Goal: Transaction & Acquisition: Purchase product/service

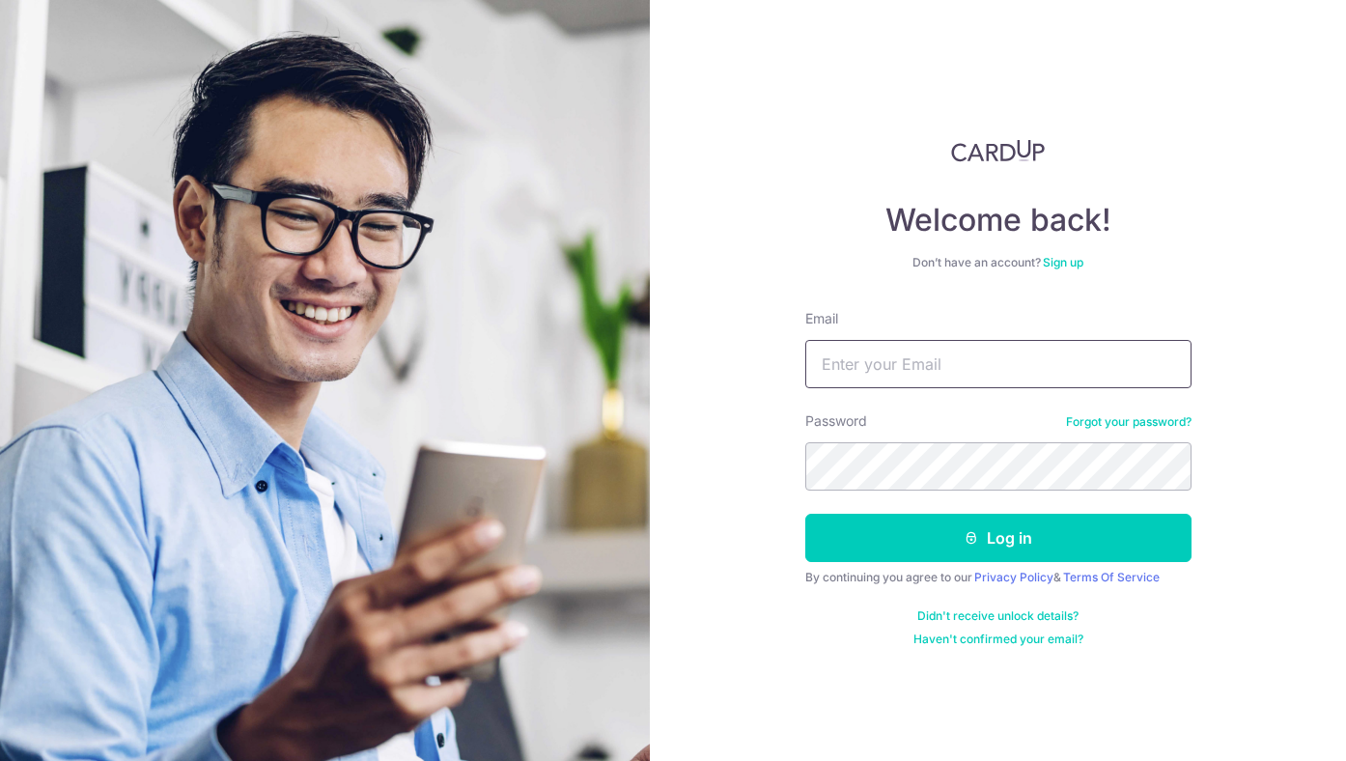
click at [944, 376] on input "Email" at bounding box center [998, 364] width 386 height 48
type input "[EMAIL_ADDRESS][DOMAIN_NAME]"
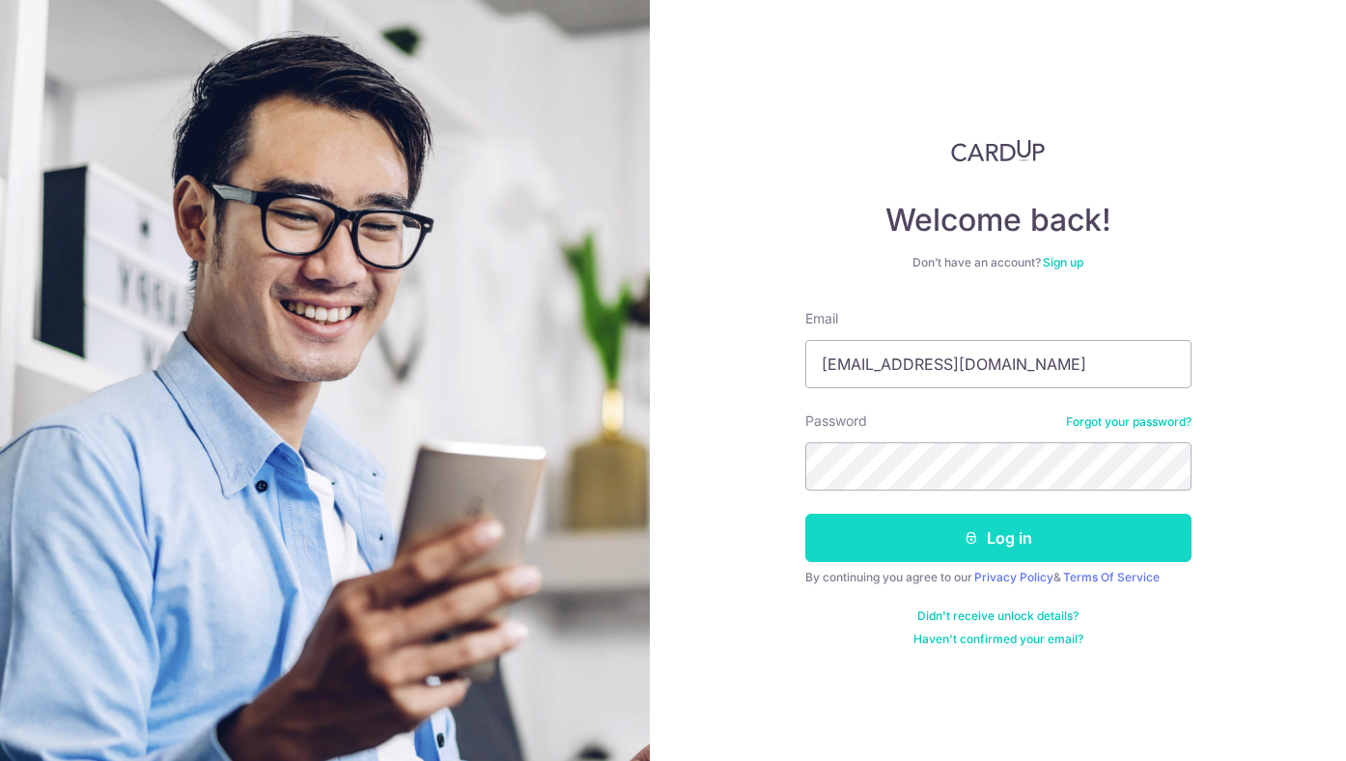
click at [949, 527] on button "Log in" at bounding box center [998, 538] width 386 height 48
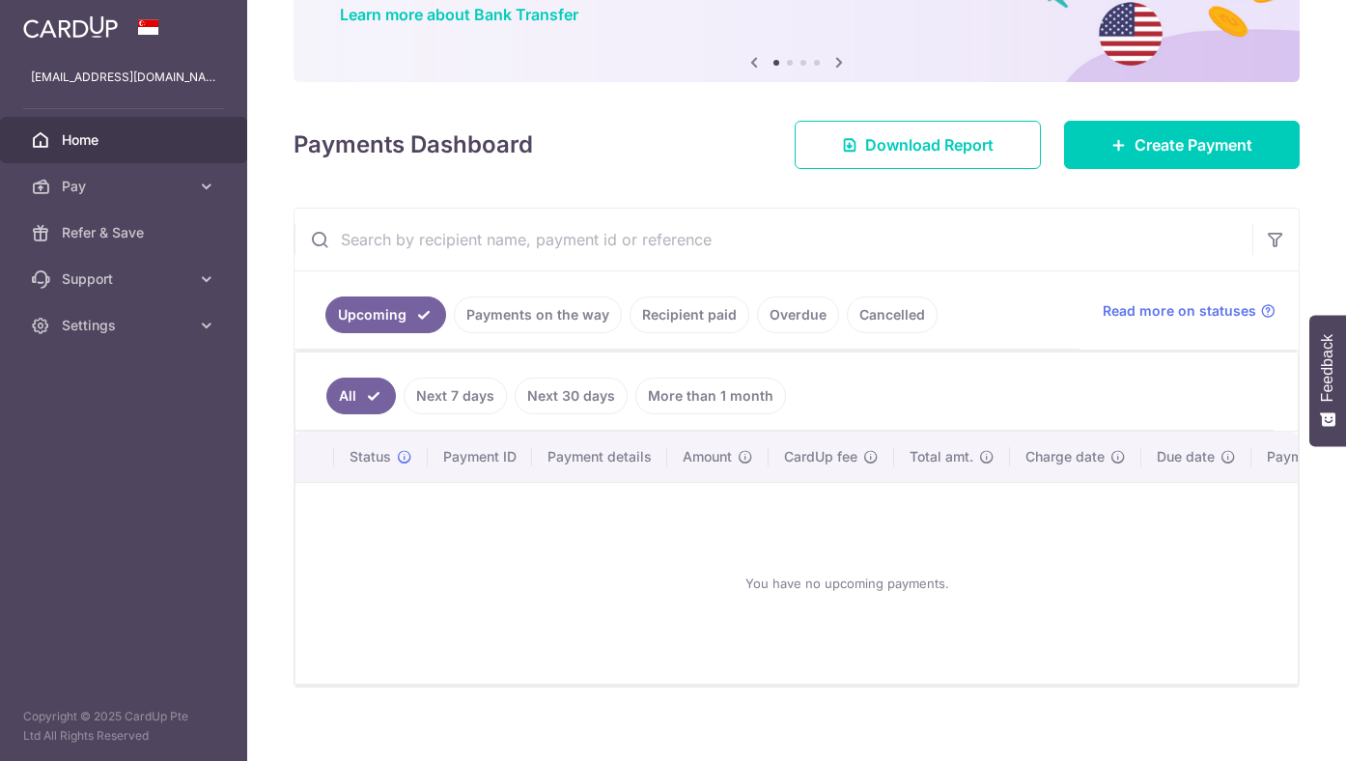
scroll to position [33, 0]
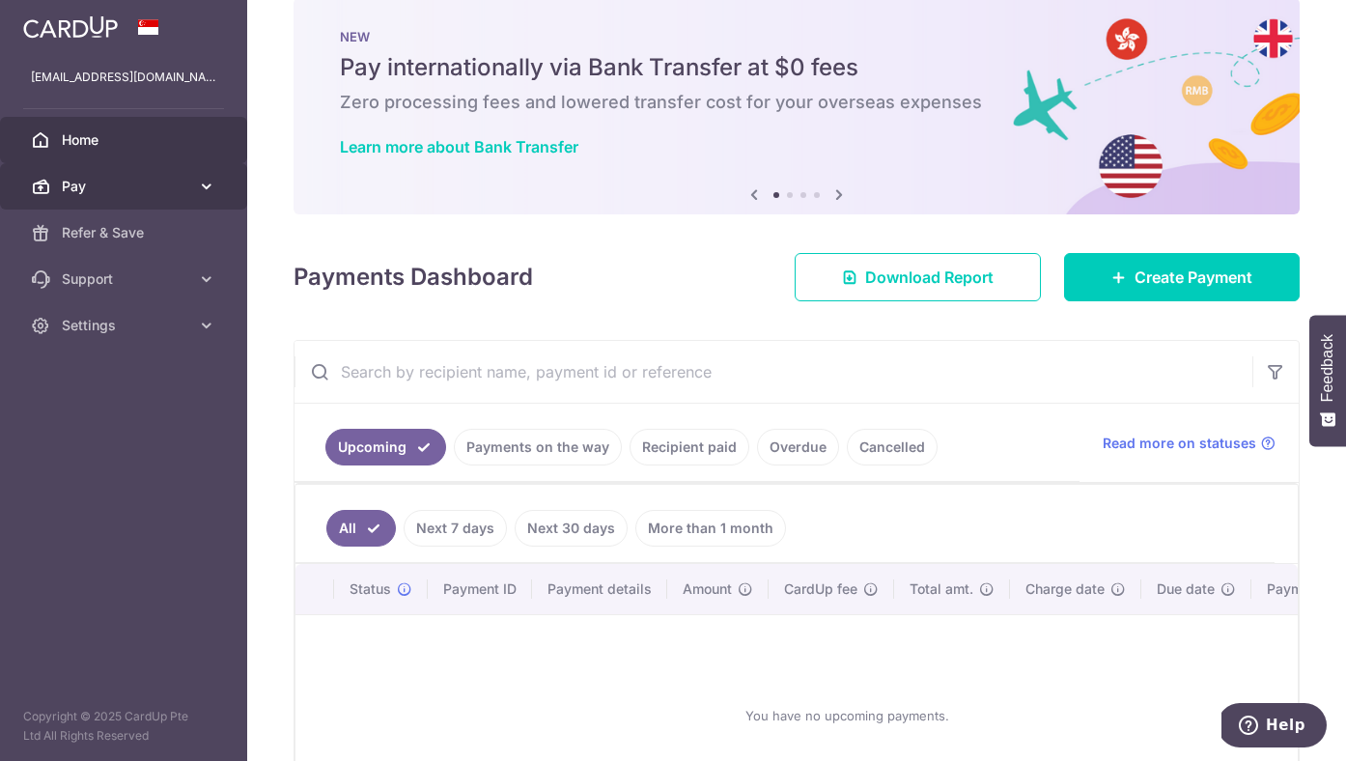
click at [178, 189] on span "Pay" at bounding box center [125, 186] width 127 height 19
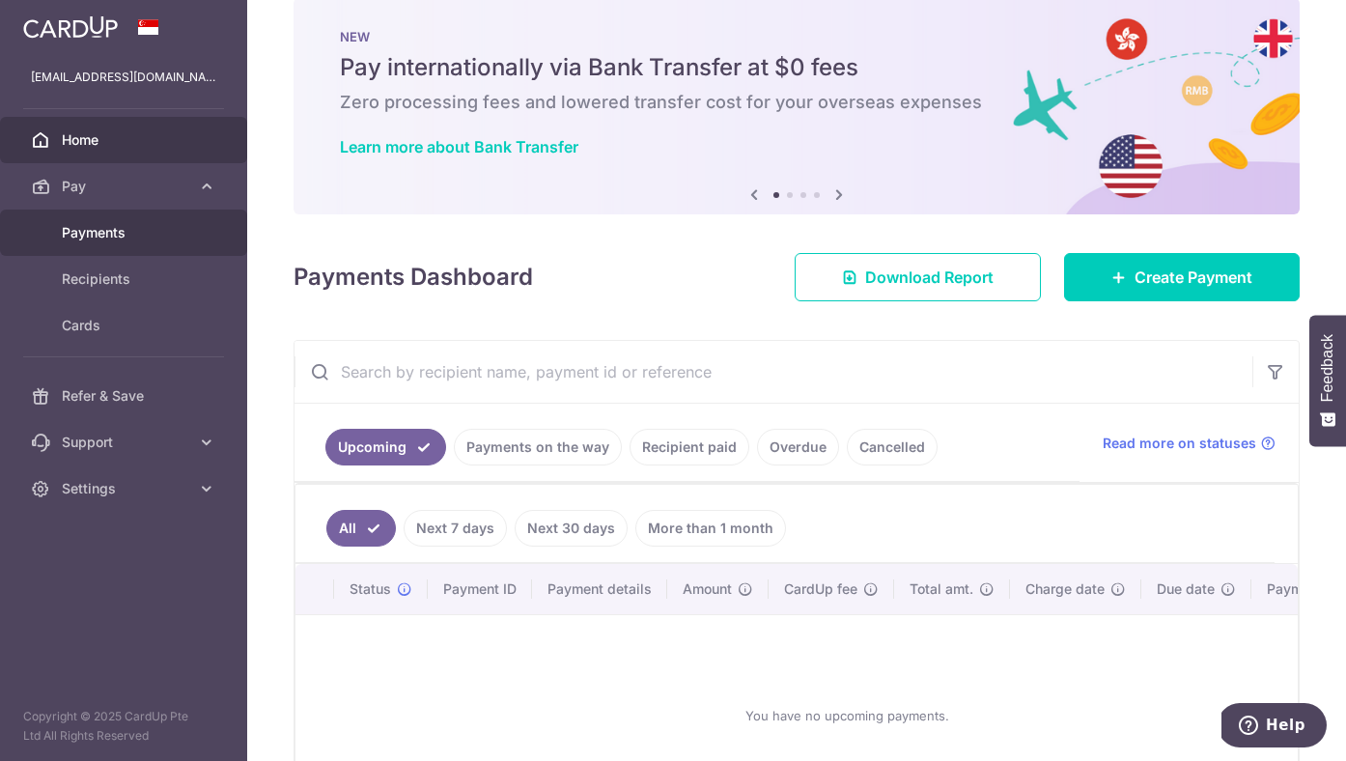
click at [143, 238] on span "Payments" at bounding box center [125, 232] width 127 height 19
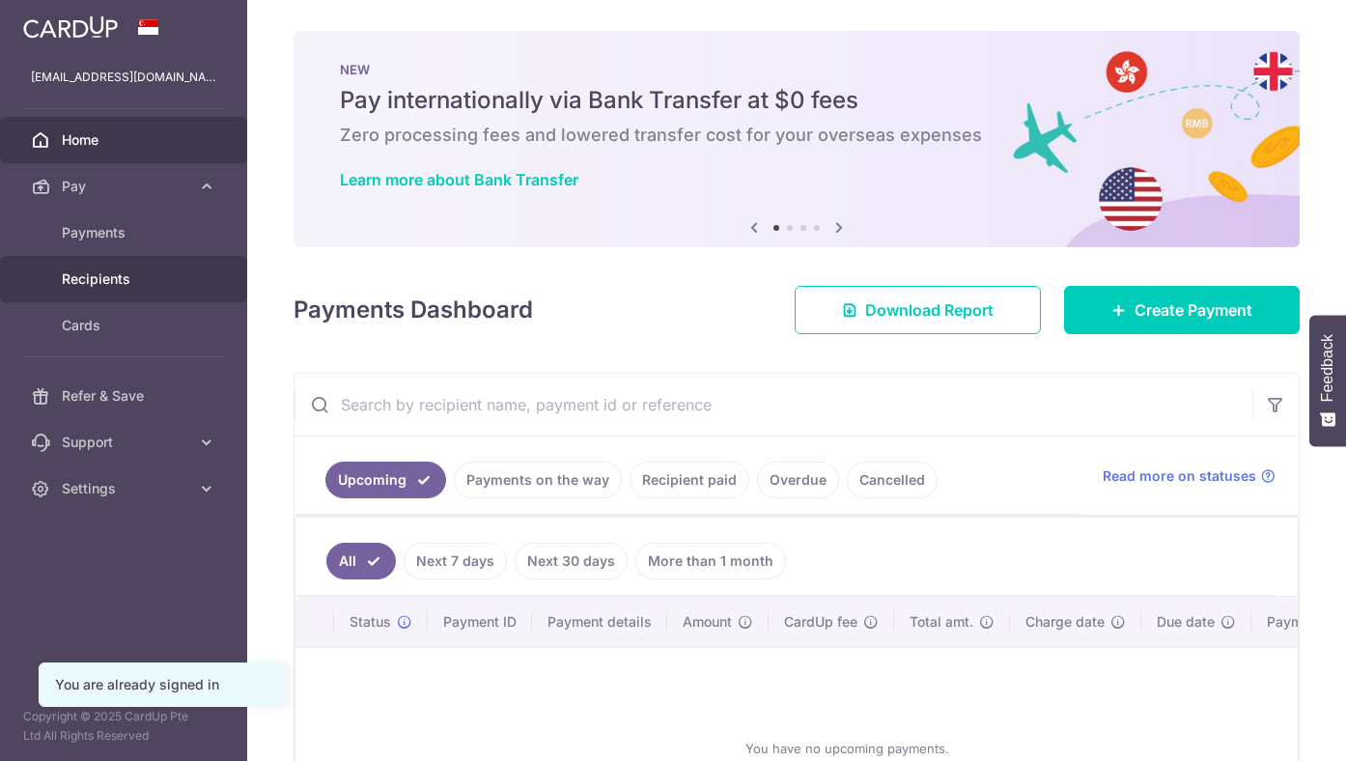
click at [129, 281] on span "Recipients" at bounding box center [125, 278] width 127 height 19
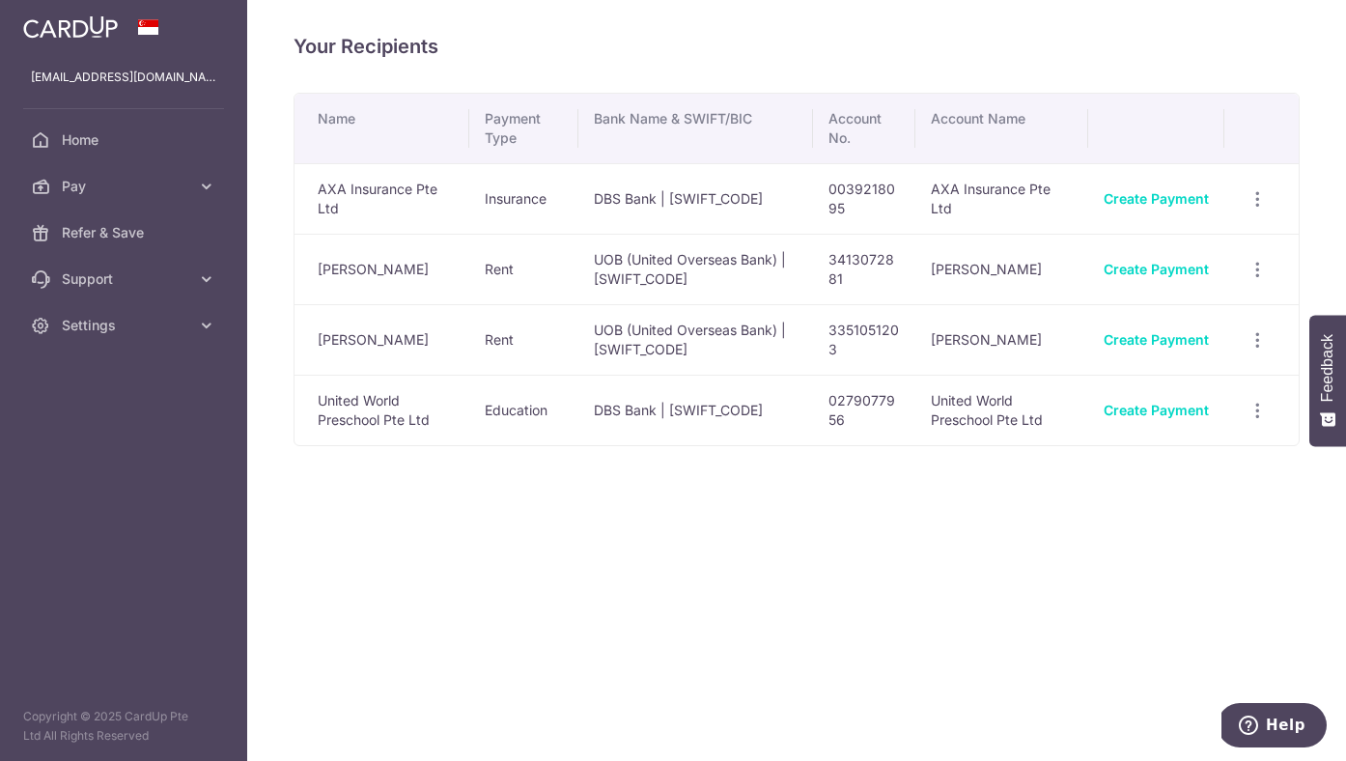
click at [614, 206] on td "DBS Bank | DBSSSGSGXXX" at bounding box center [696, 198] width 236 height 70
drag, startPoint x: 614, startPoint y: 206, endPoint x: 759, endPoint y: 206, distance: 144.8
click at [759, 206] on td "DBS Bank | DBSSSGSGXXX" at bounding box center [696, 198] width 236 height 70
click at [141, 191] on span "Pay" at bounding box center [125, 186] width 127 height 19
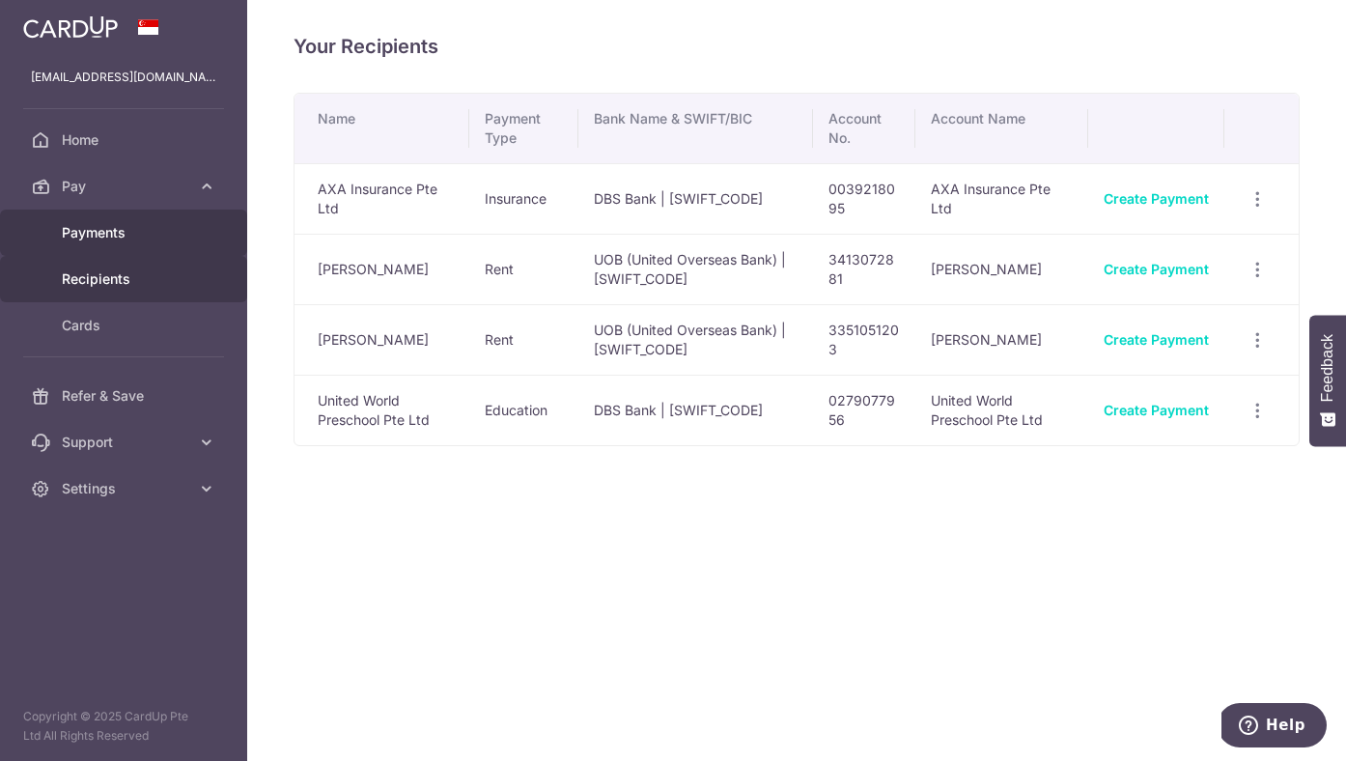
click at [128, 232] on span "Payments" at bounding box center [125, 232] width 127 height 19
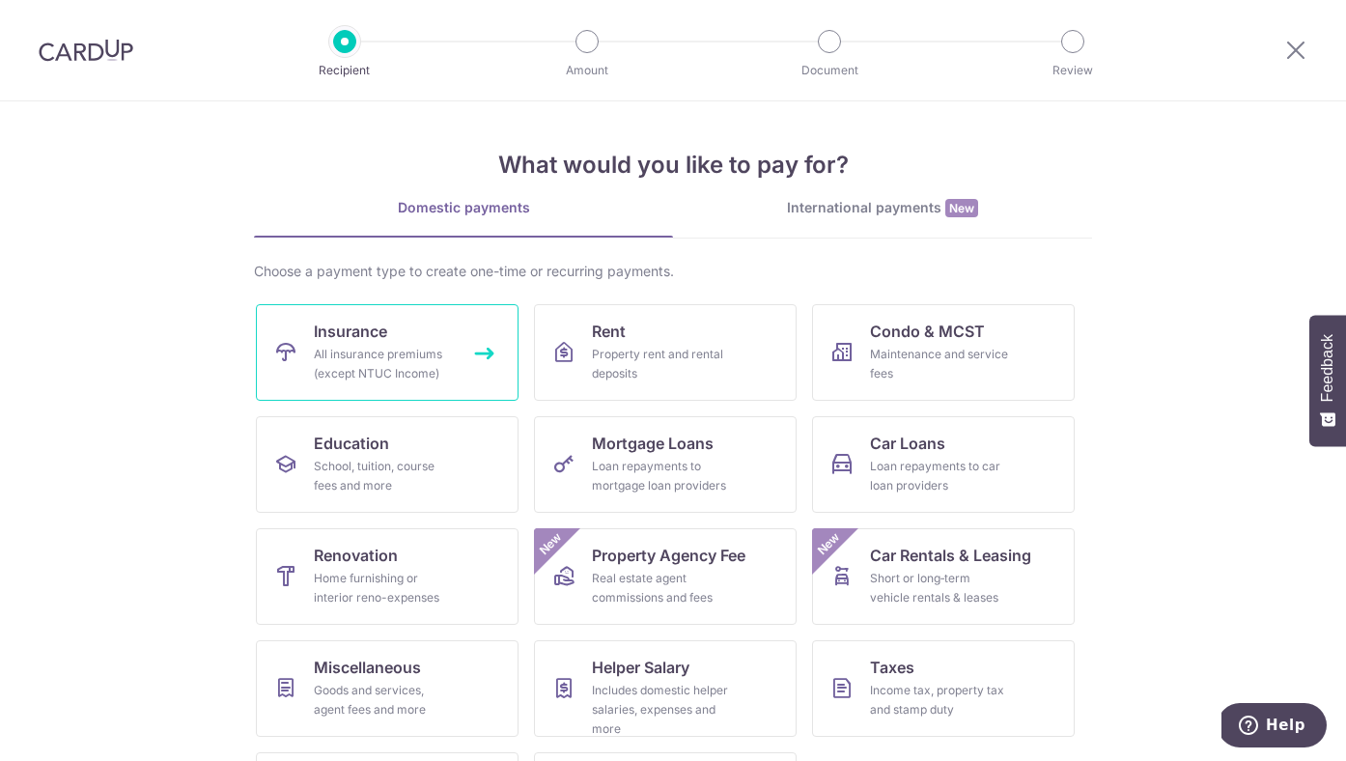
click at [363, 364] on div "All insurance premiums (except NTUC Income)" at bounding box center [383, 364] width 139 height 39
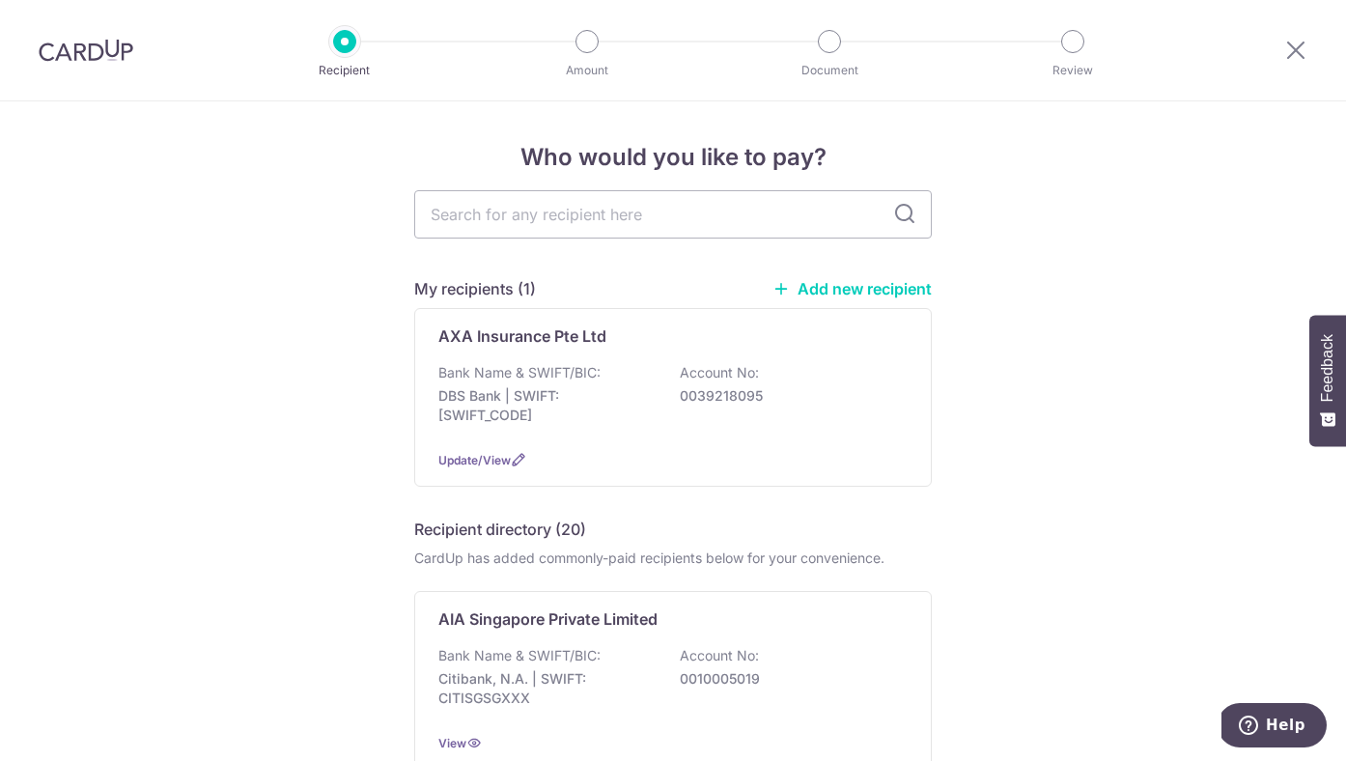
click at [831, 285] on link "Add new recipient" at bounding box center [851, 288] width 159 height 19
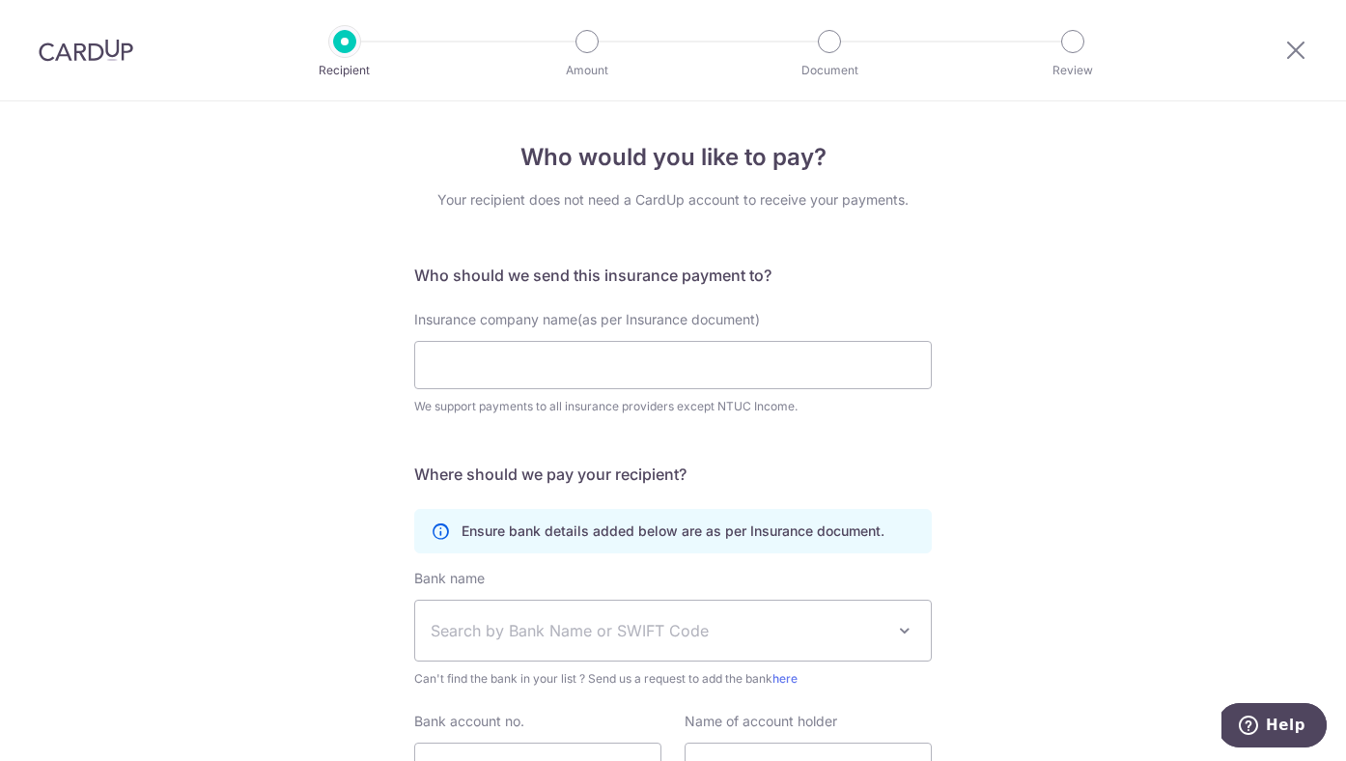
scroll to position [184, 0]
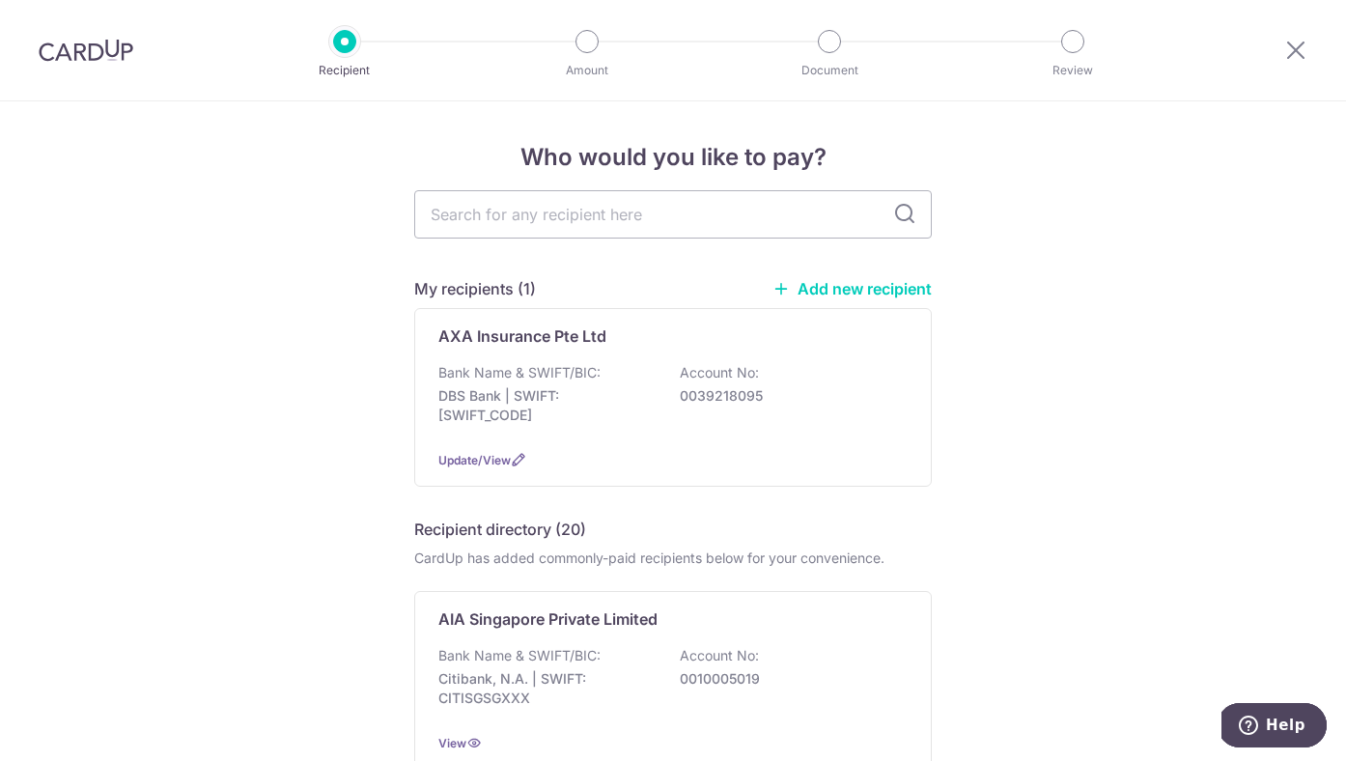
click at [848, 287] on link "Add new recipient" at bounding box center [851, 288] width 159 height 19
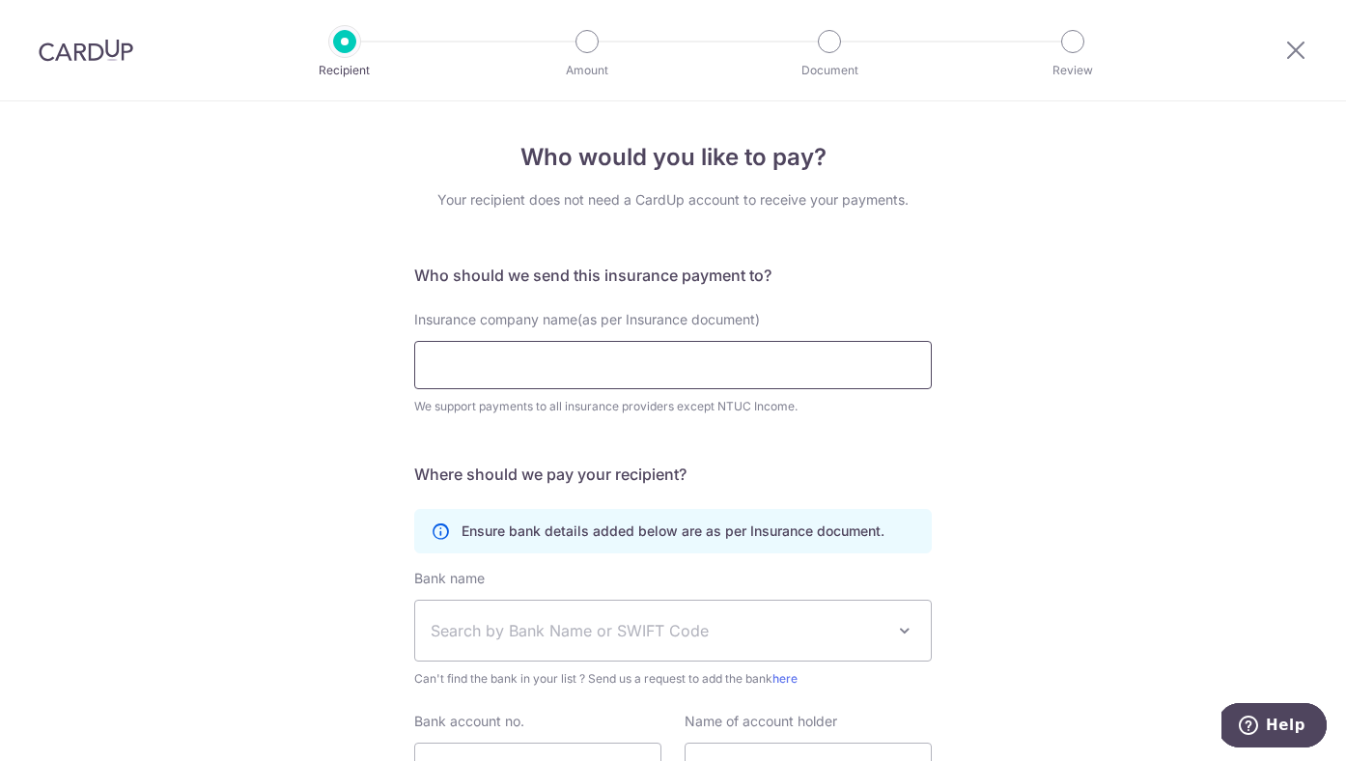
click at [613, 361] on input "Insurance company name(as per Insurance document)" at bounding box center [672, 365] width 517 height 48
click at [683, 353] on input "Insurance company name(as per Insurance document)" at bounding box center [672, 365] width 517 height 48
click at [686, 354] on input "Insurance company name(as per Insurance document)" at bounding box center [672, 365] width 517 height 48
click at [724, 301] on form "Who should we send this insurance payment to? Insurance company name(as per Ins…" at bounding box center [672, 559] width 517 height 591
click at [726, 359] on input "Insurance company name(as per Insurance document)" at bounding box center [672, 365] width 517 height 48
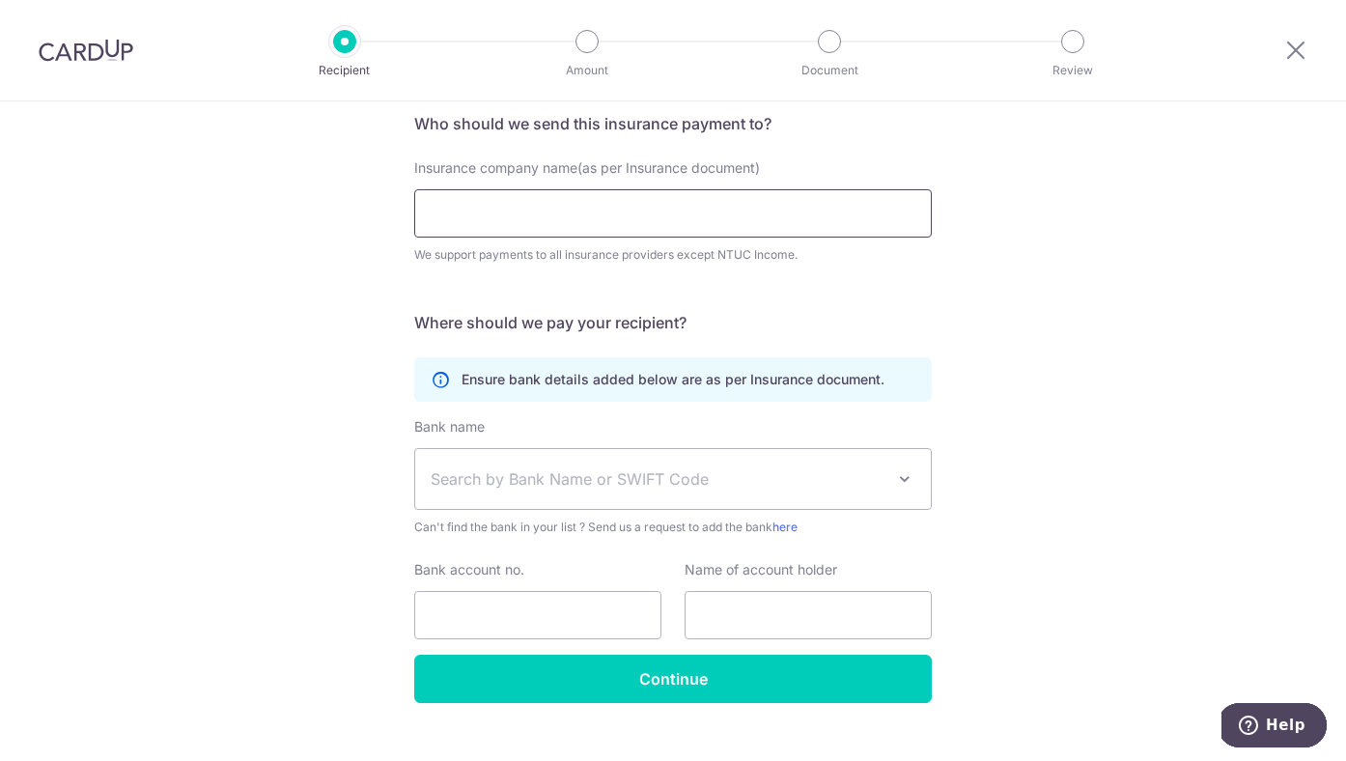
scroll to position [172, 0]
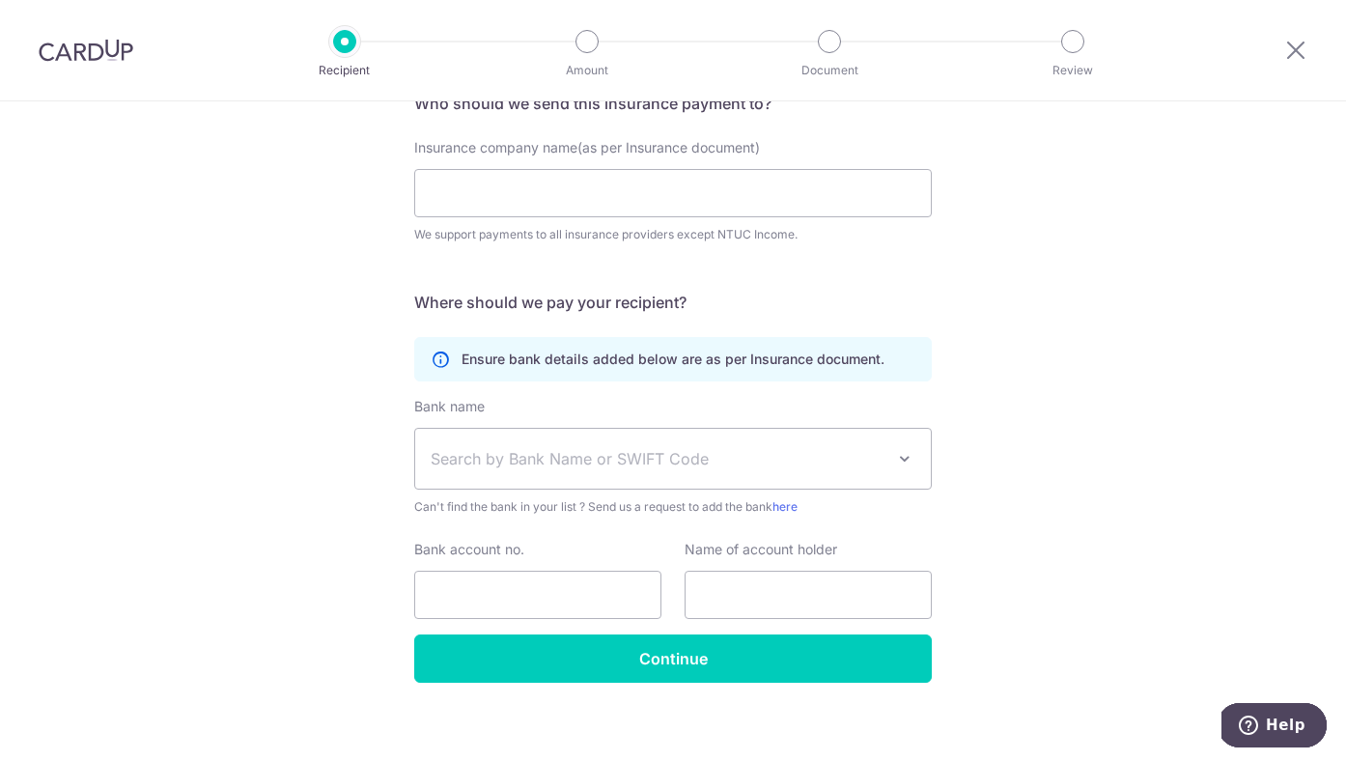
click at [728, 458] on span "Search by Bank Name or SWIFT Code" at bounding box center [658, 458] width 454 height 23
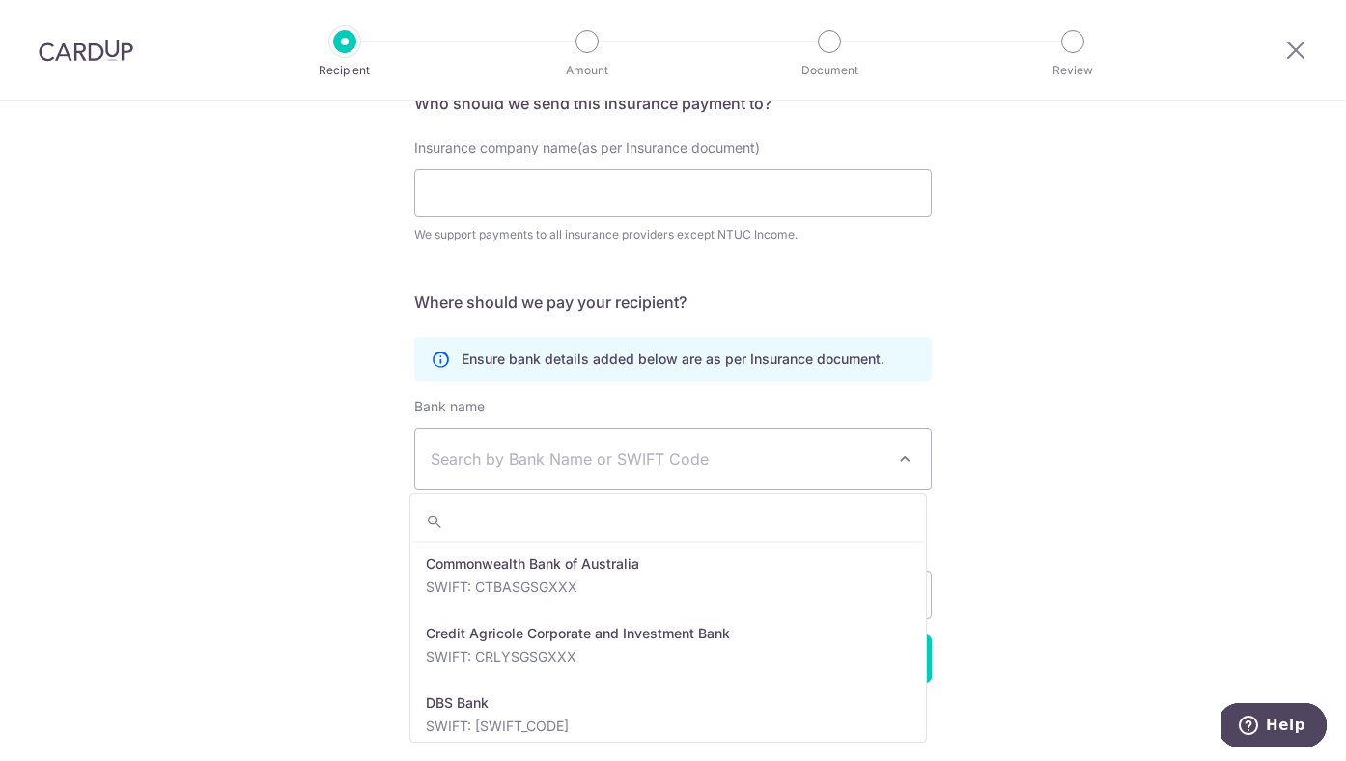
scroll to position [1466, 0]
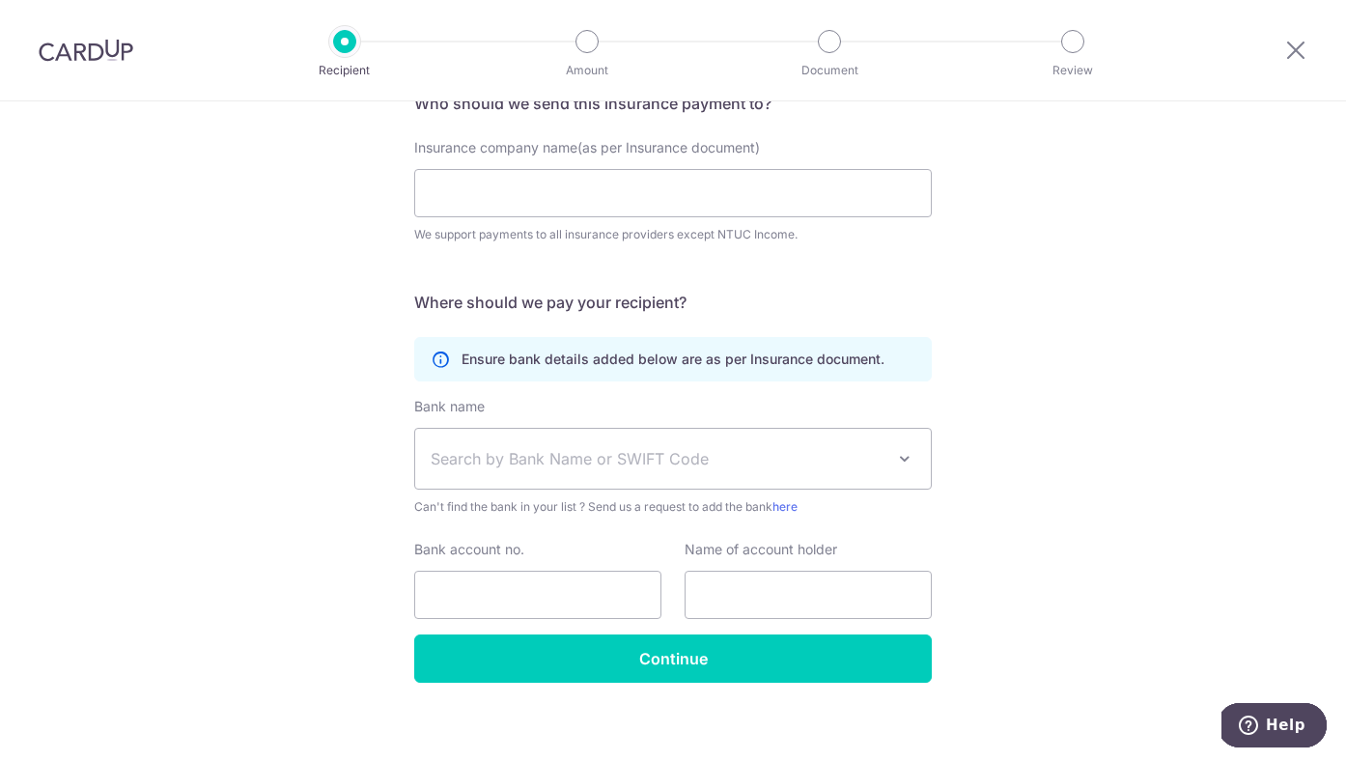
click at [726, 455] on span "Search by Bank Name or SWIFT Code" at bounding box center [658, 458] width 454 height 23
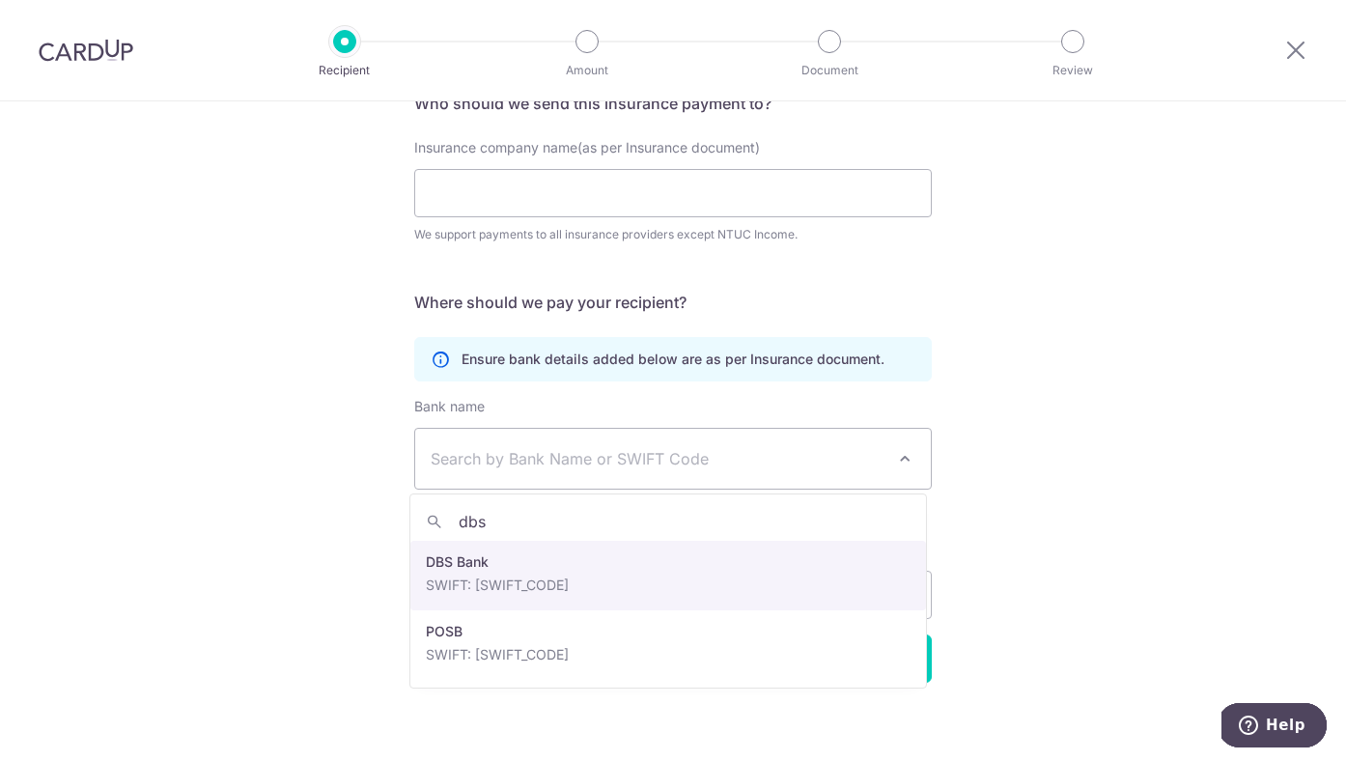
type input "dbs"
select select "6"
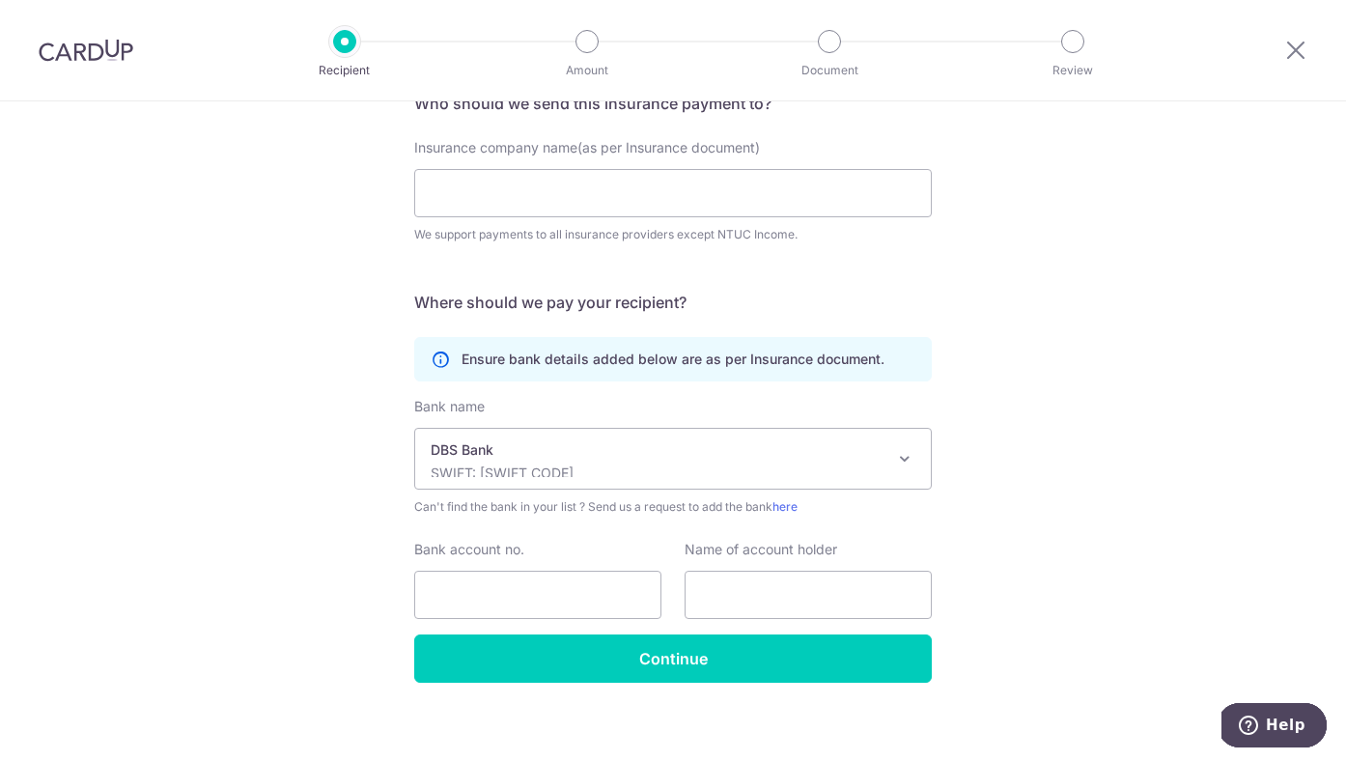
click at [513, 565] on div "Bank account no." at bounding box center [537, 579] width 247 height 79
click at [513, 601] on input "Bank account no." at bounding box center [537, 595] width 247 height 48
paste input "0480384200"
type input "0480384200"
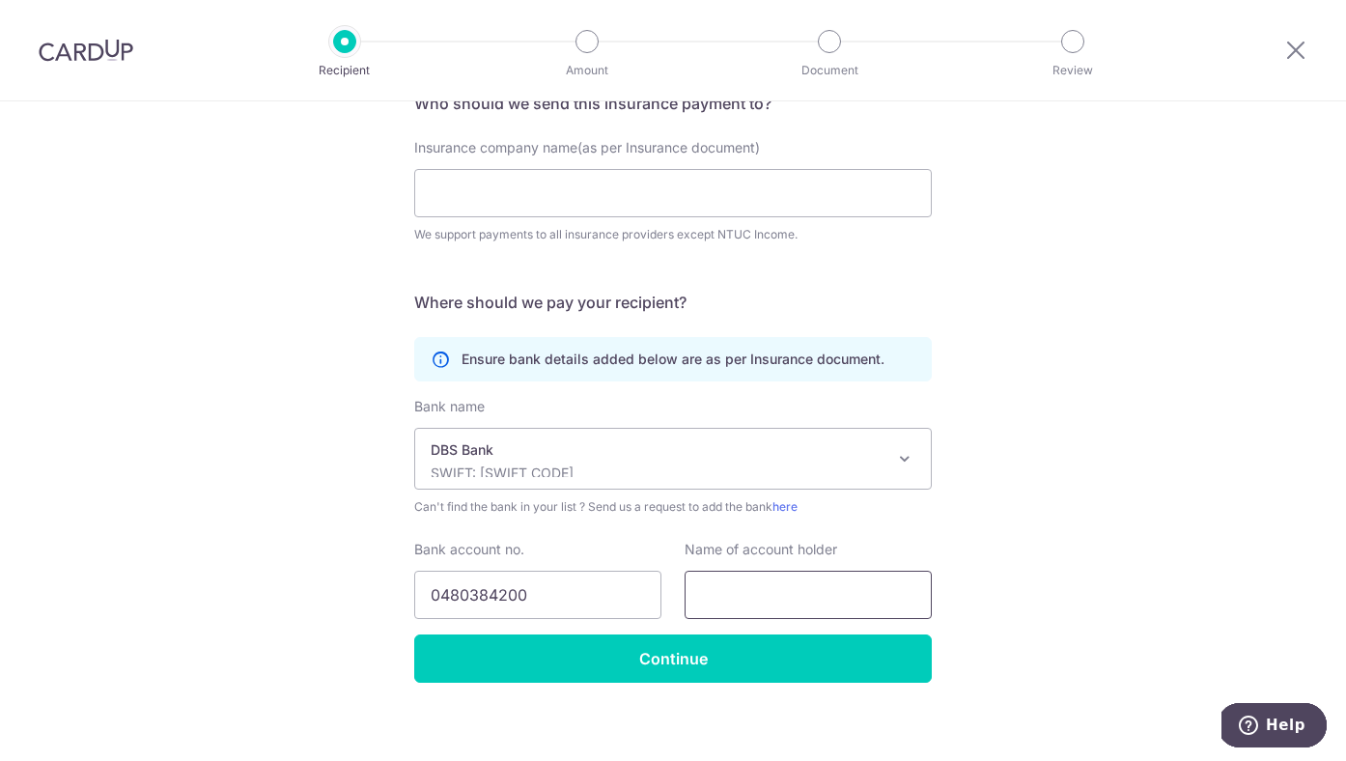
click at [767, 581] on input "text" at bounding box center [807, 595] width 247 height 48
click at [766, 544] on label "Name of account holder" at bounding box center [760, 549] width 153 height 19
click at [766, 603] on input "text" at bounding box center [807, 595] width 247 height 48
type input "Alvin Roy Gaudan"
click at [555, 218] on div "Insurance company name(as per Insurance document) We support payments to all in…" at bounding box center [672, 191] width 517 height 106
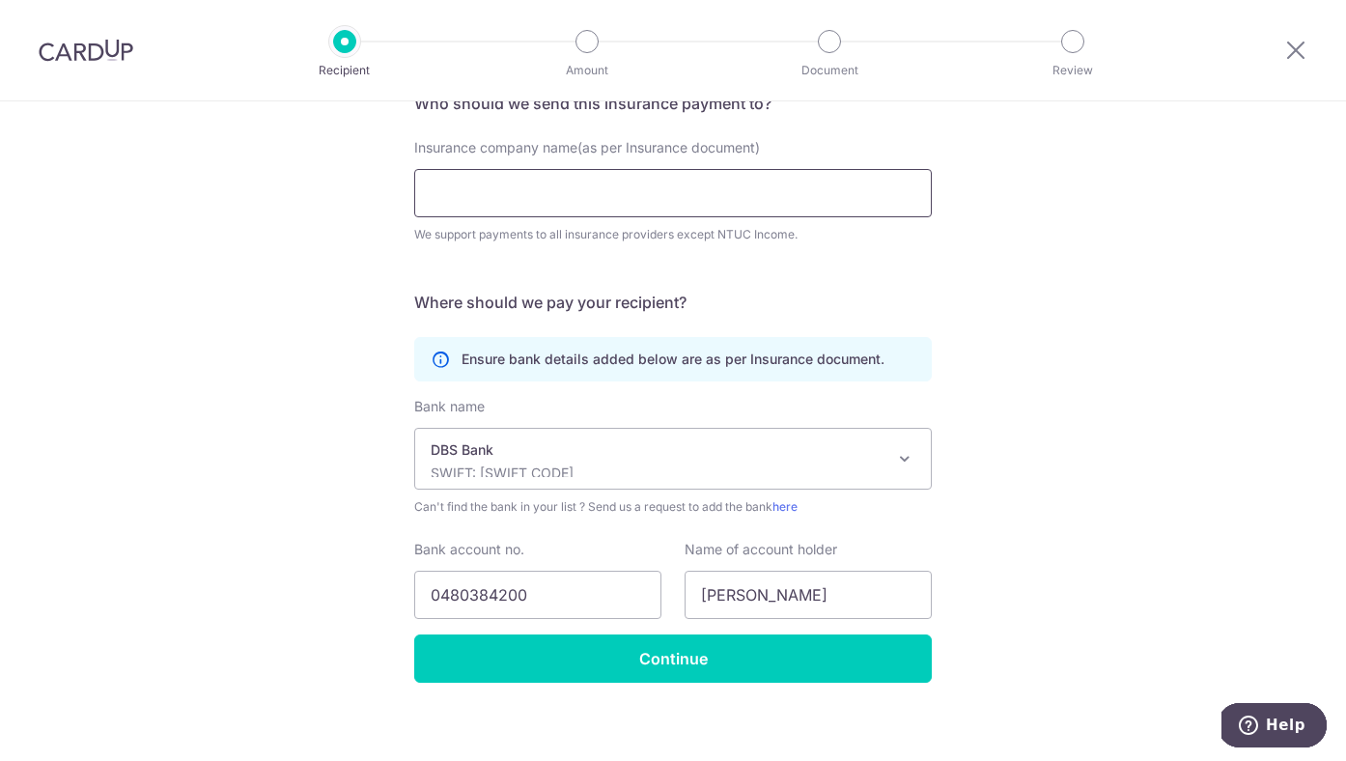
click at [557, 207] on input "Insurance company name(as per Insurance document)" at bounding box center [672, 193] width 517 height 48
paste input "LIFE INSURANCE"
click at [651, 205] on input "HSBC LIFE INSURANCE" at bounding box center [672, 193] width 517 height 48
paste input "ife (Singapore) Pte. Ltd."
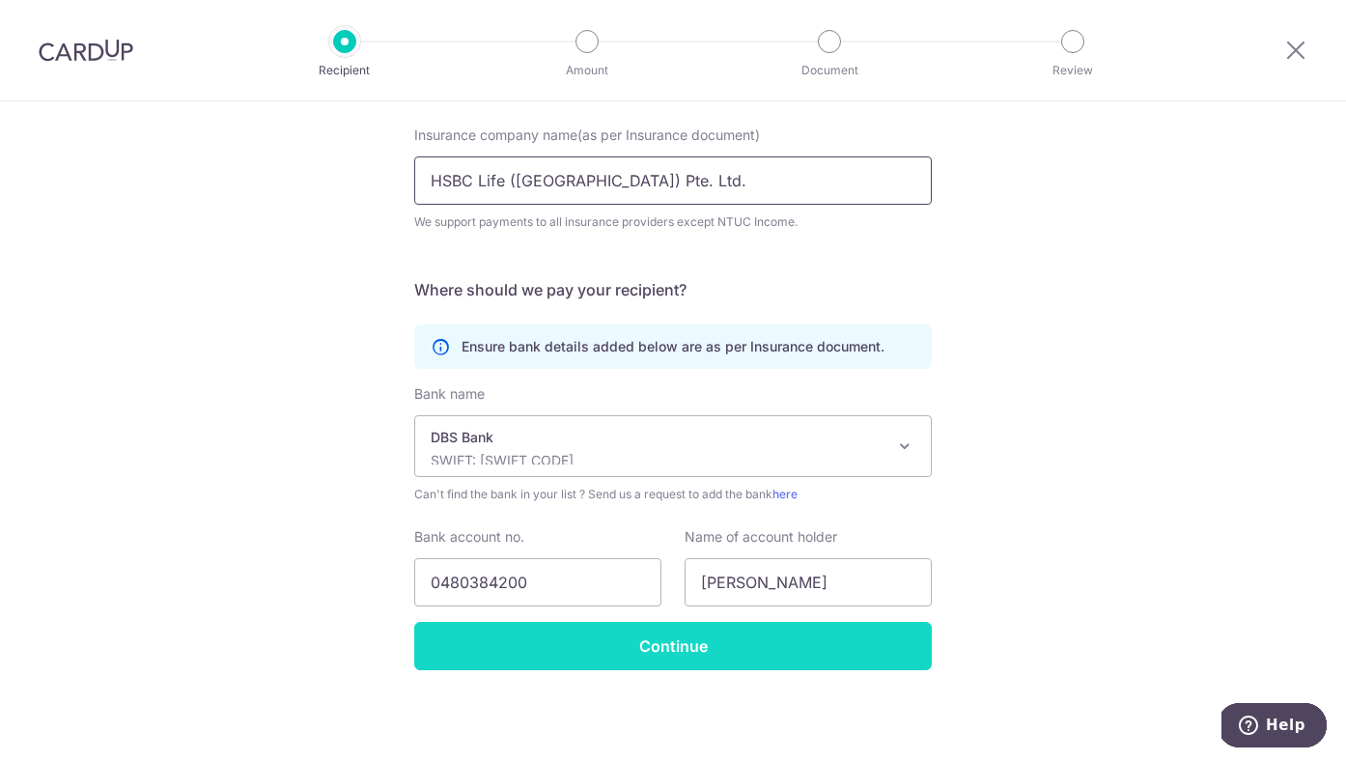
type input "HSBC Life ([GEOGRAPHIC_DATA]) Pte. Ltd."
click at [821, 657] on input "Continue" at bounding box center [672, 646] width 517 height 48
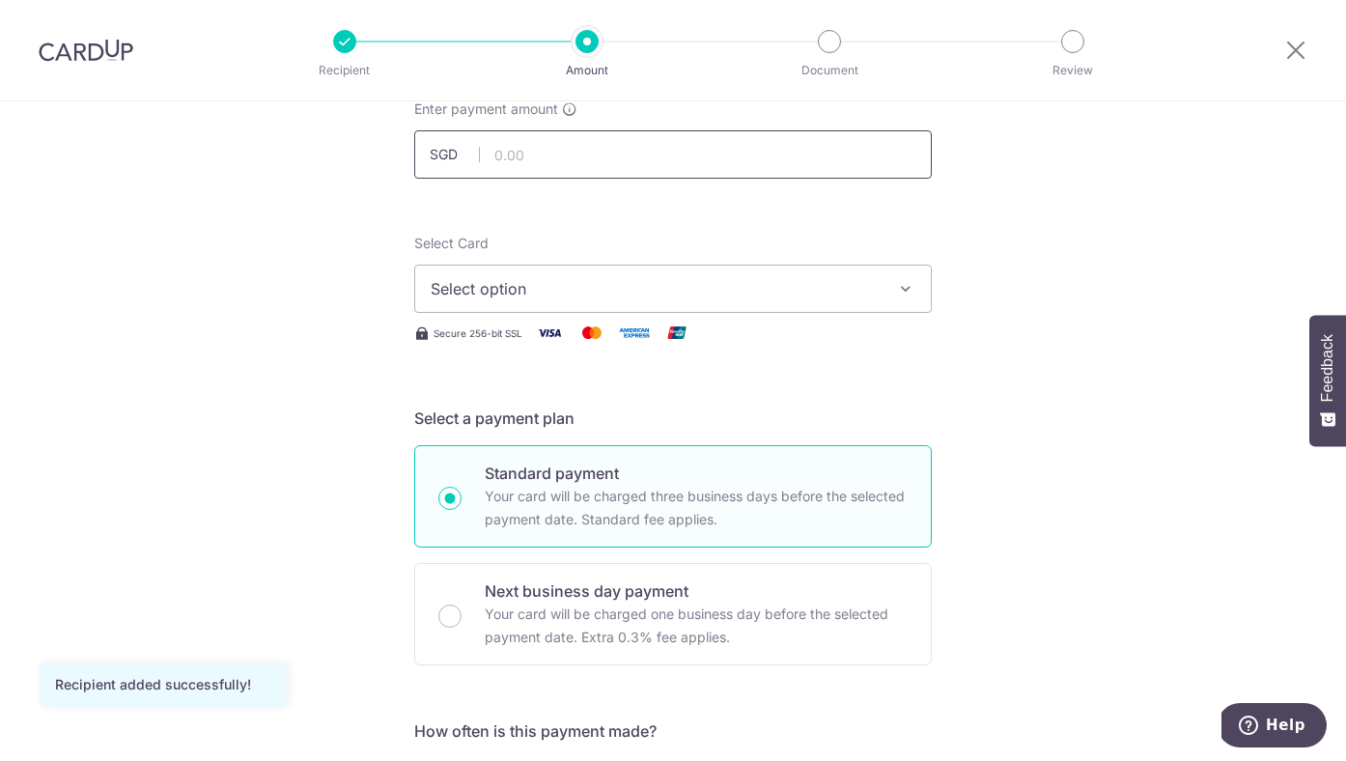
scroll to position [131, 0]
click at [656, 165] on input "text" at bounding box center [672, 152] width 517 height 48
type input "1,000.00"
click at [662, 235] on div "Select Card Select option Add credit card Your Cards **** 1084 **** 0438 **** 9…" at bounding box center [672, 271] width 517 height 79
click at [659, 289] on span "Select option" at bounding box center [656, 286] width 450 height 23
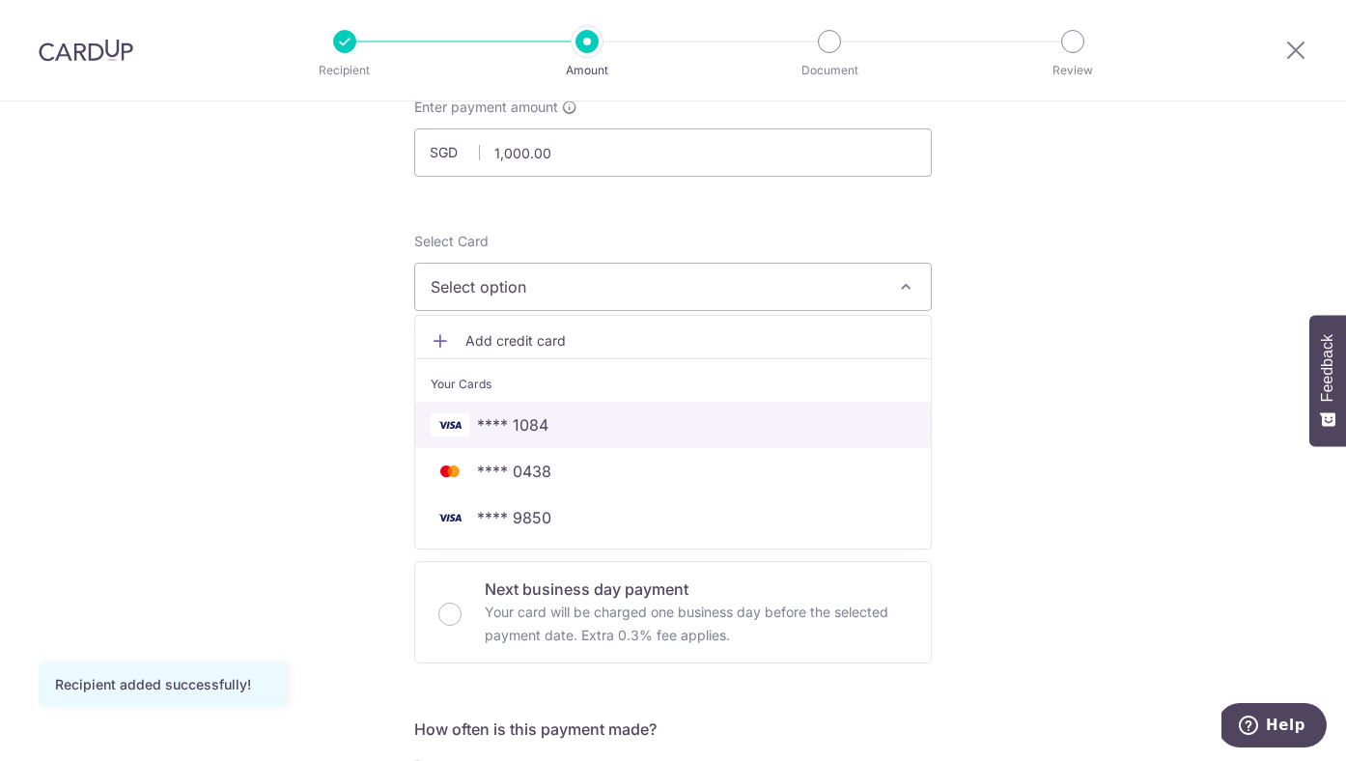
click at [645, 425] on span "**** 1084" at bounding box center [673, 424] width 485 height 23
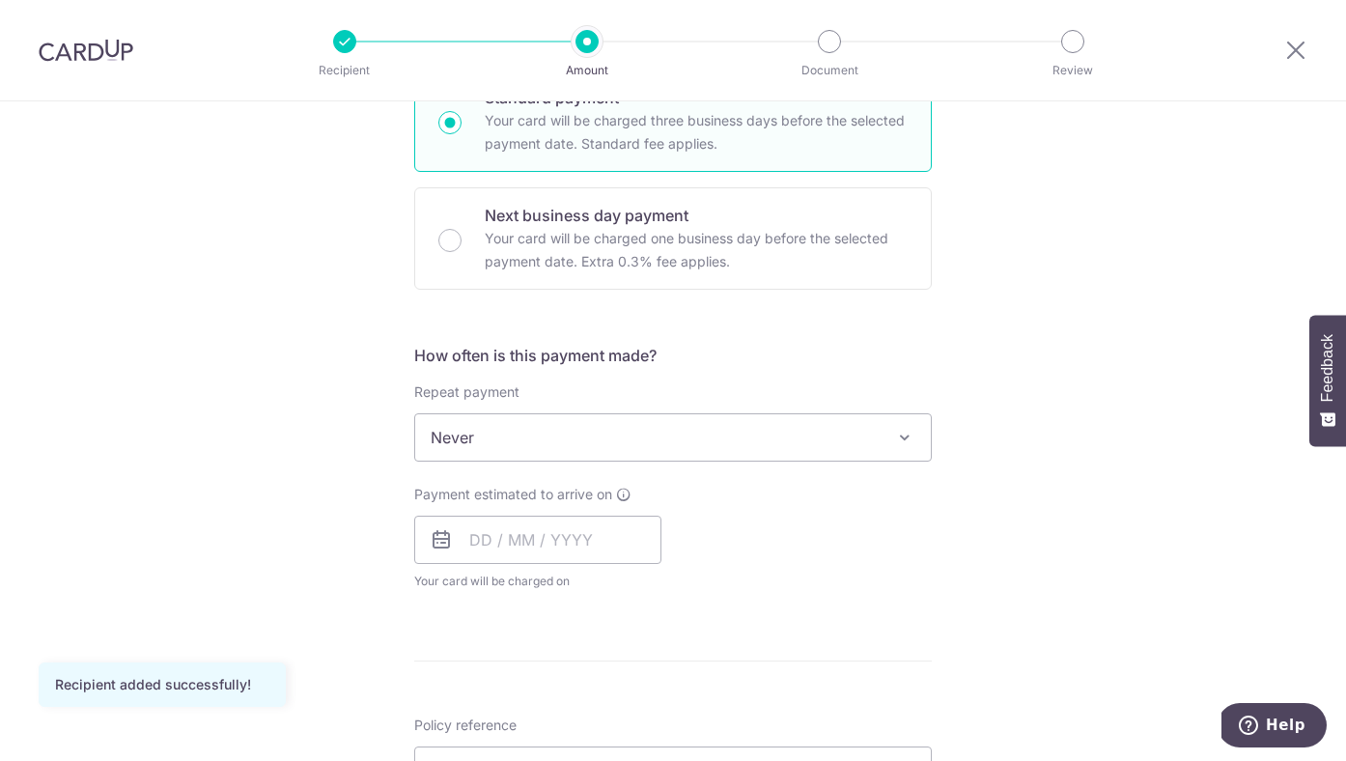
scroll to position [627, 0]
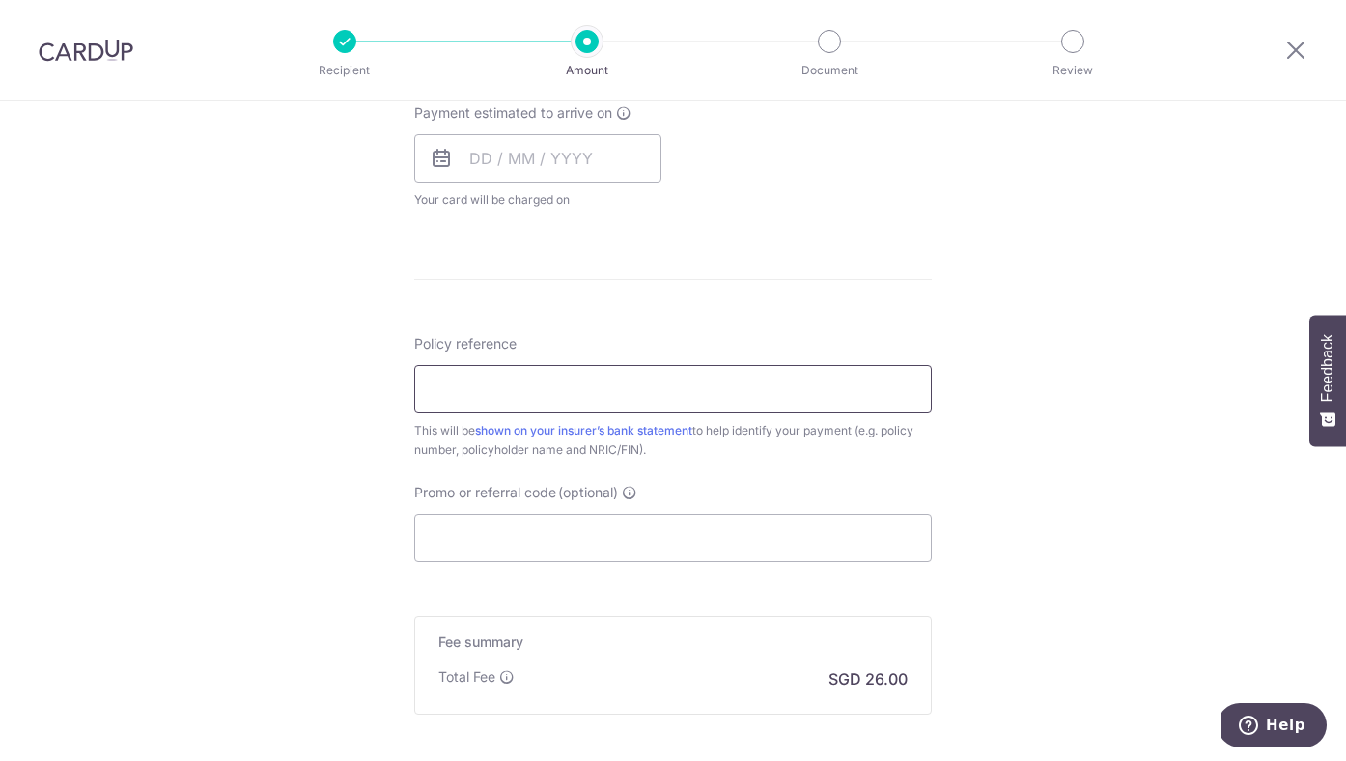
click at [543, 398] on input "Policy reference" at bounding box center [672, 389] width 517 height 48
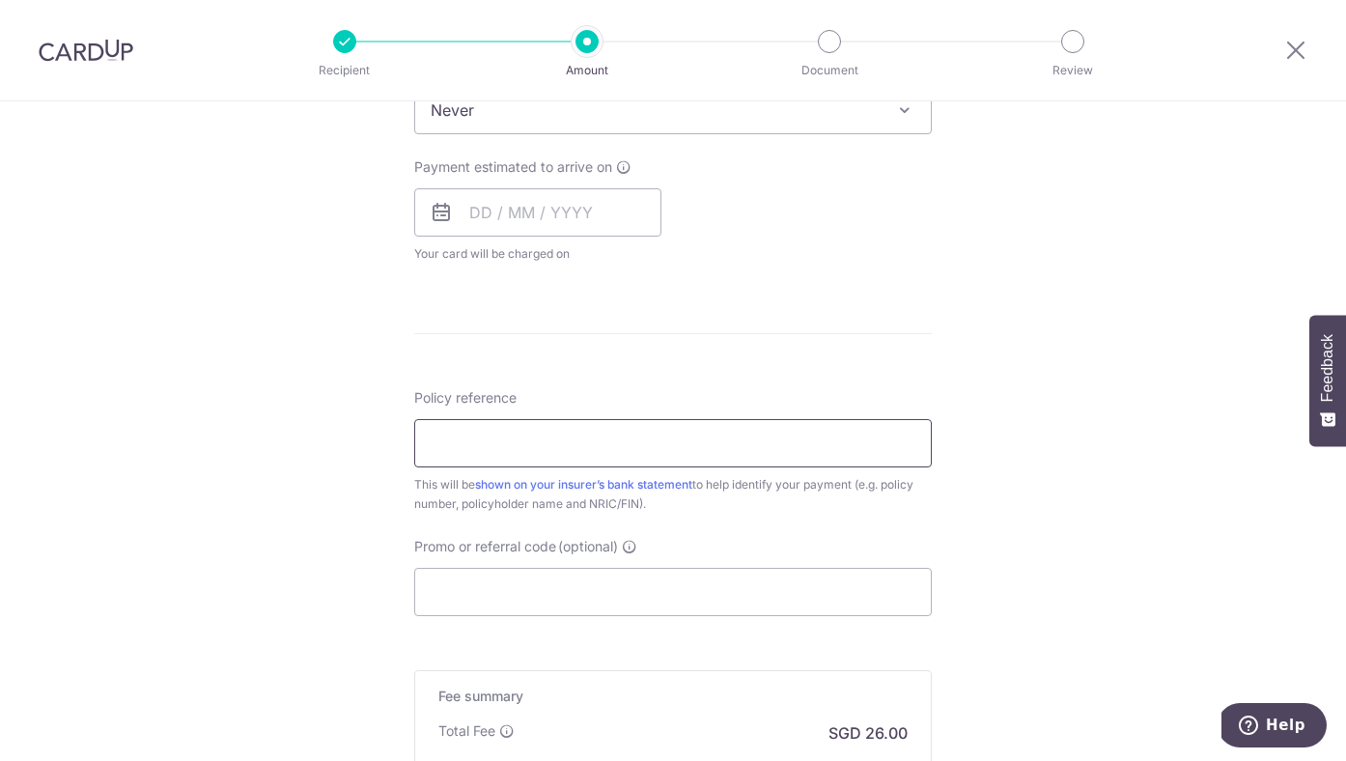
scroll to position [823, 0]
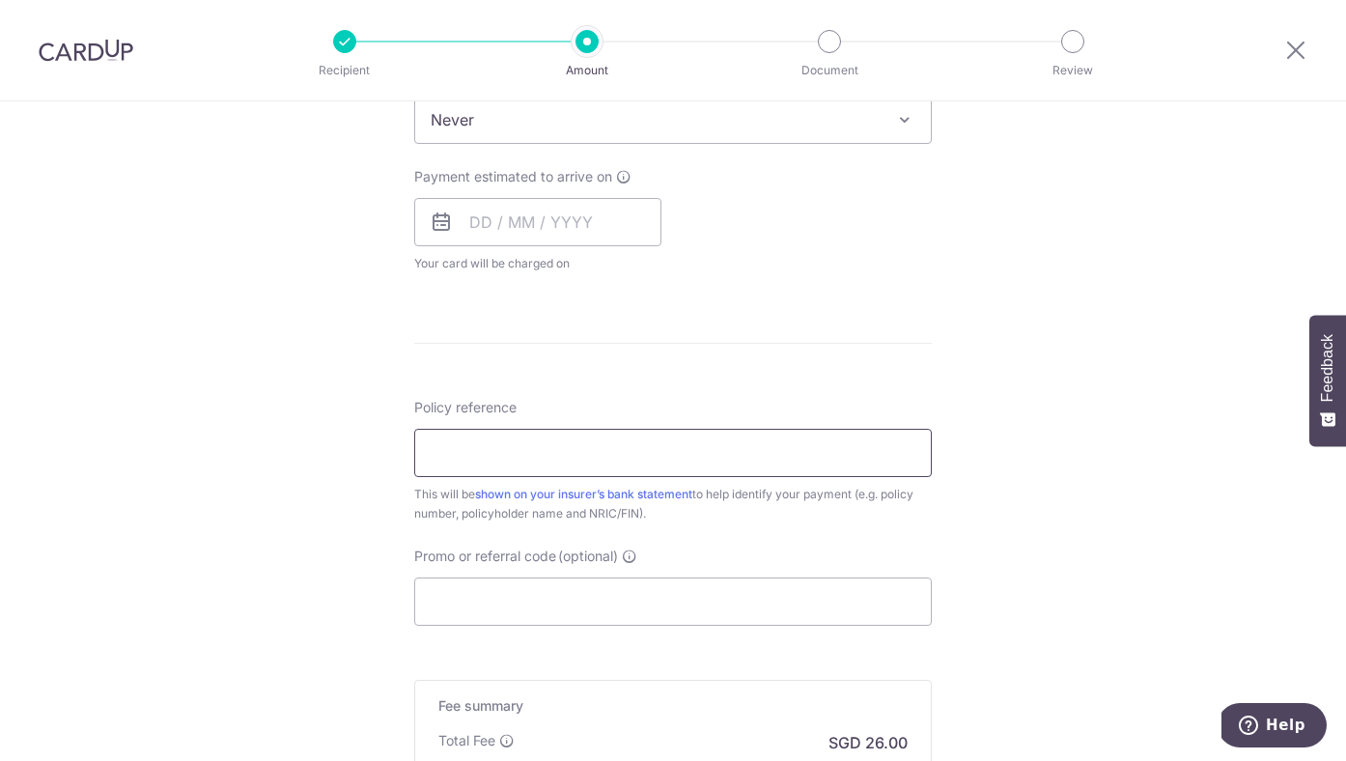
paste input "502-4592866"
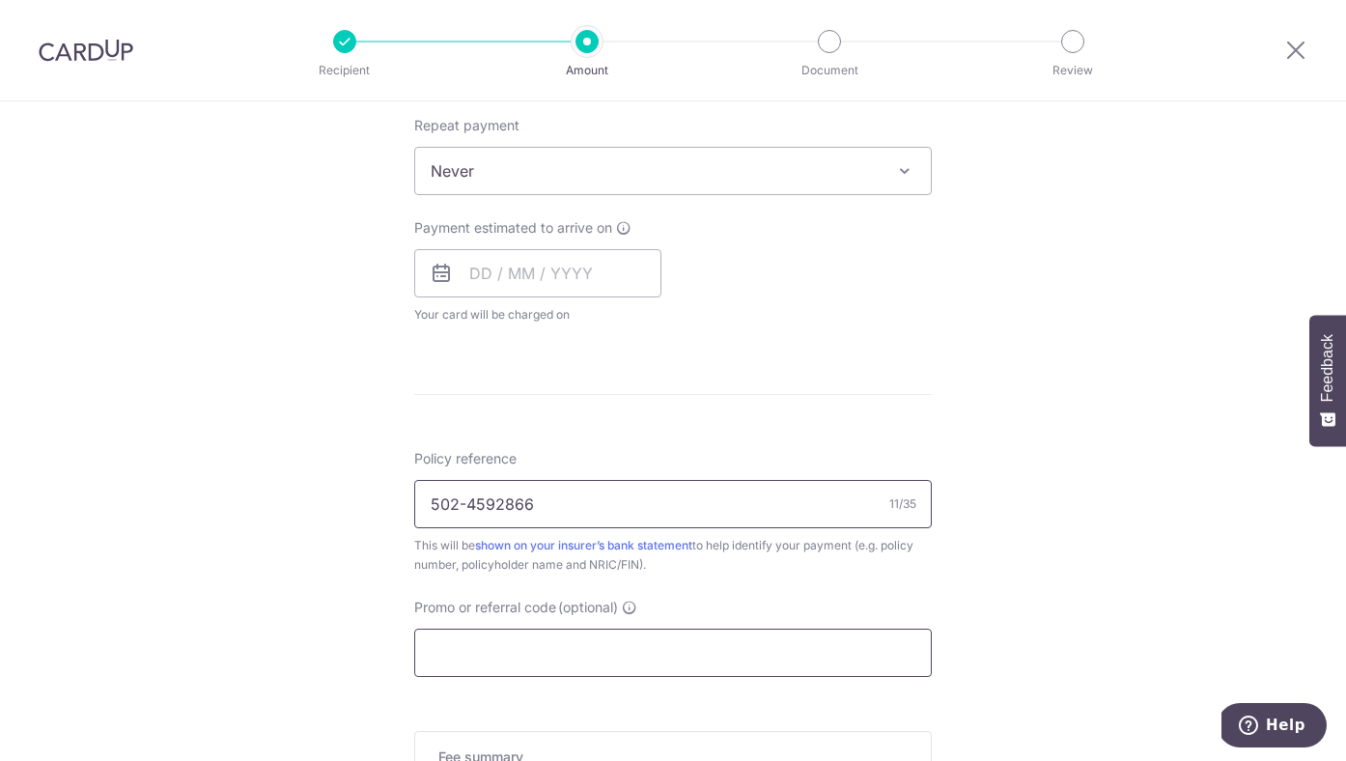
type input "502-4592866"
click at [582, 655] on input "Promo or referral code (optional)" at bounding box center [672, 652] width 517 height 48
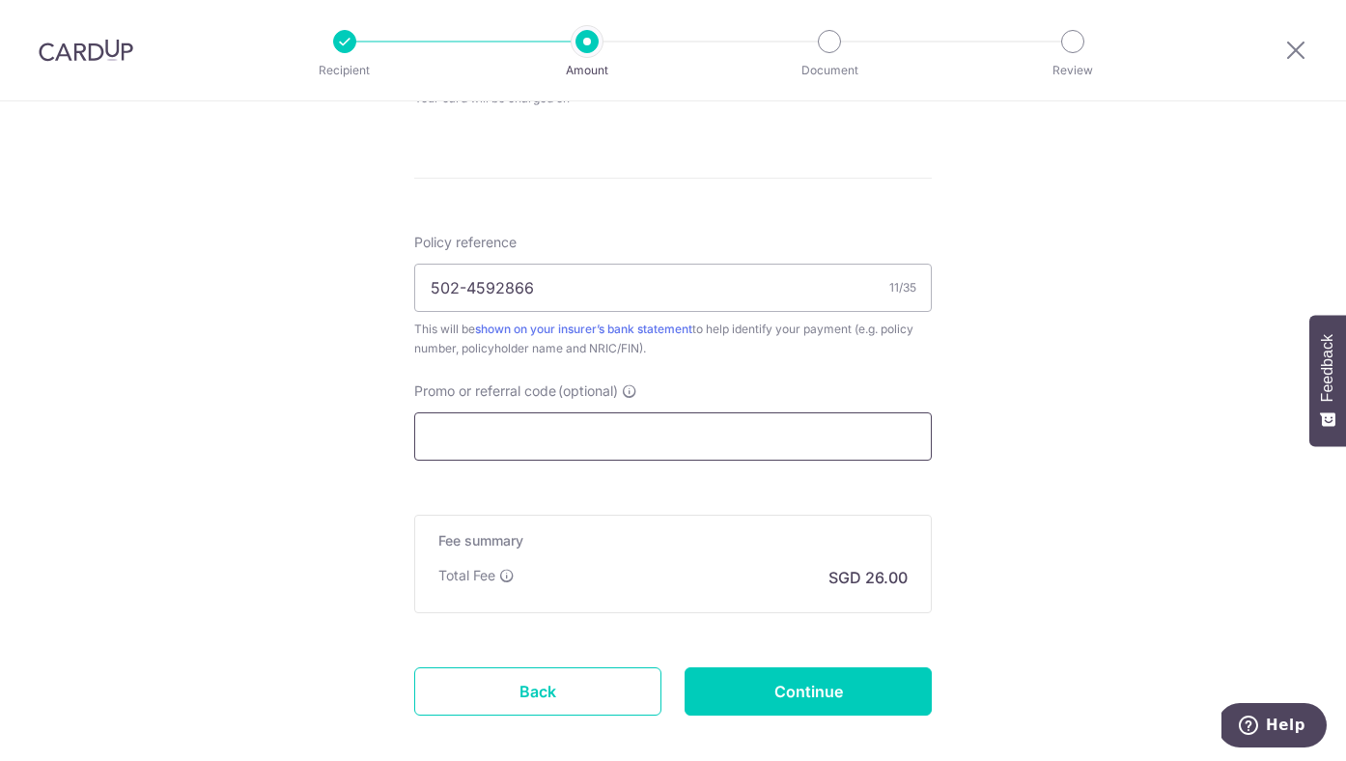
scroll to position [1000, 0]
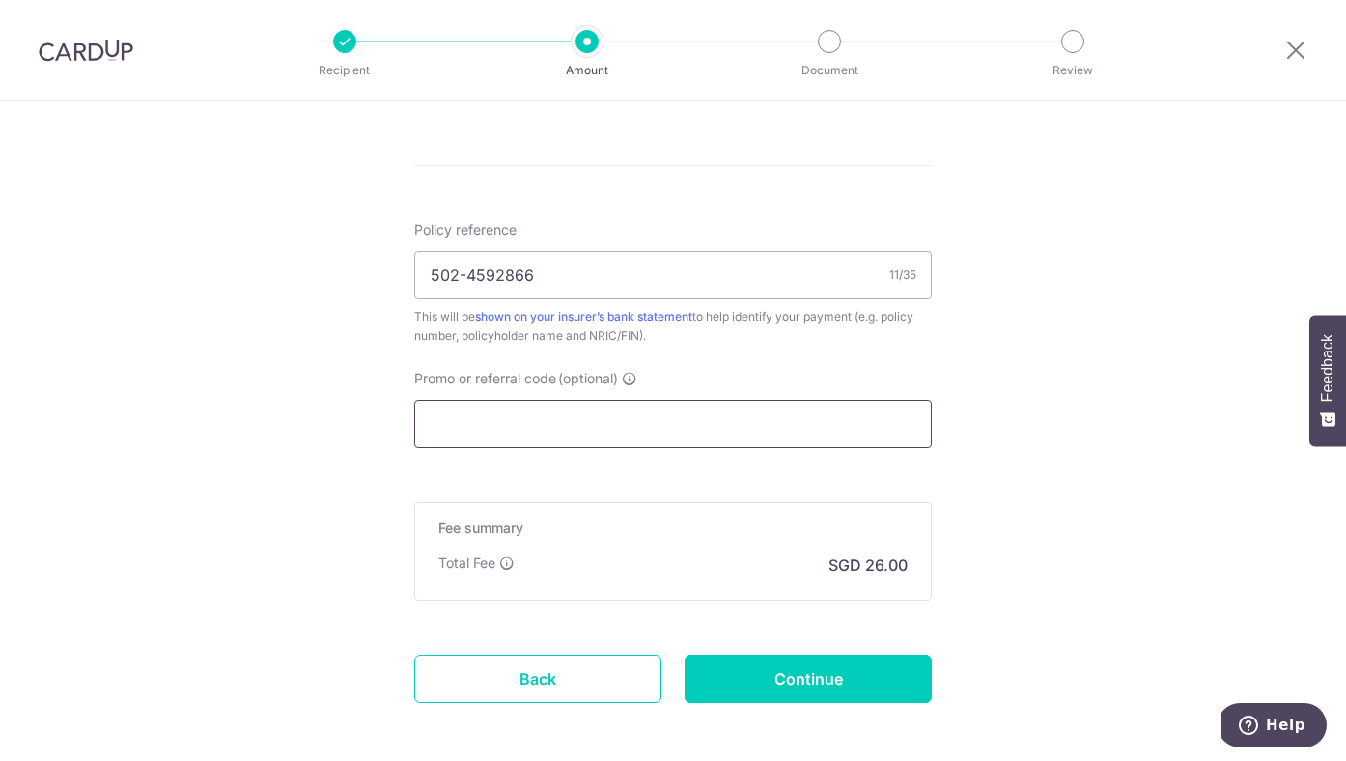
paste input "OFF225"
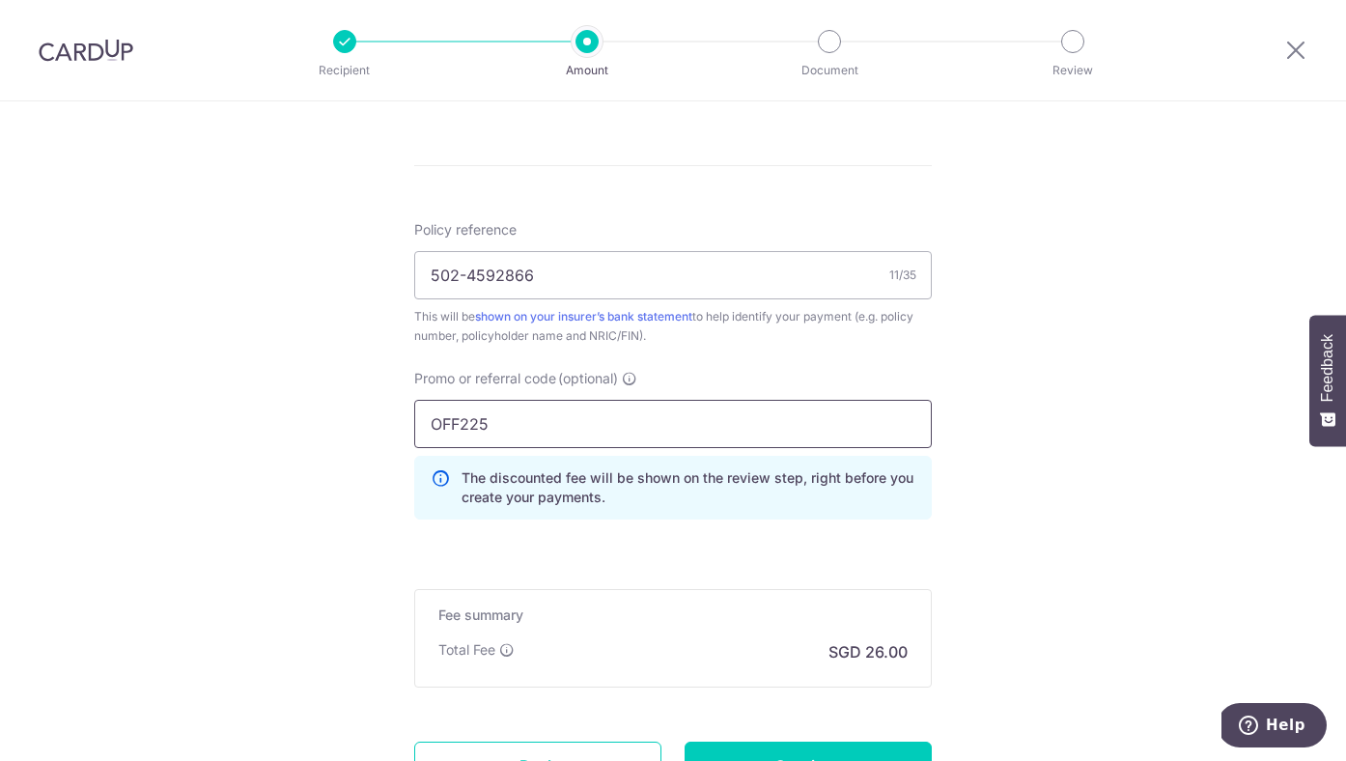
scroll to position [1091, 0]
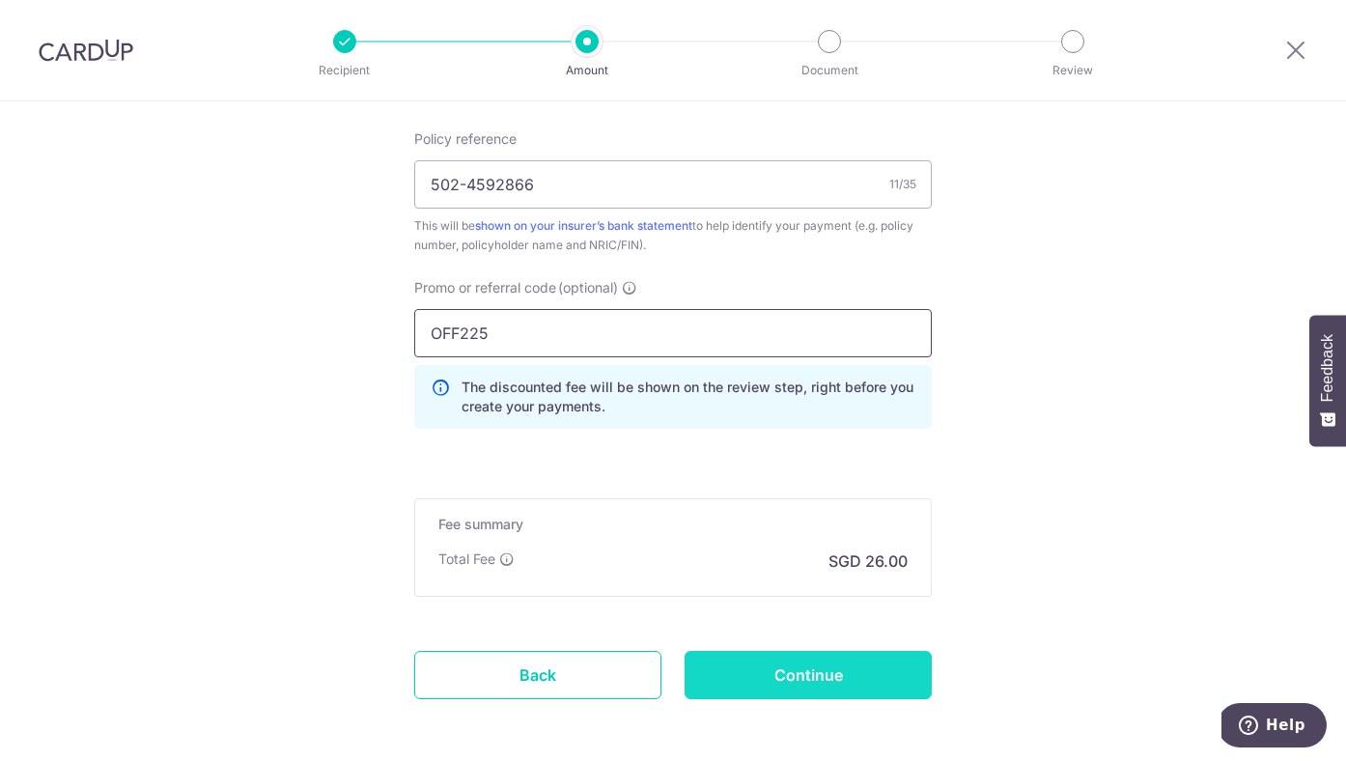
type input "OFF225"
click at [786, 675] on input "Continue" at bounding box center [807, 675] width 247 height 48
type input "Create Schedule"
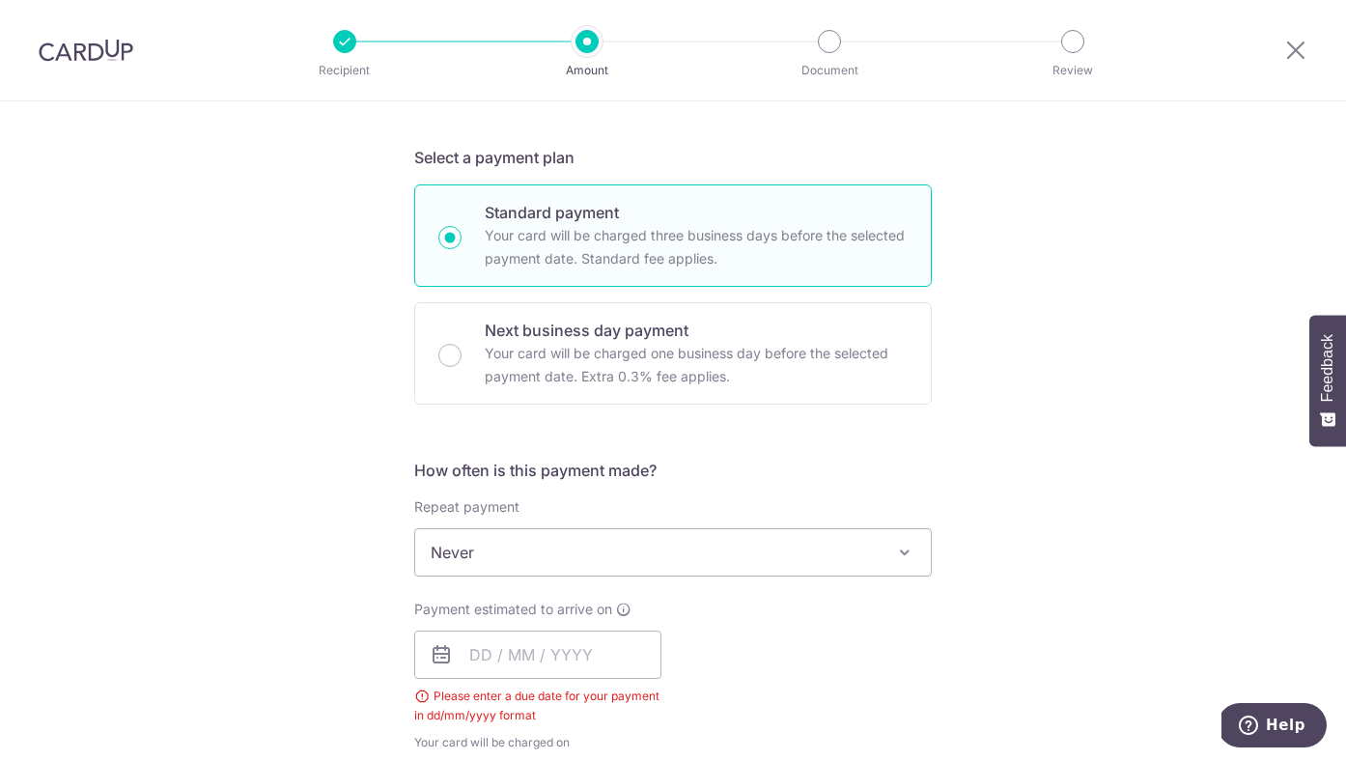
scroll to position [555, 0]
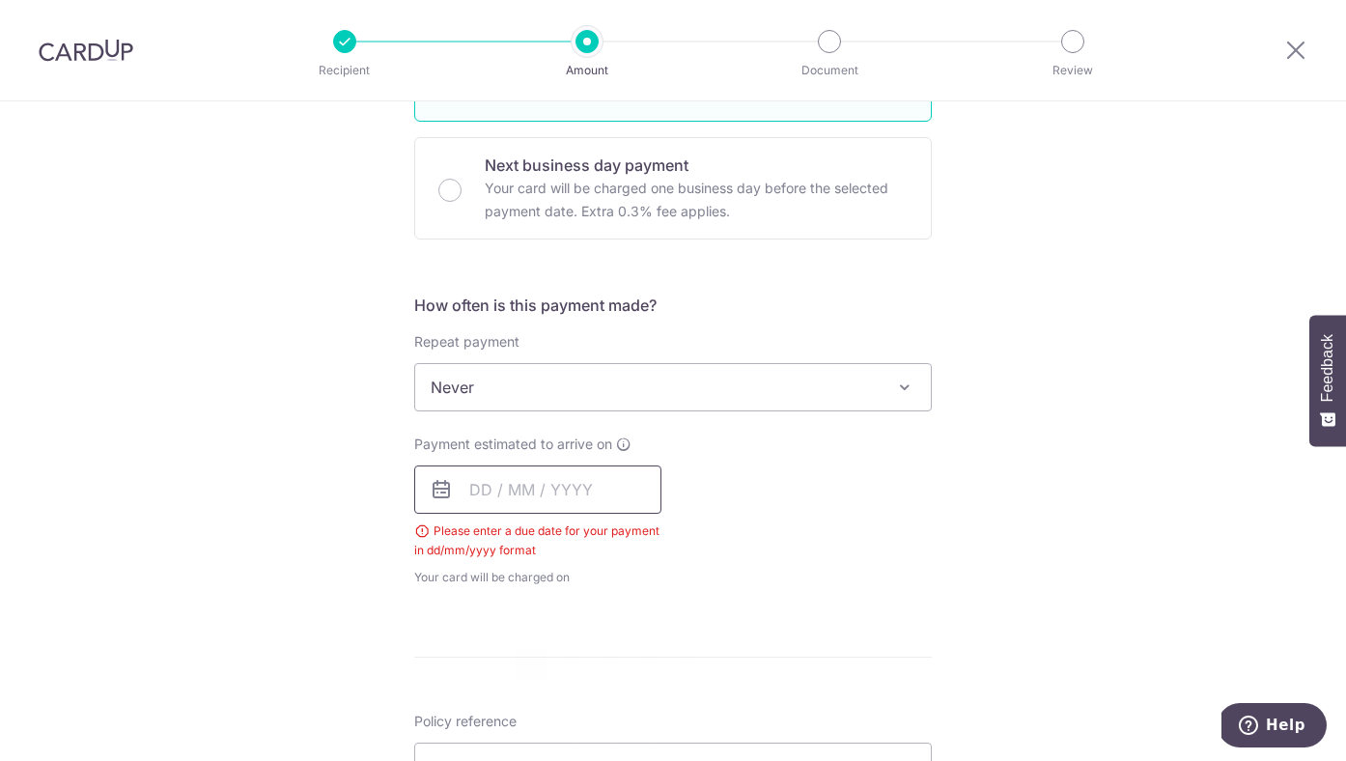
click at [493, 482] on input "text" at bounding box center [537, 489] width 247 height 48
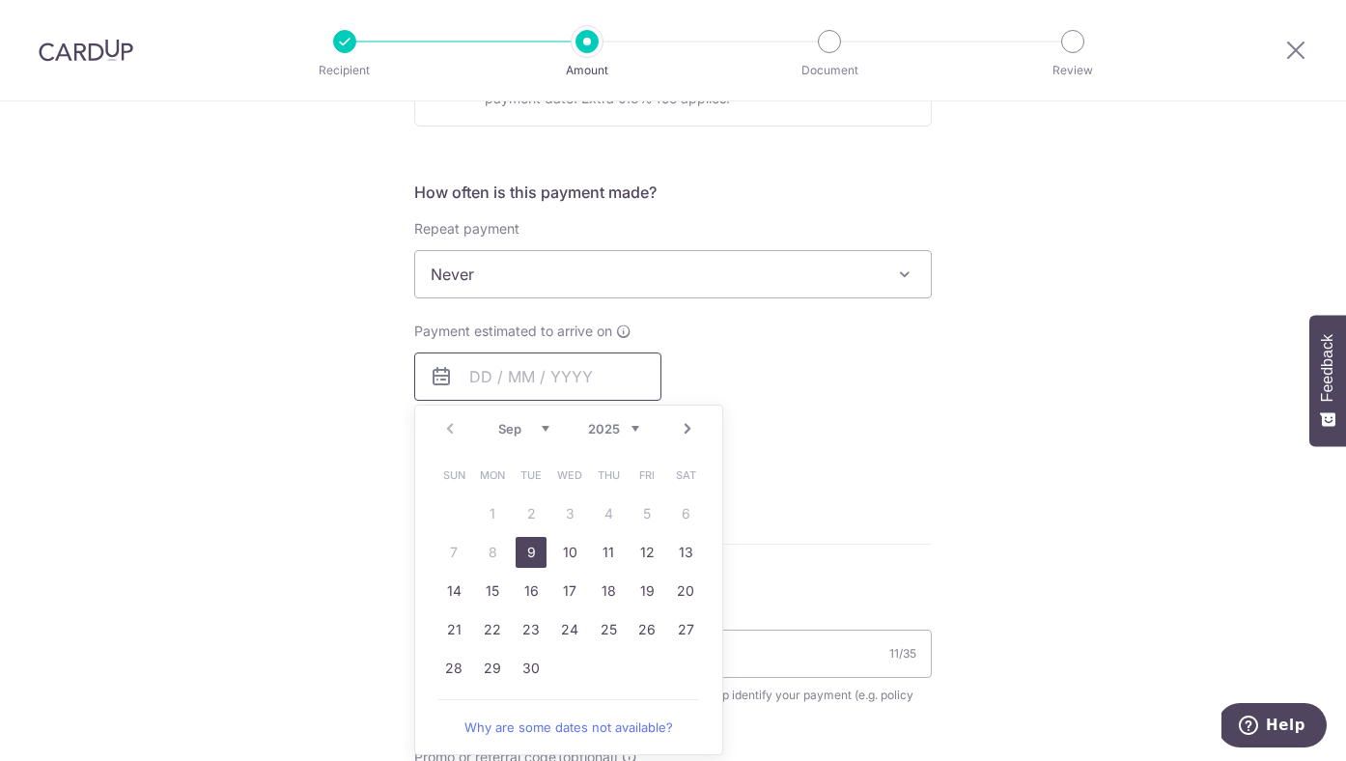
scroll to position [760, 0]
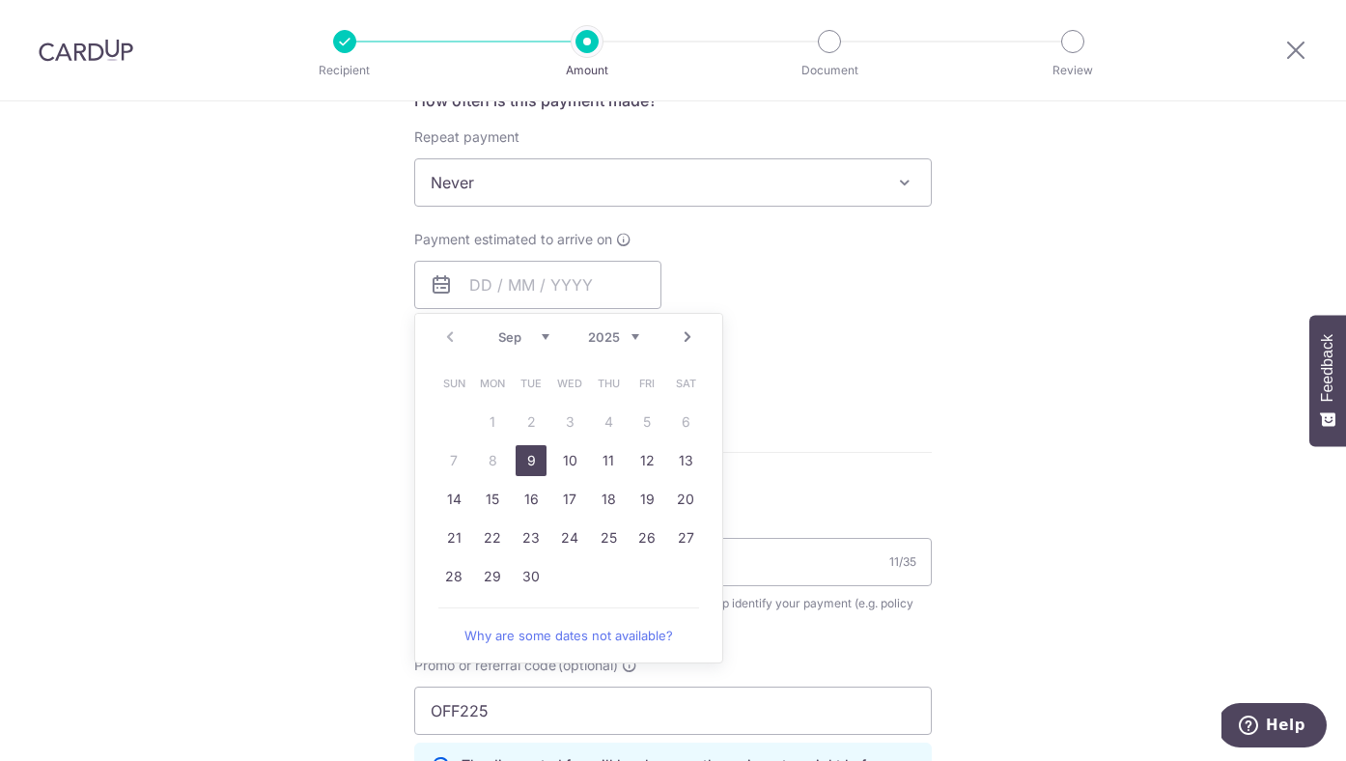
click at [530, 457] on link "9" at bounding box center [531, 460] width 31 height 31
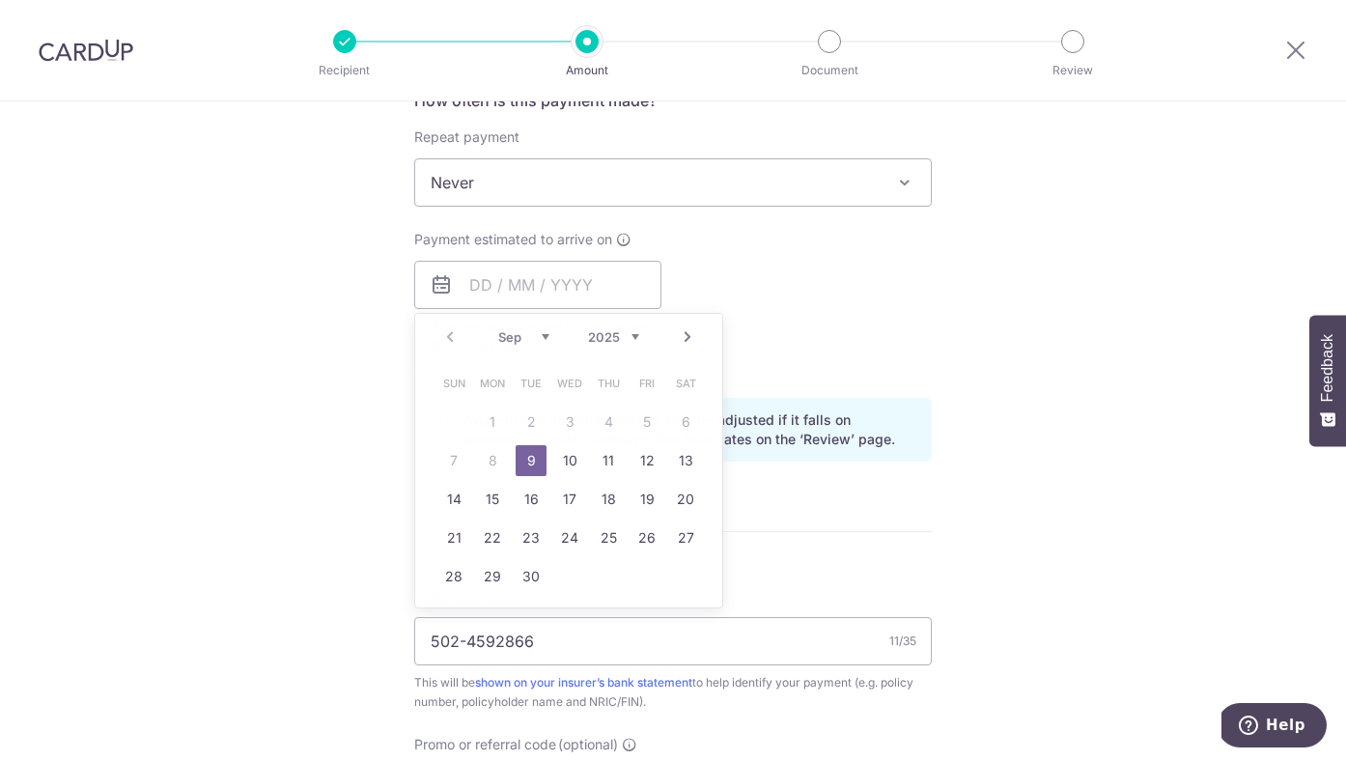
type input "[DATE]"
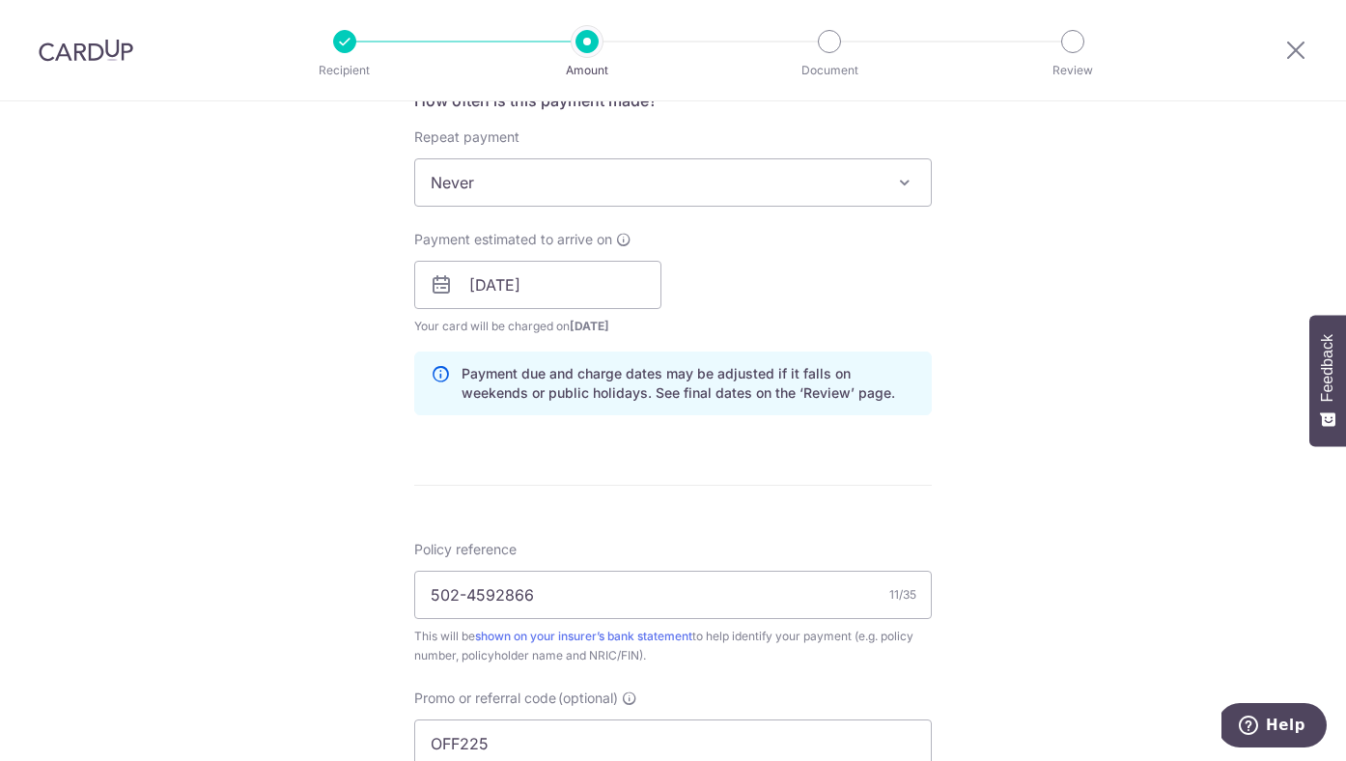
scroll to position [1253, 0]
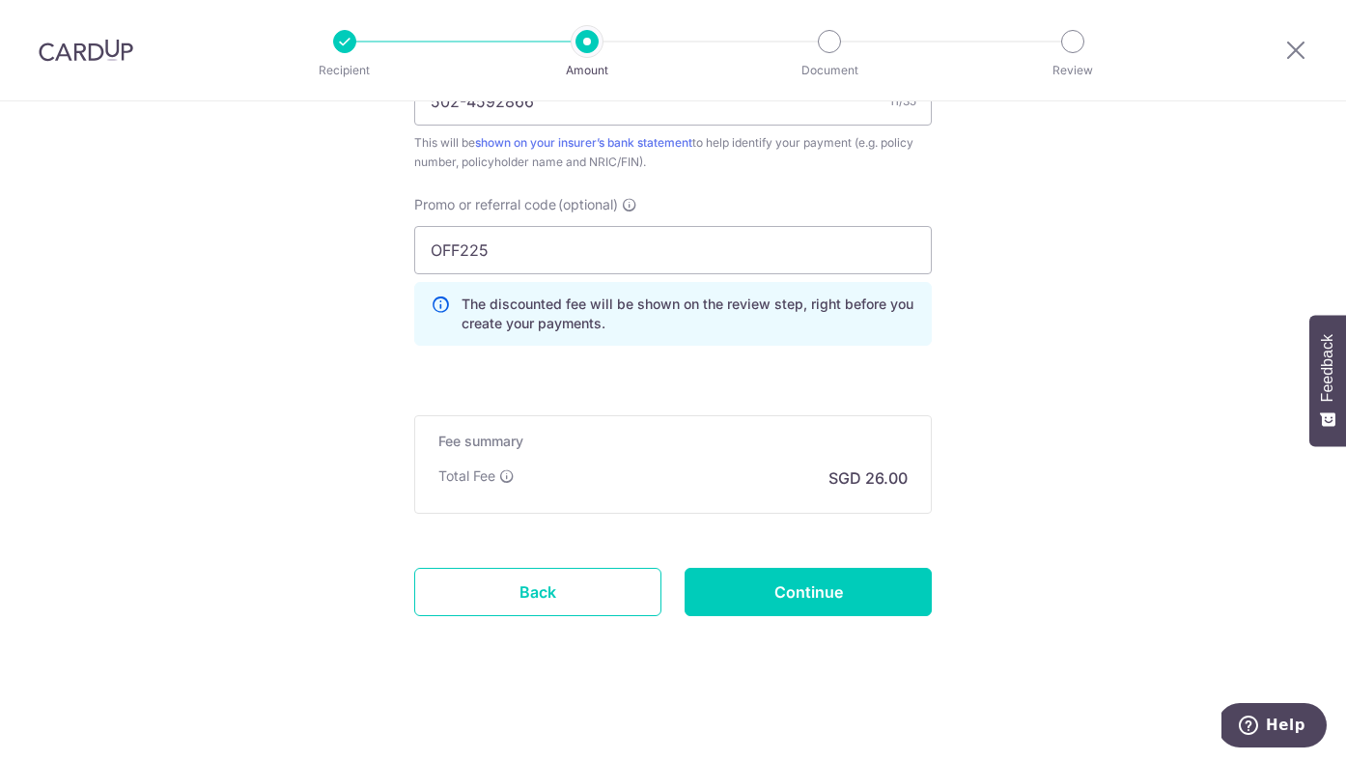
click at [829, 589] on input "Continue" at bounding box center [807, 592] width 247 height 48
type input "Create Schedule"
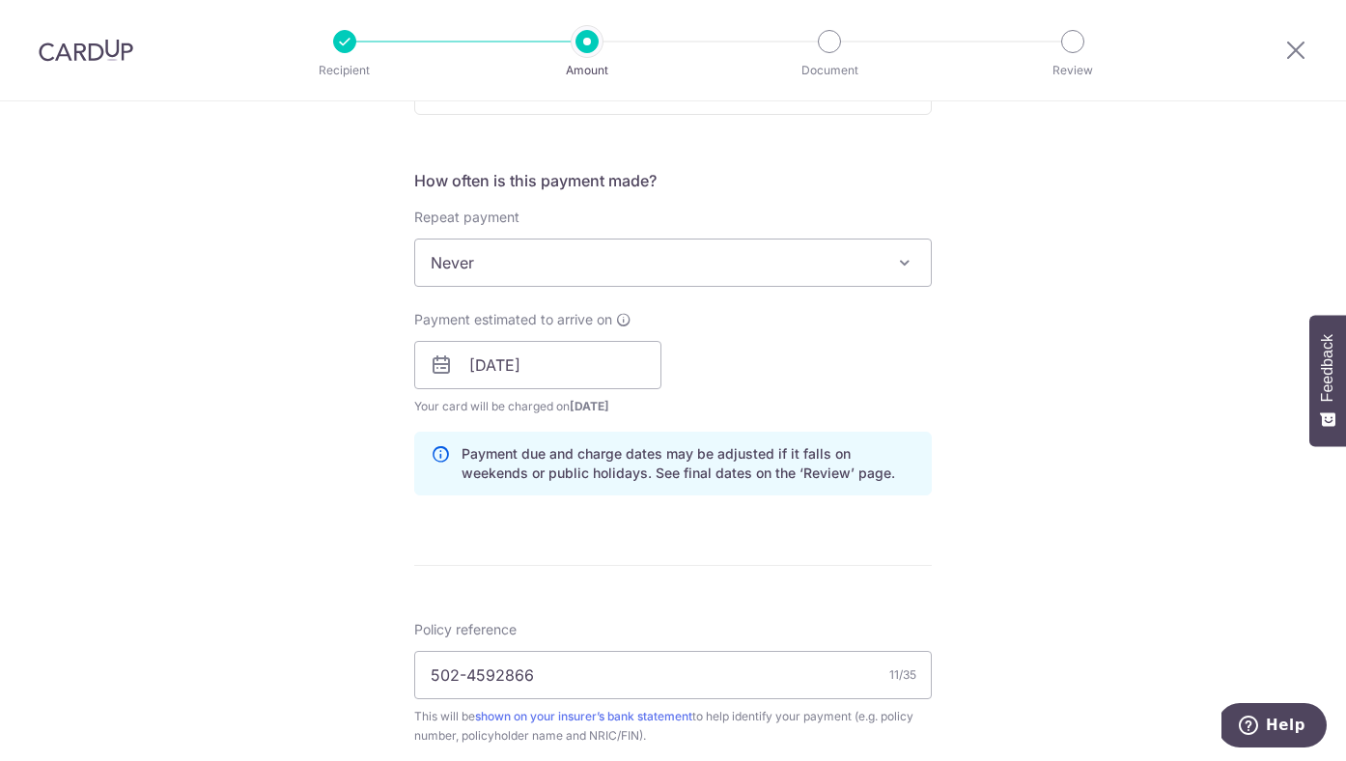
scroll to position [616, 0]
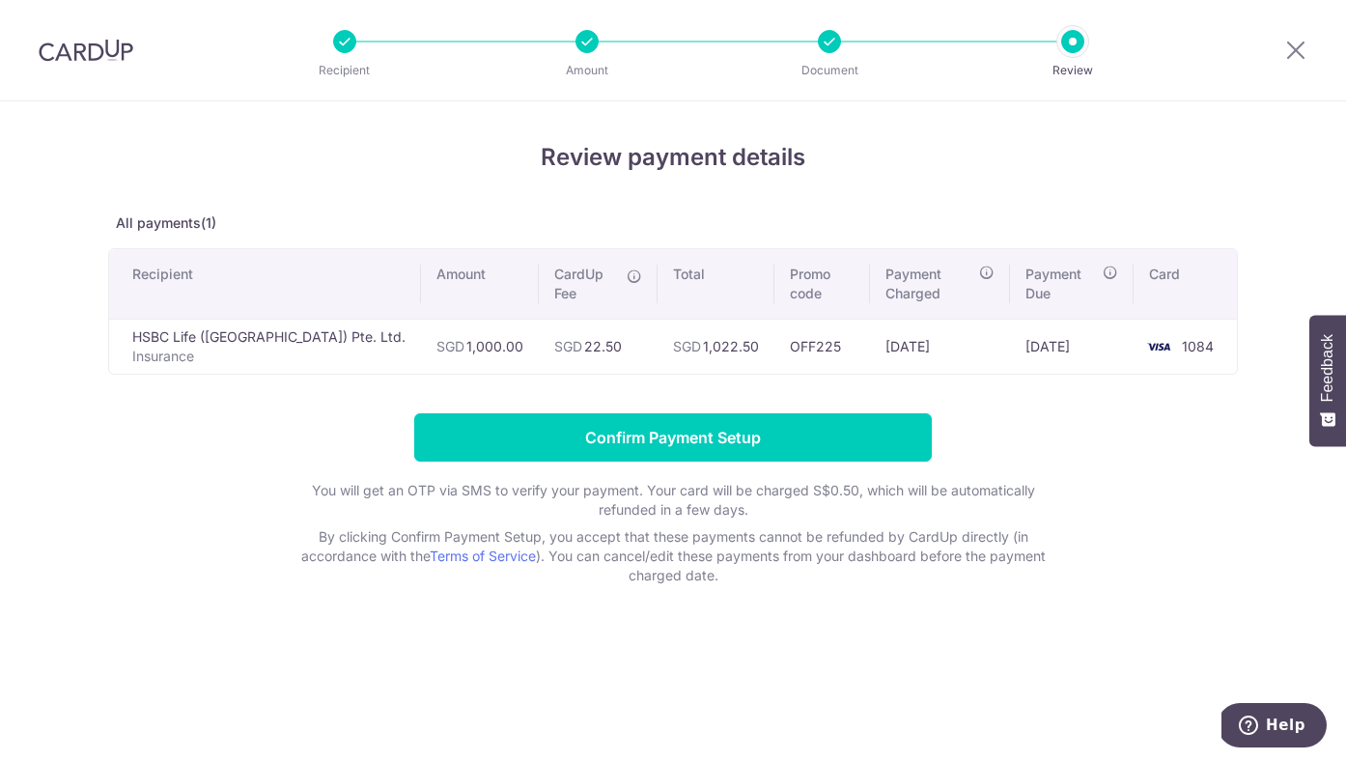
click at [774, 328] on td "OFF225" at bounding box center [822, 346] width 96 height 55
click at [896, 329] on td "[DATE]" at bounding box center [940, 346] width 140 height 55
click at [1031, 327] on td "[DATE]" at bounding box center [1072, 346] width 124 height 55
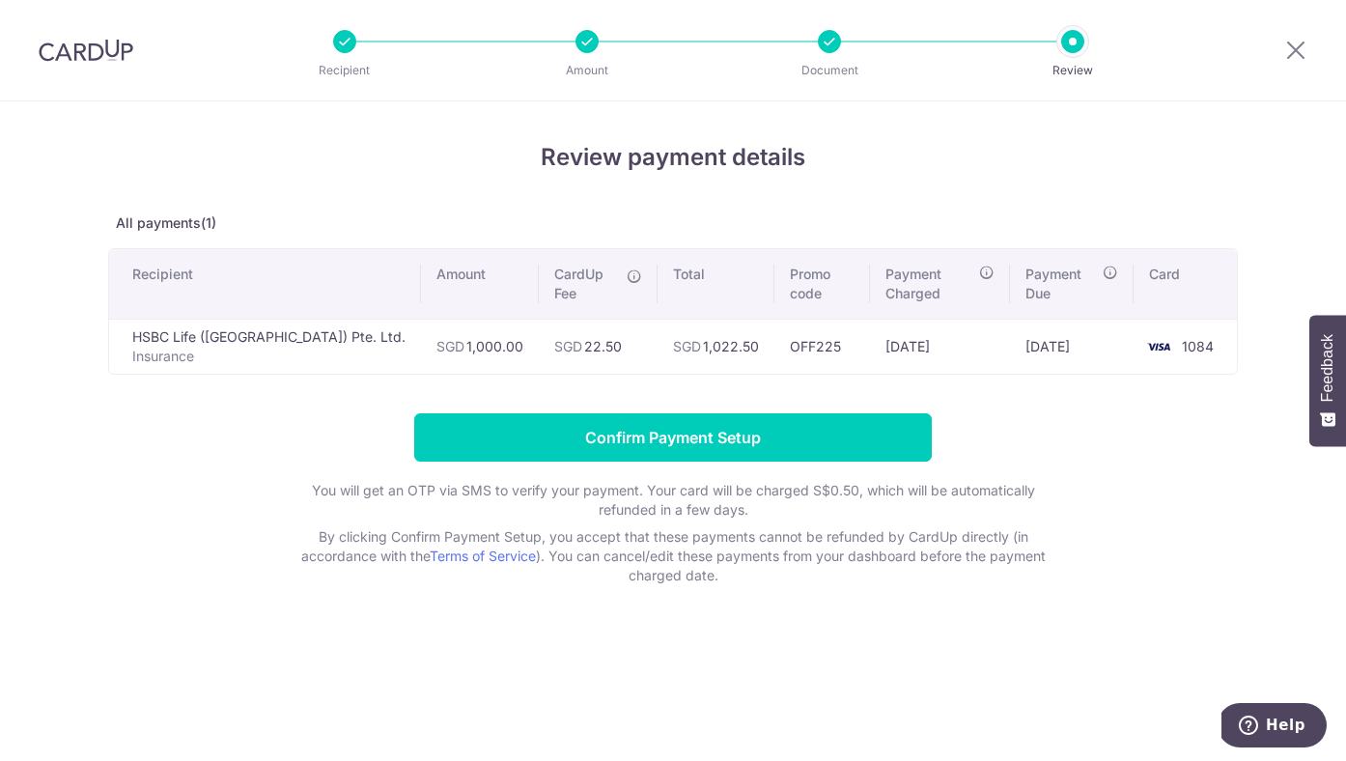
drag, startPoint x: 1031, startPoint y: 327, endPoint x: 1090, endPoint y: 326, distance: 58.9
click at [1090, 326] on td "[DATE]" at bounding box center [1072, 346] width 124 height 55
click at [1287, 42] on icon at bounding box center [1295, 50] width 23 height 24
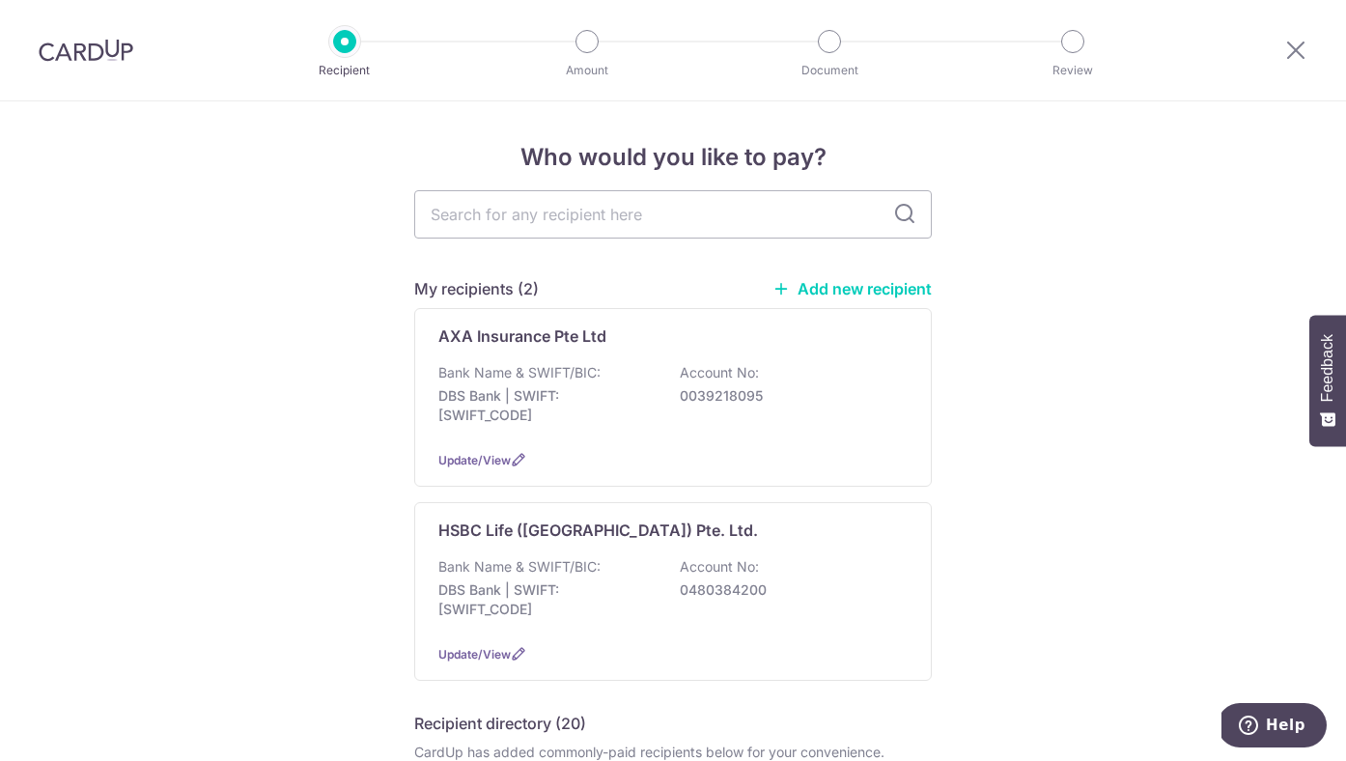
click at [855, 295] on link "Add new recipient" at bounding box center [851, 288] width 159 height 19
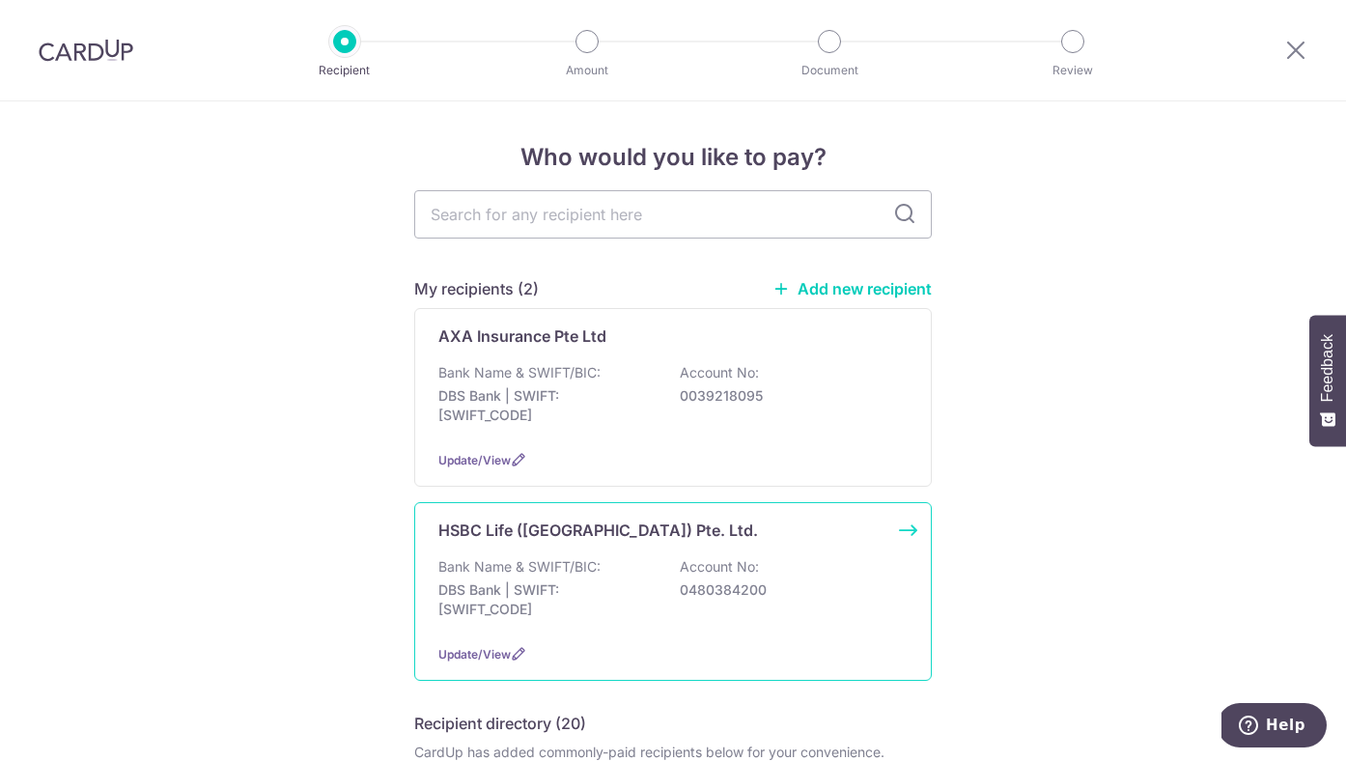
click at [650, 601] on div "Bank Name & SWIFT/BIC: DBS Bank | SWIFT: DBSSSGSGXXX Account No: 0480384200" at bounding box center [672, 592] width 469 height 71
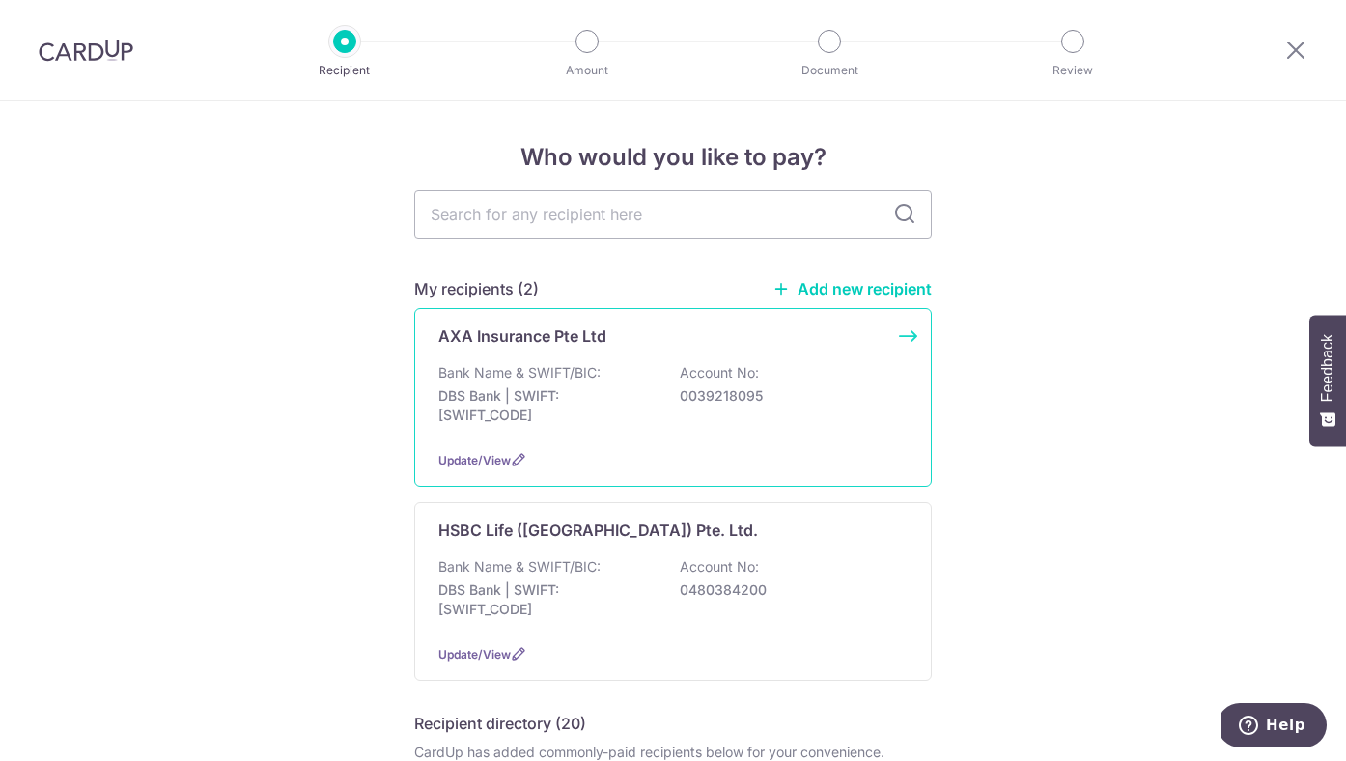
click at [495, 468] on div "Update/View" at bounding box center [672, 460] width 469 height 20
click at [495, 459] on span "Update/View" at bounding box center [474, 460] width 72 height 14
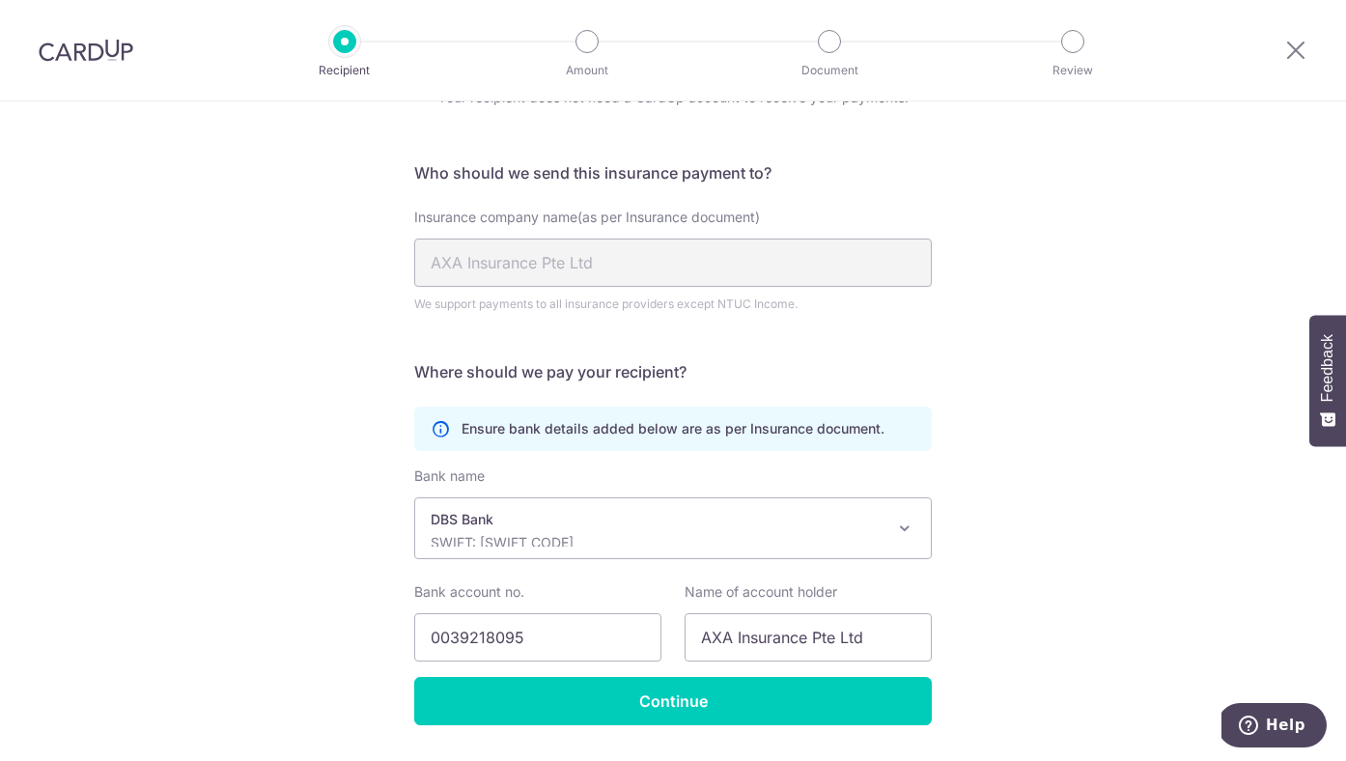
scroll to position [157, 0]
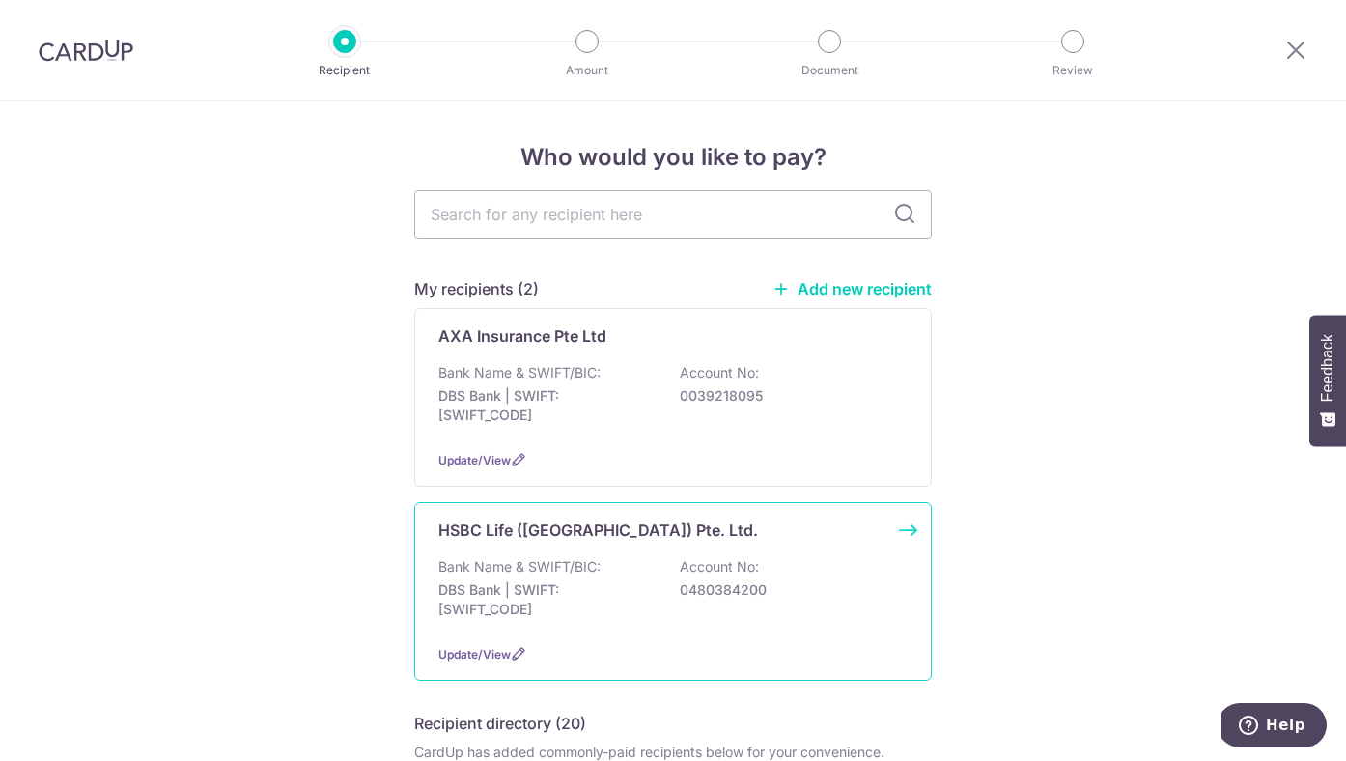
click at [548, 552] on div "HSBC Life ([GEOGRAPHIC_DATA]) Pte. Ltd. Bank Name & SWIFT/BIC: DBS Bank | SWIFT…" at bounding box center [672, 591] width 517 height 179
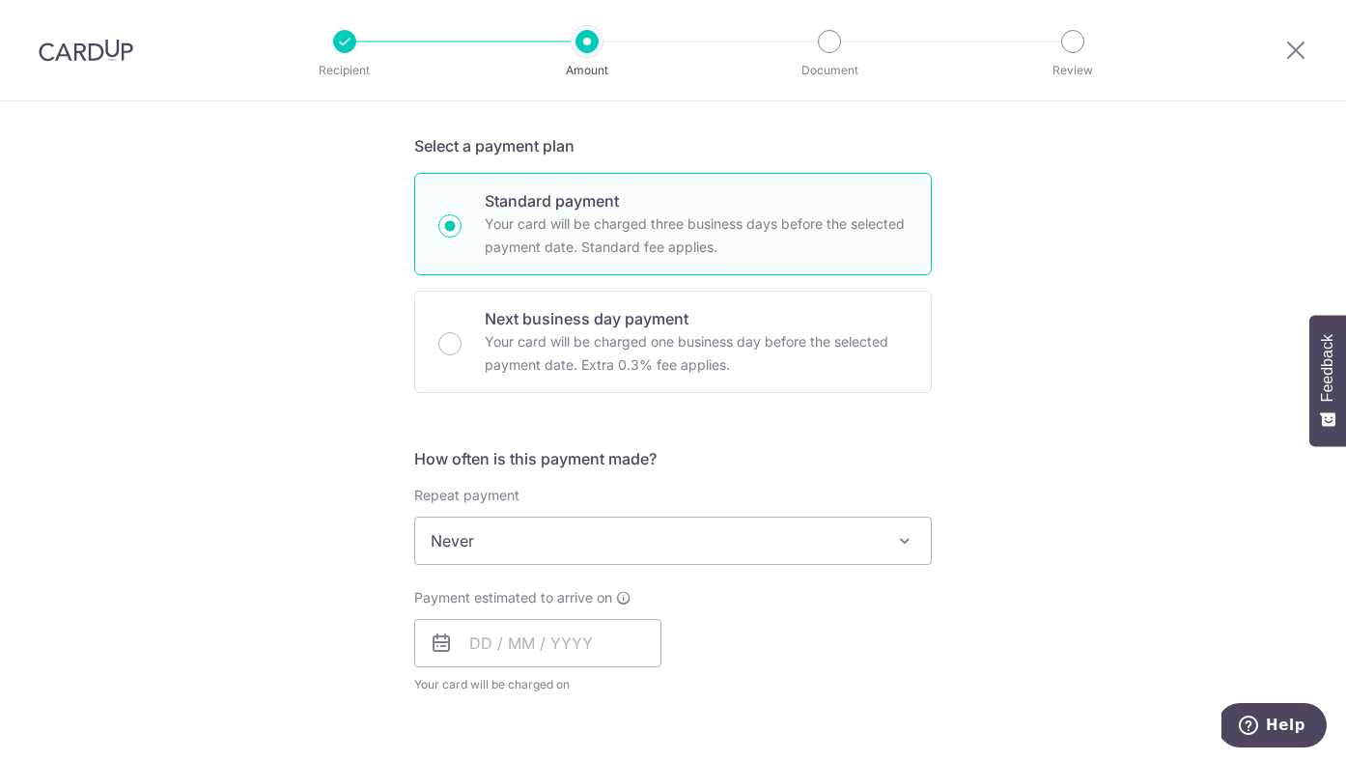
scroll to position [418, 0]
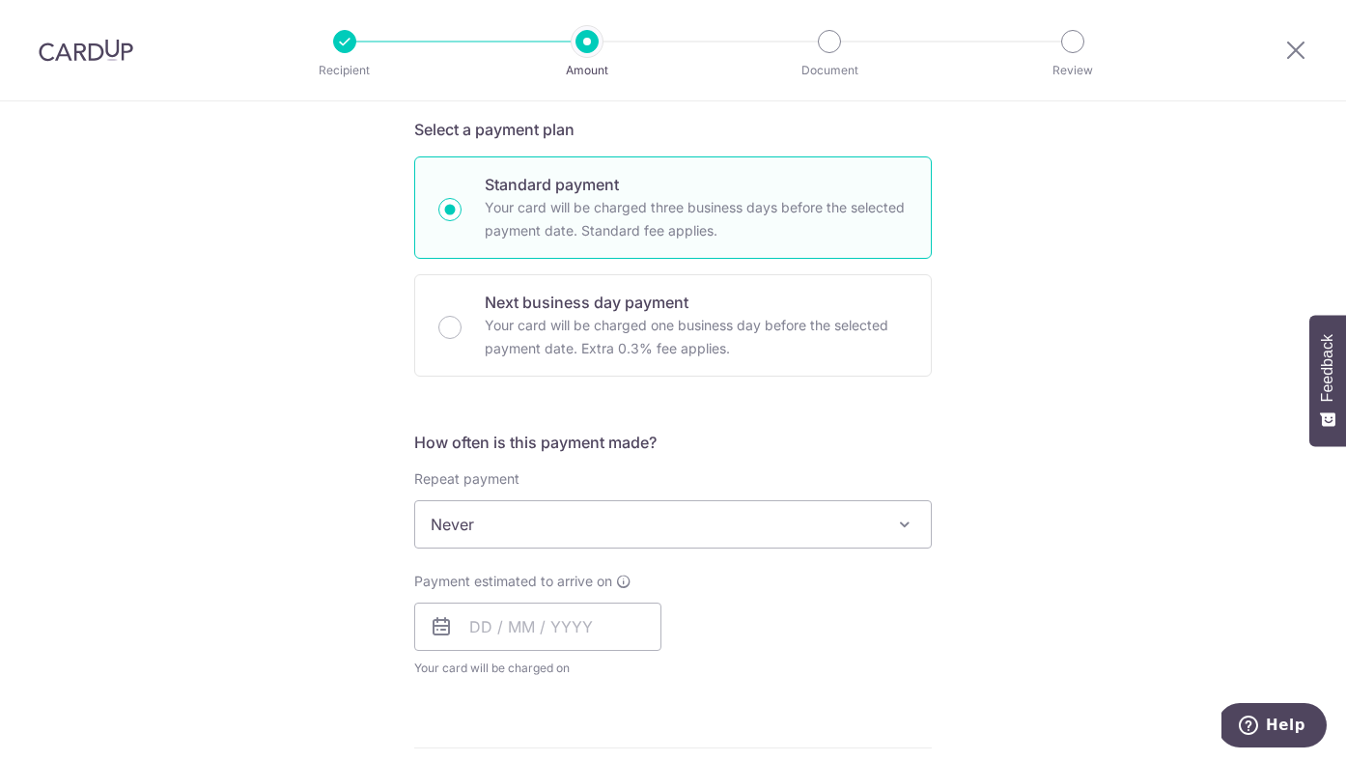
click at [531, 548] on div "How often is this payment made? Repeat payment Never Every week Every month Eve…" at bounding box center [672, 562] width 517 height 263
click at [541, 519] on span "Never" at bounding box center [673, 524] width 516 height 46
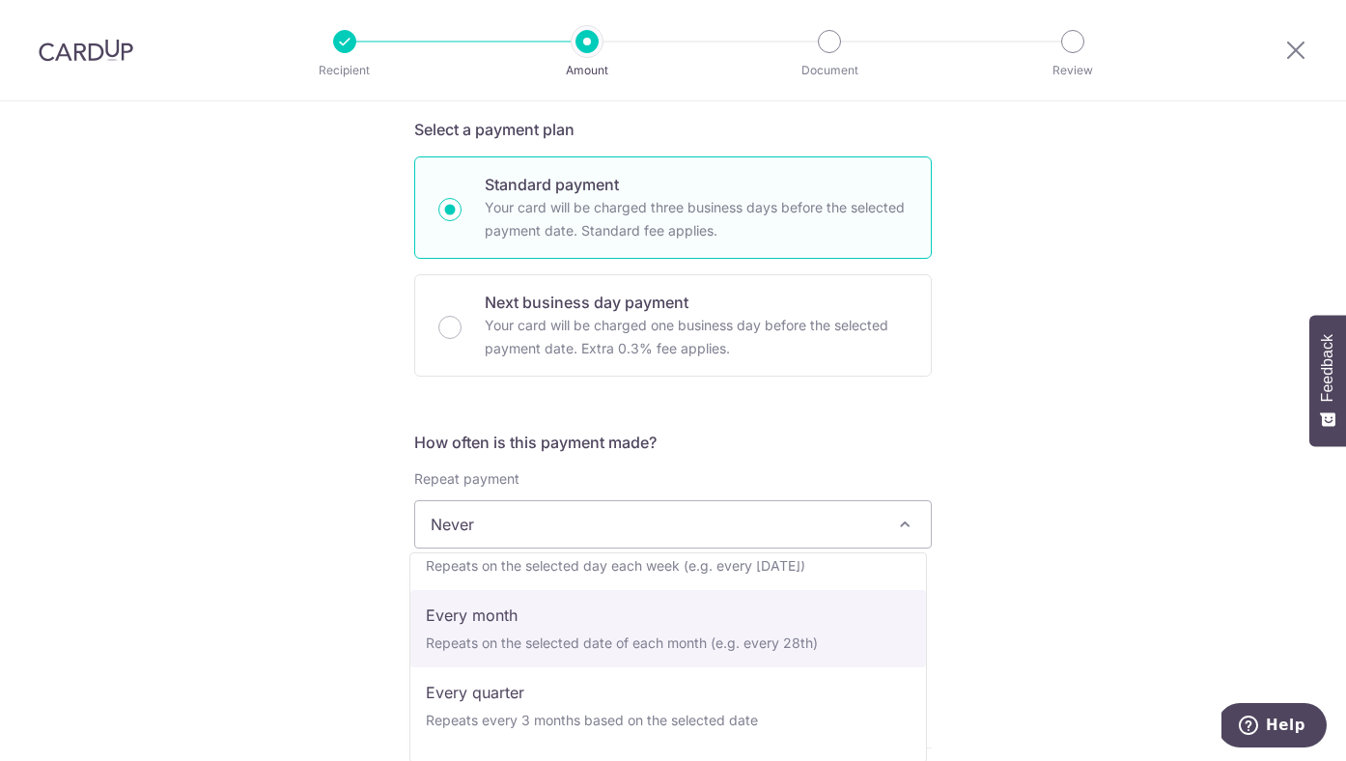
scroll to position [167, 0]
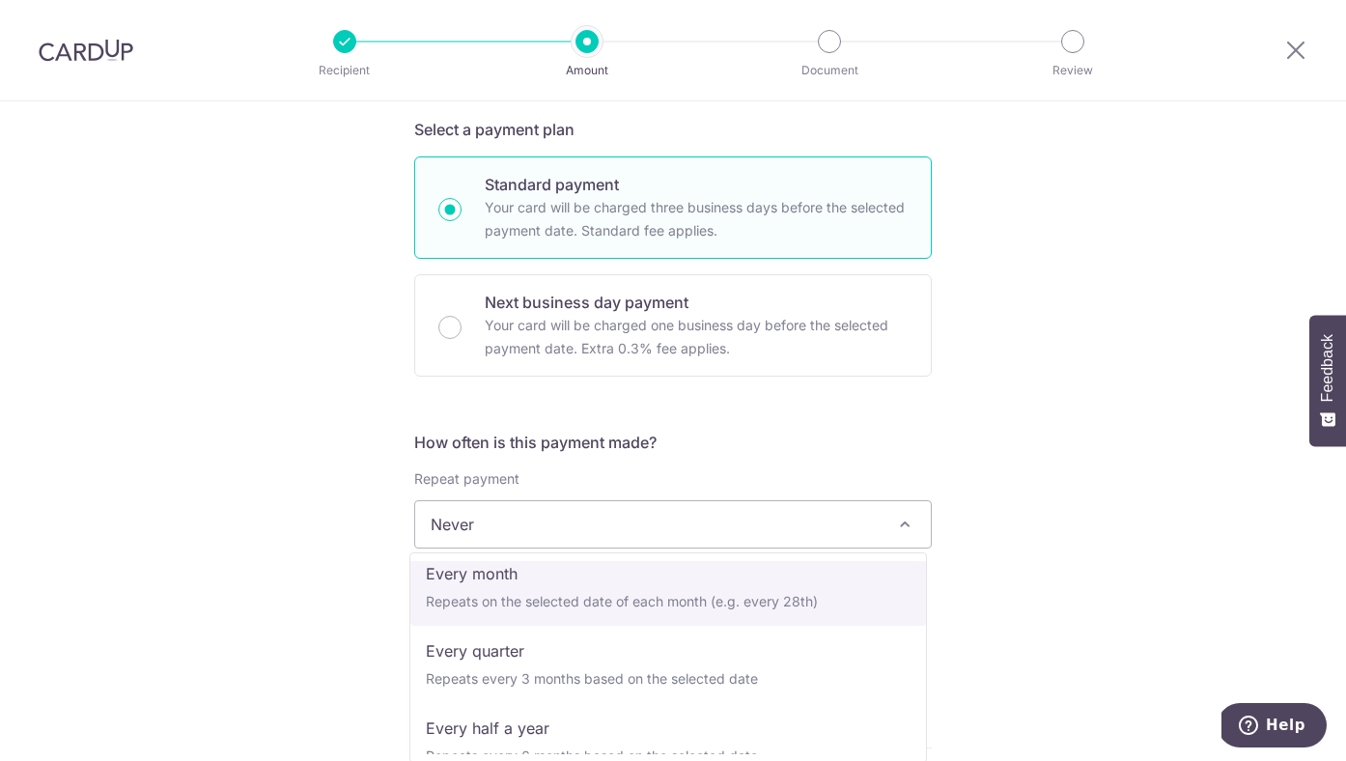
select select "3"
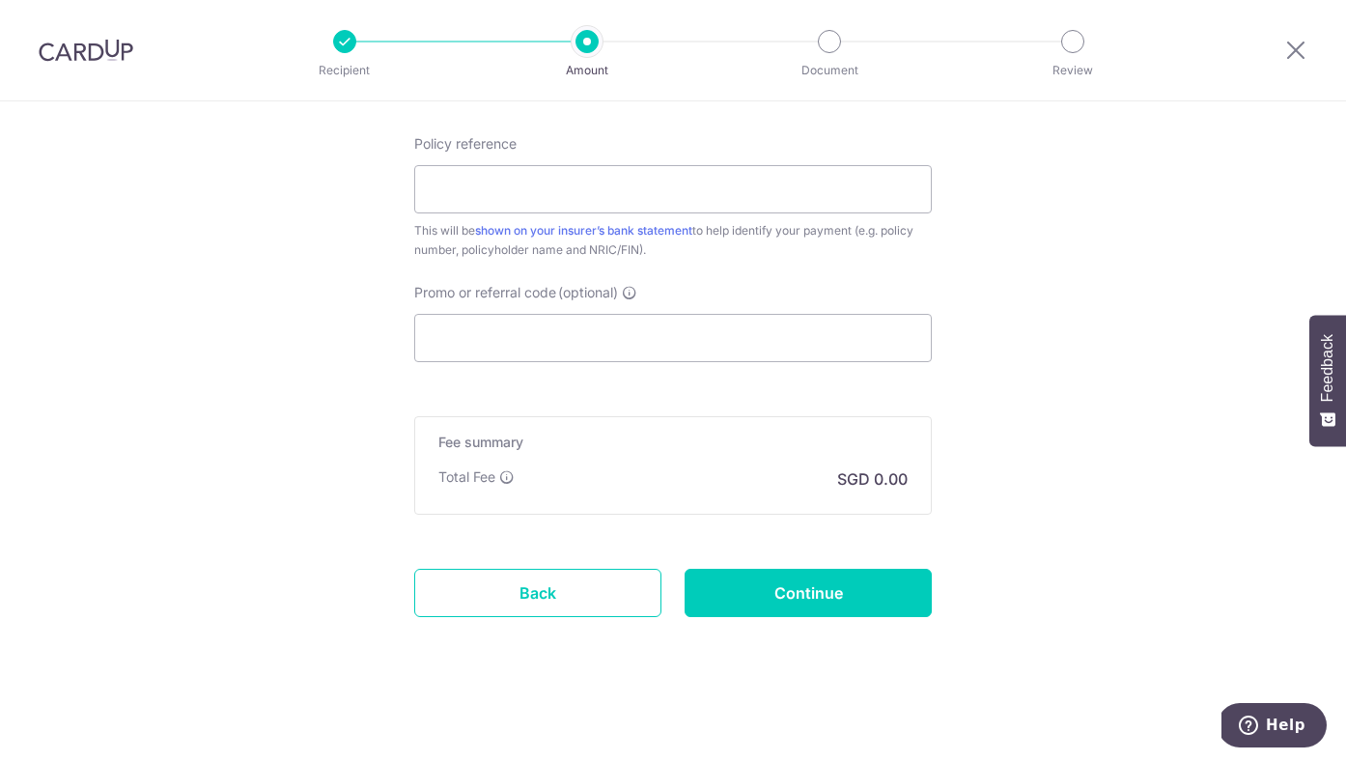
scroll to position [1106, 0]
click at [542, 329] on input "Promo or referral code (optional)" at bounding box center [672, 337] width 517 height 48
paste input "REC185"
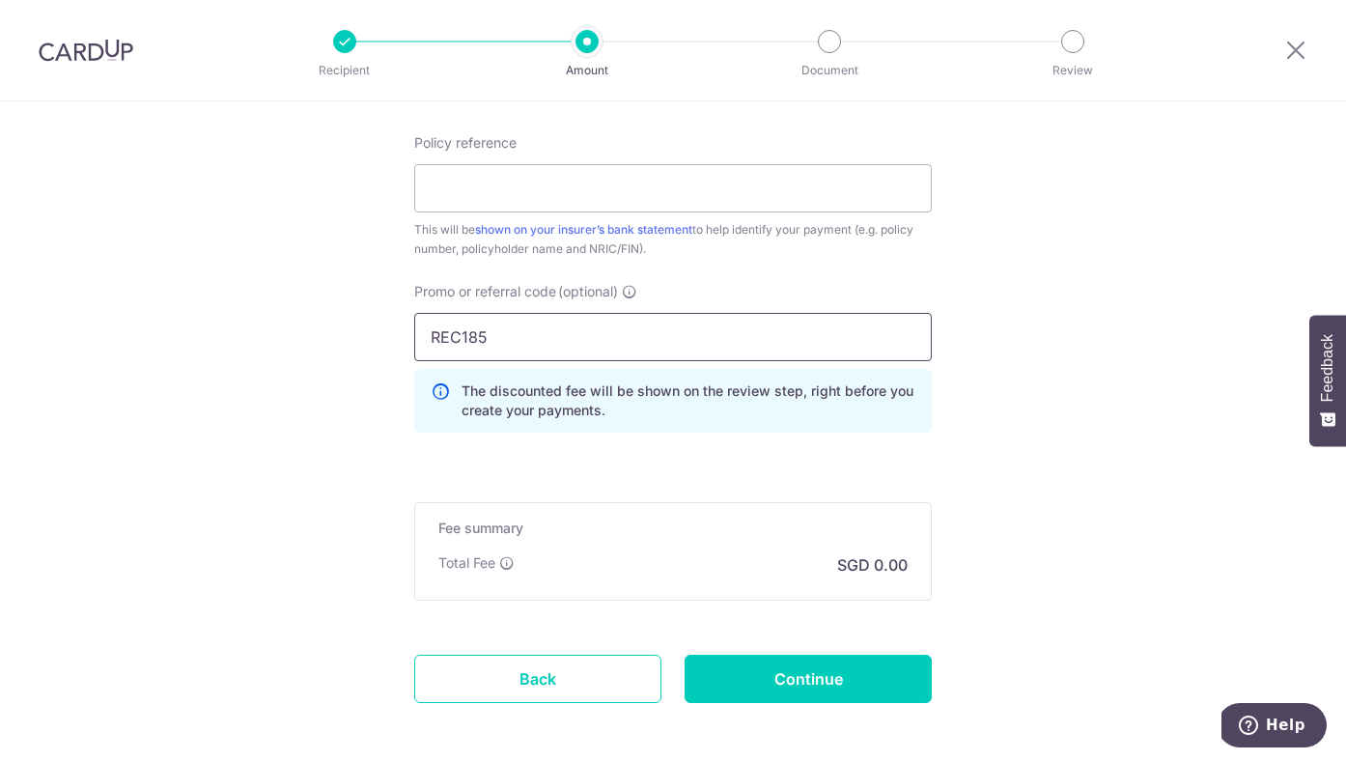
scroll to position [1022, 0]
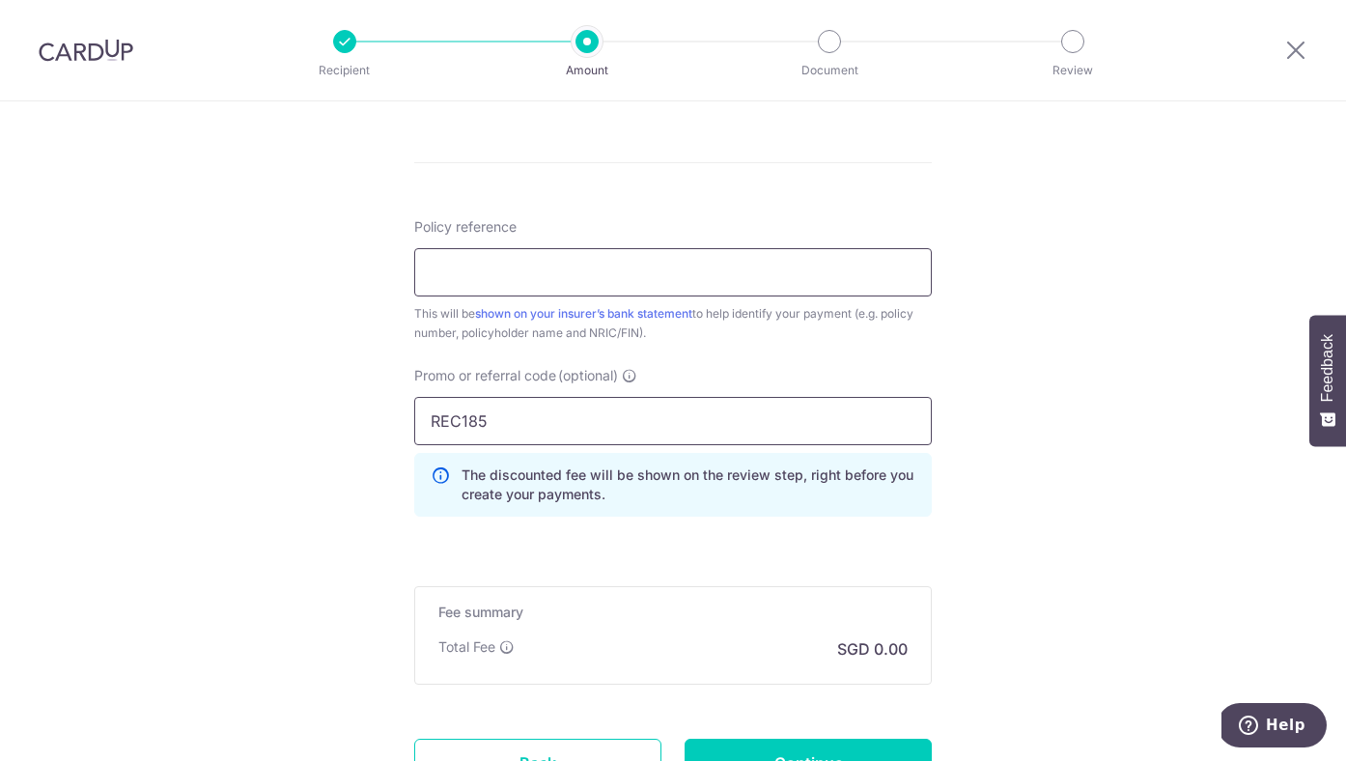
type input "REC185"
click at [585, 287] on input "Policy reference" at bounding box center [672, 272] width 517 height 48
type input "502-4592866"
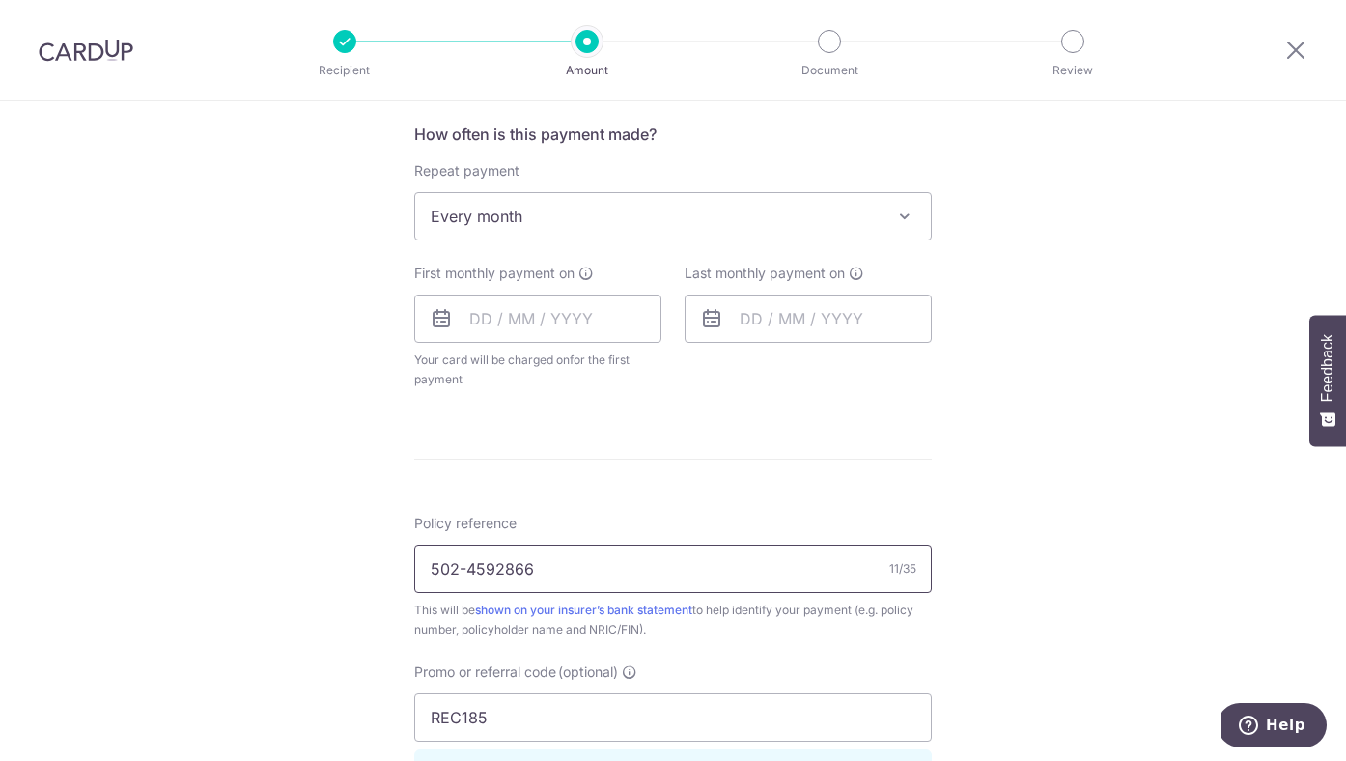
scroll to position [595, 0]
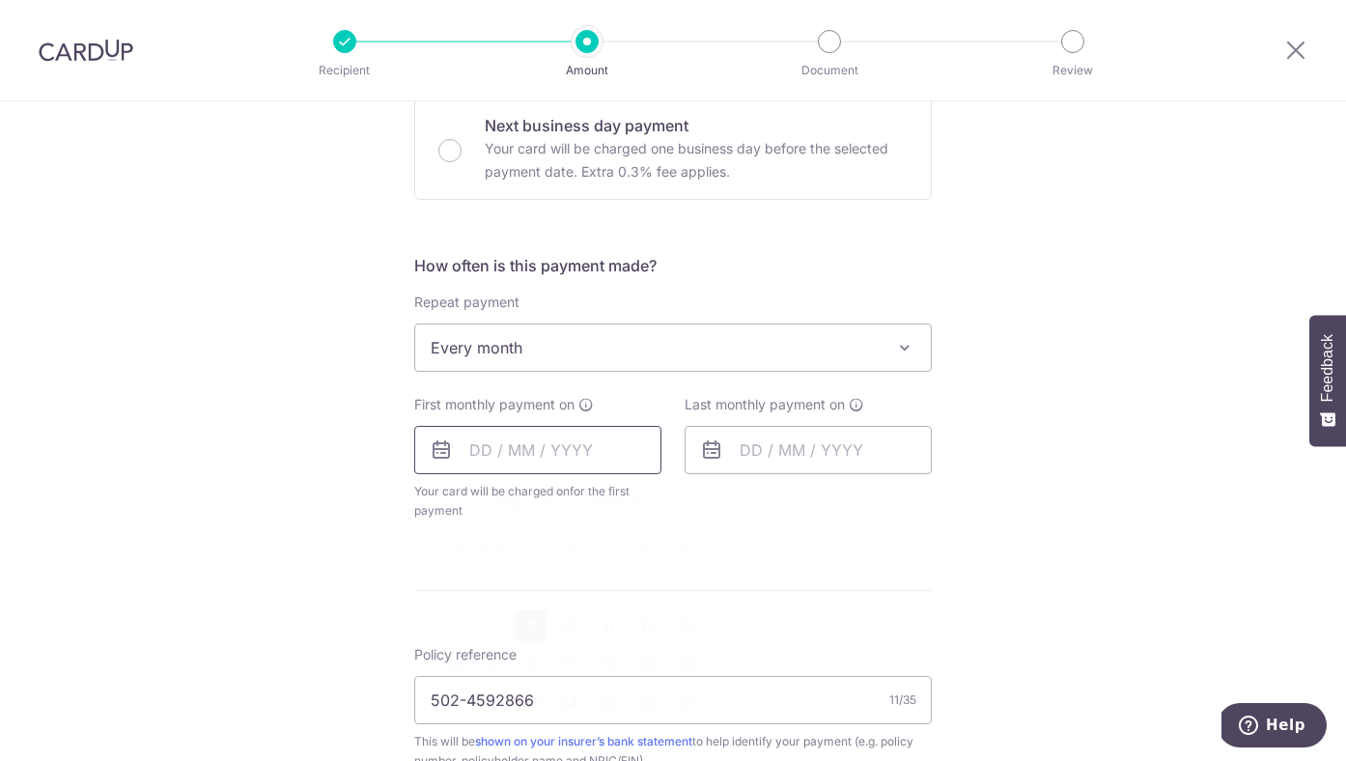
click at [532, 448] on input "text" at bounding box center [537, 450] width 247 height 48
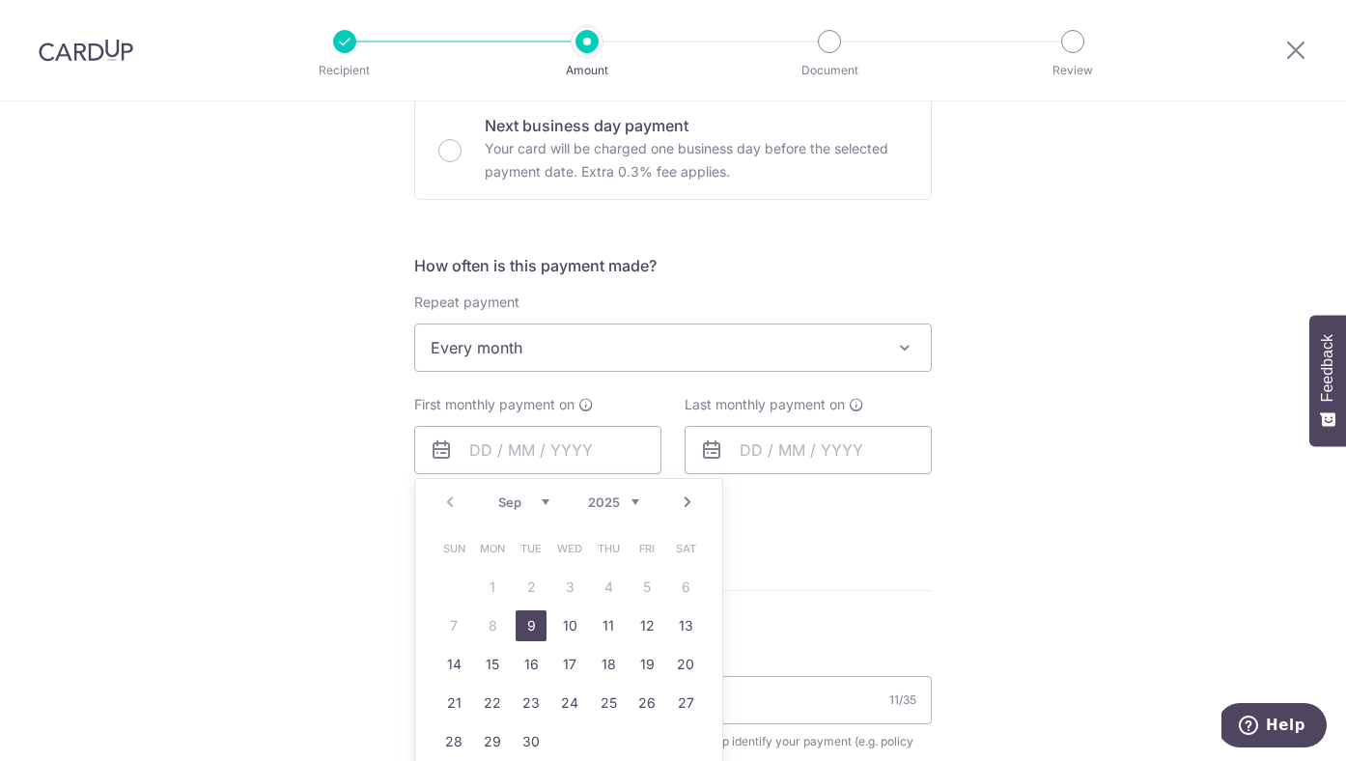
click at [533, 624] on link "9" at bounding box center [531, 625] width 31 height 31
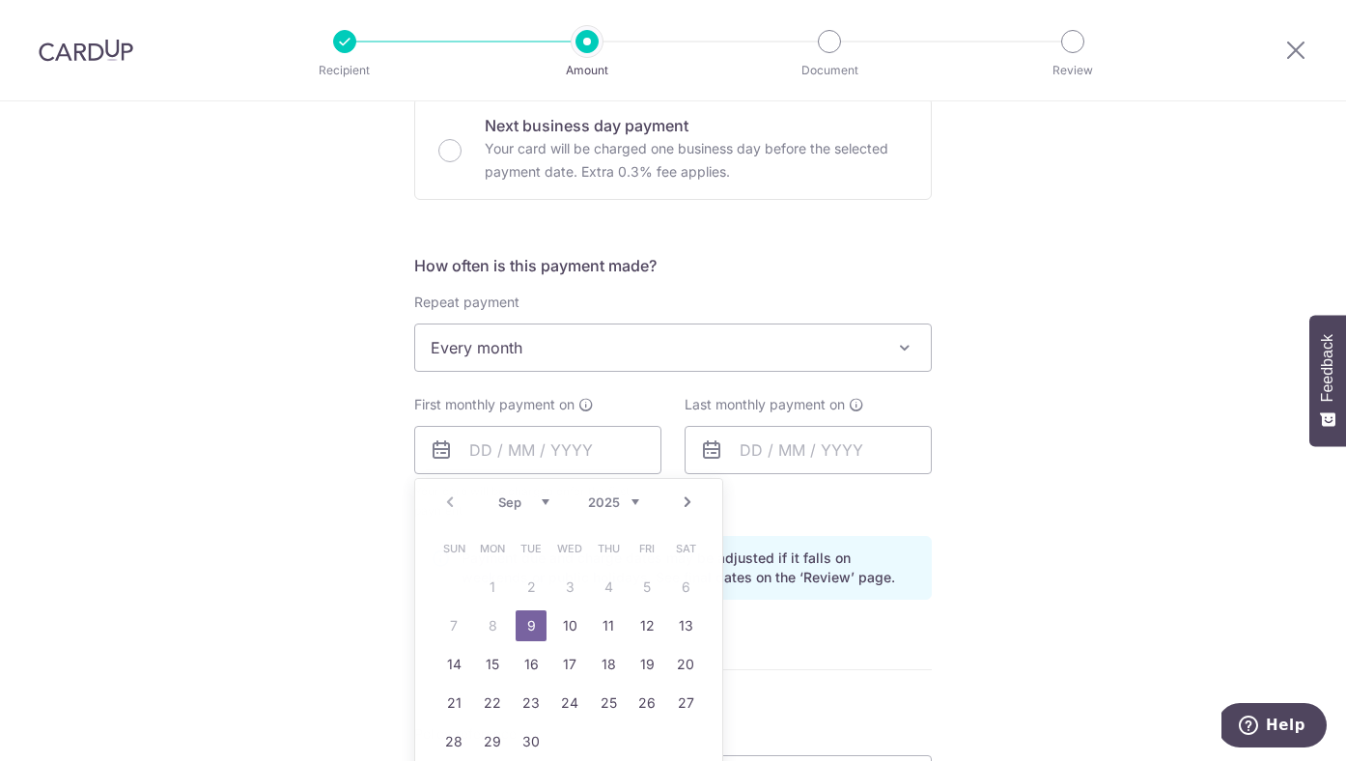
type input "09/09/2025"
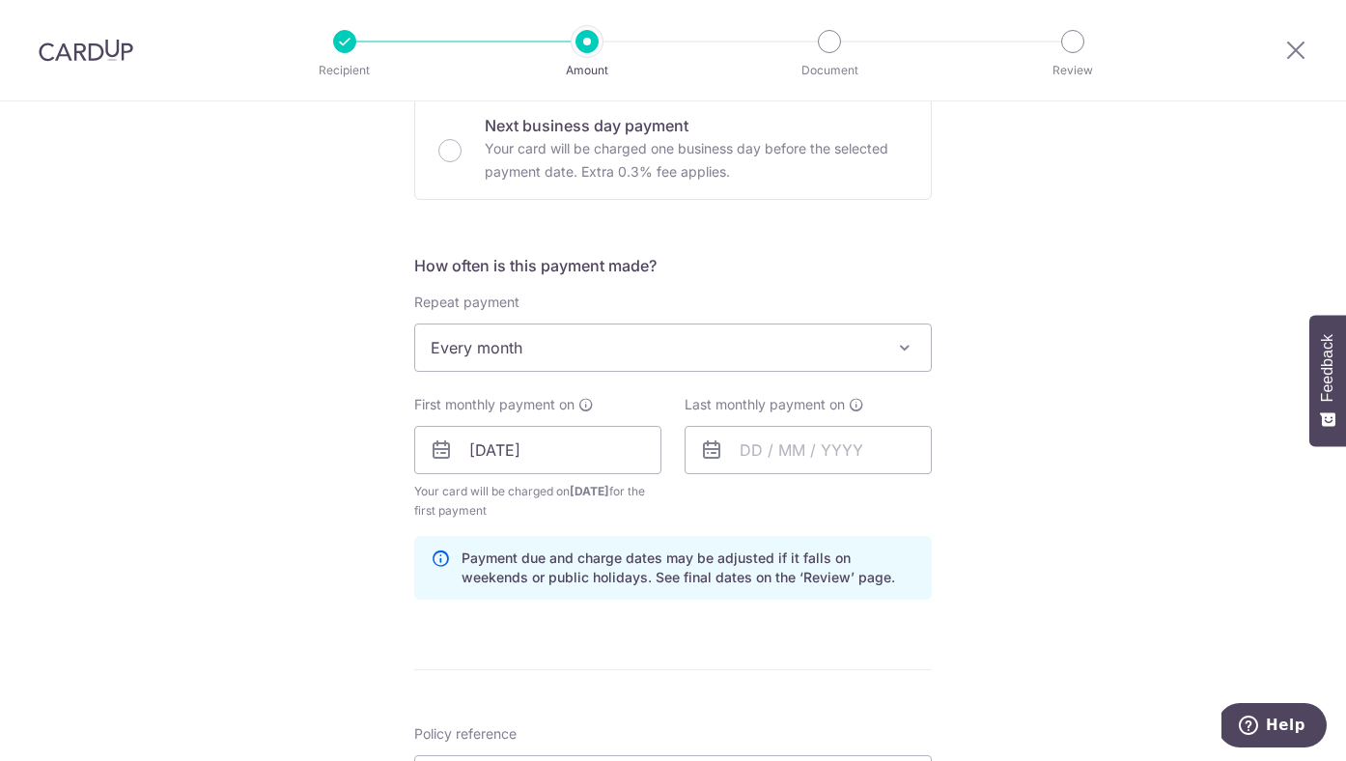
click at [790, 502] on div "Last monthly payment on" at bounding box center [808, 458] width 270 height 126
click at [586, 447] on input "09/09/2025" at bounding box center [537, 450] width 247 height 48
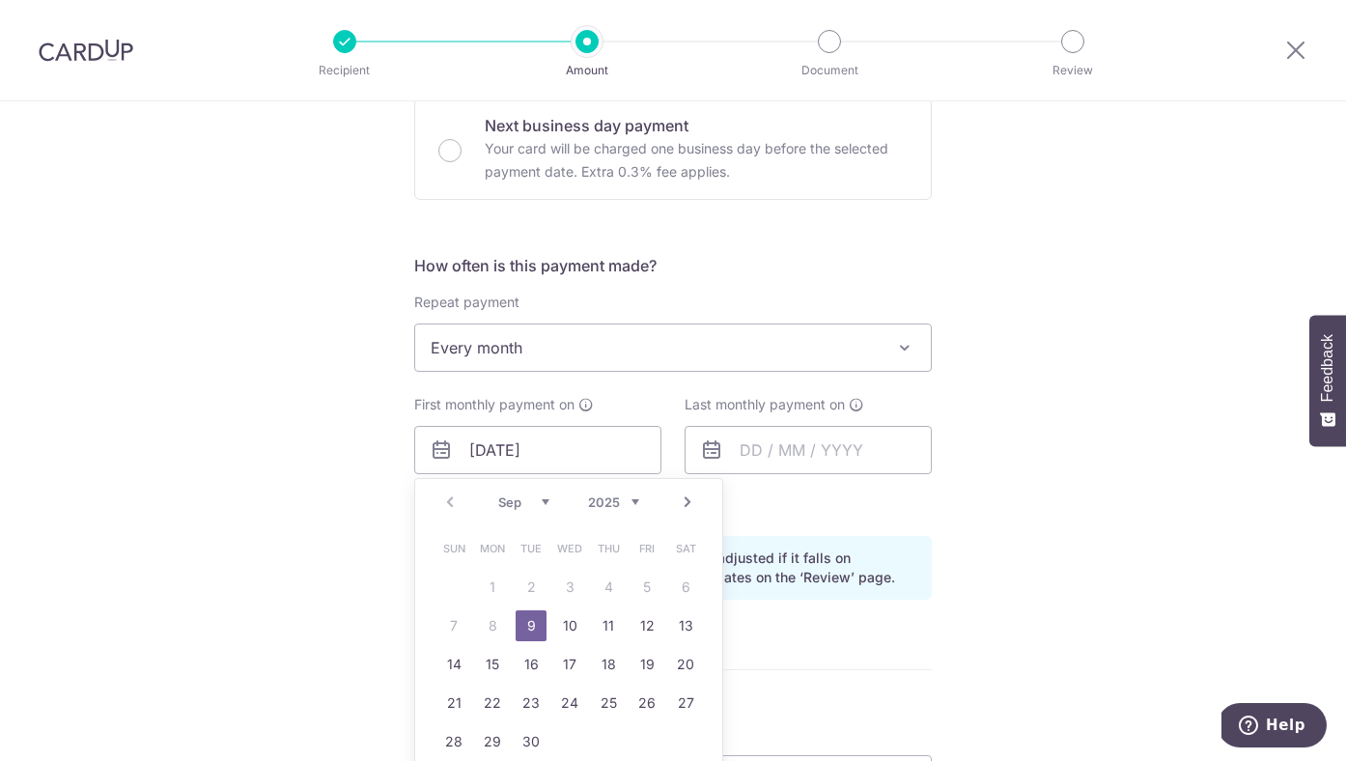
click at [784, 521] on div "How often is this payment made? Repeat payment Never Every week Every month Eve…" at bounding box center [672, 434] width 517 height 361
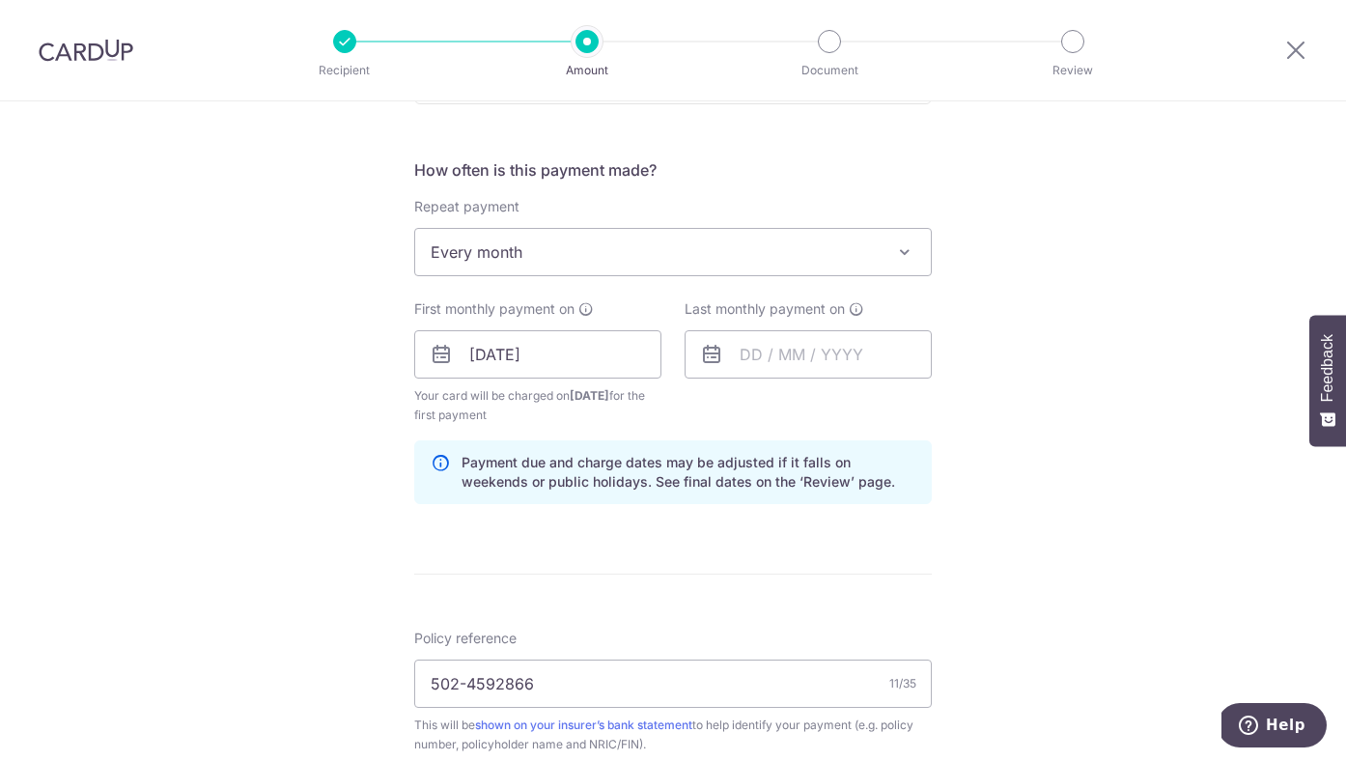
scroll to position [696, 0]
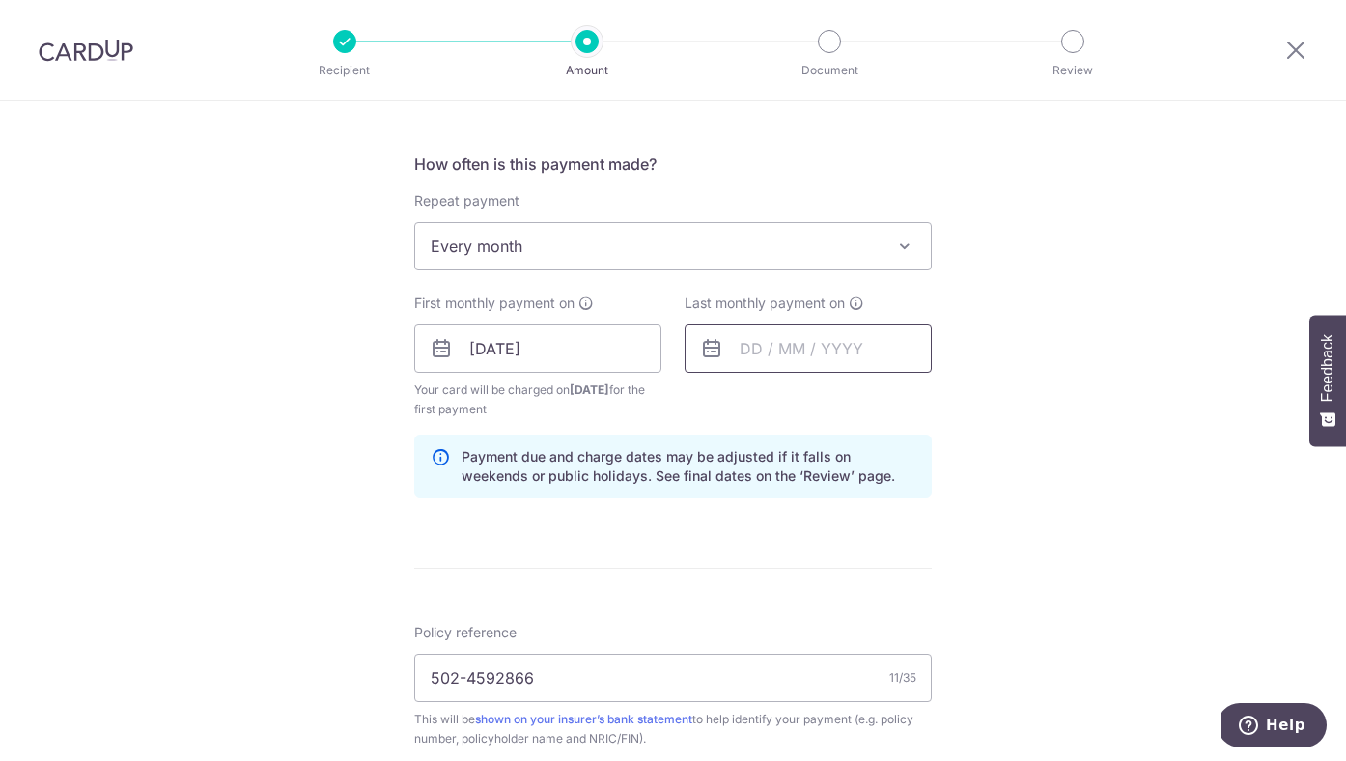
click at [753, 349] on input "text" at bounding box center [807, 348] width 247 height 48
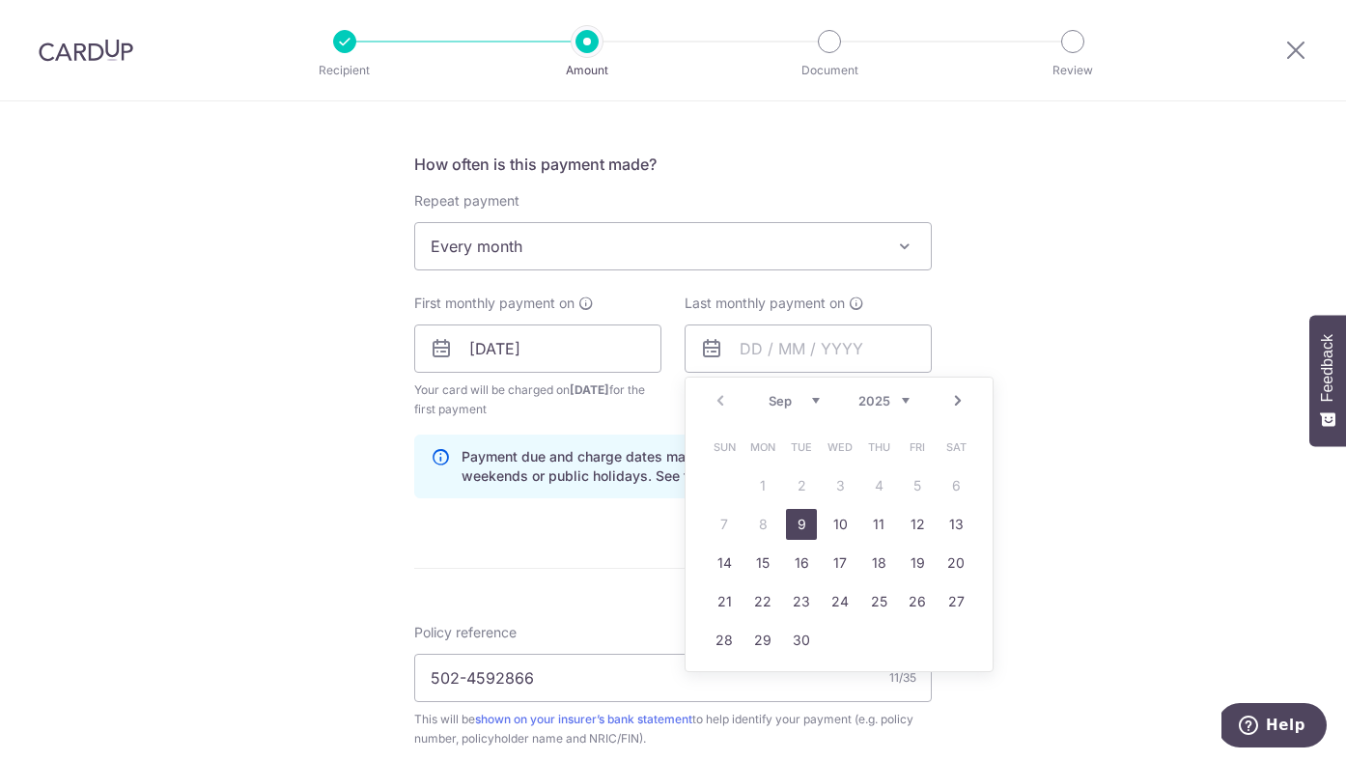
click at [1096, 389] on div "Tell us more about your payment Enter payment amount SGD Select Card Select opt…" at bounding box center [673, 371] width 1346 height 1932
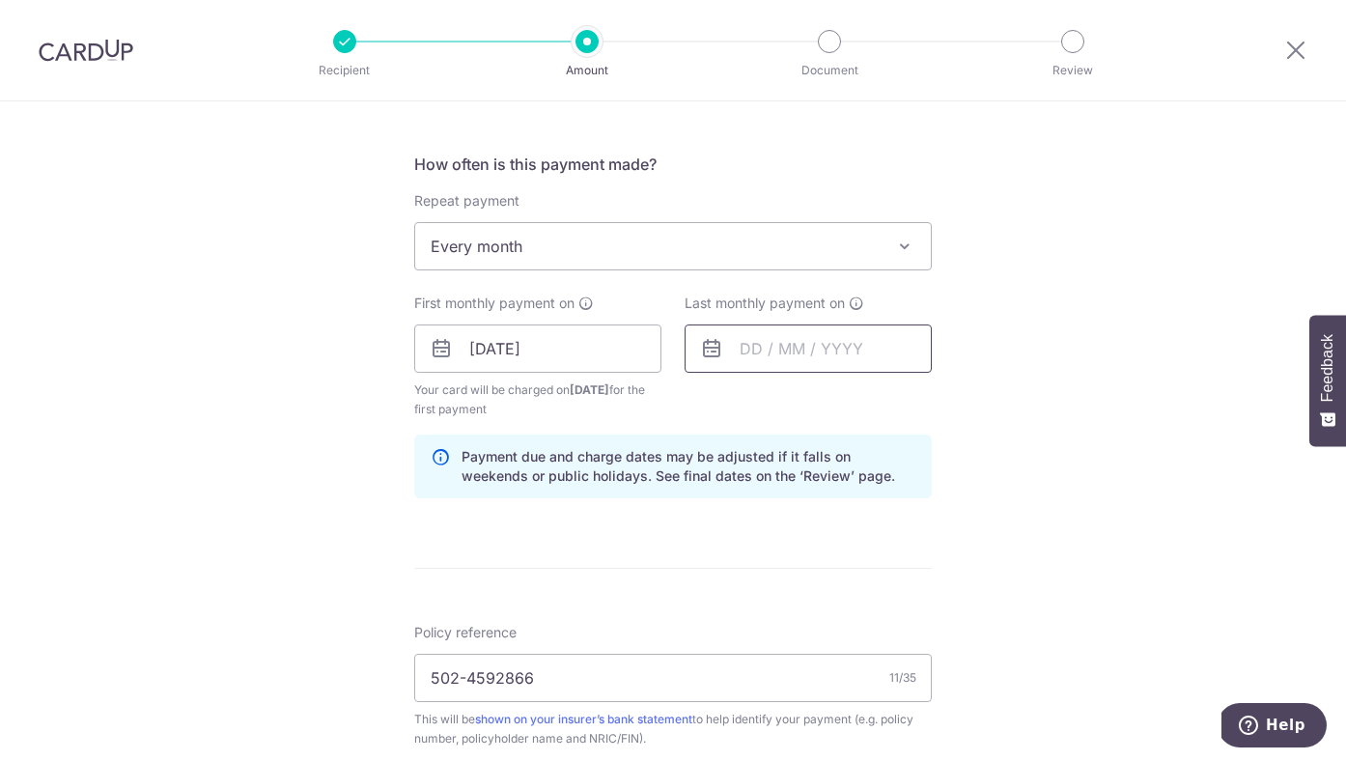
click at [800, 339] on input "text" at bounding box center [807, 348] width 247 height 48
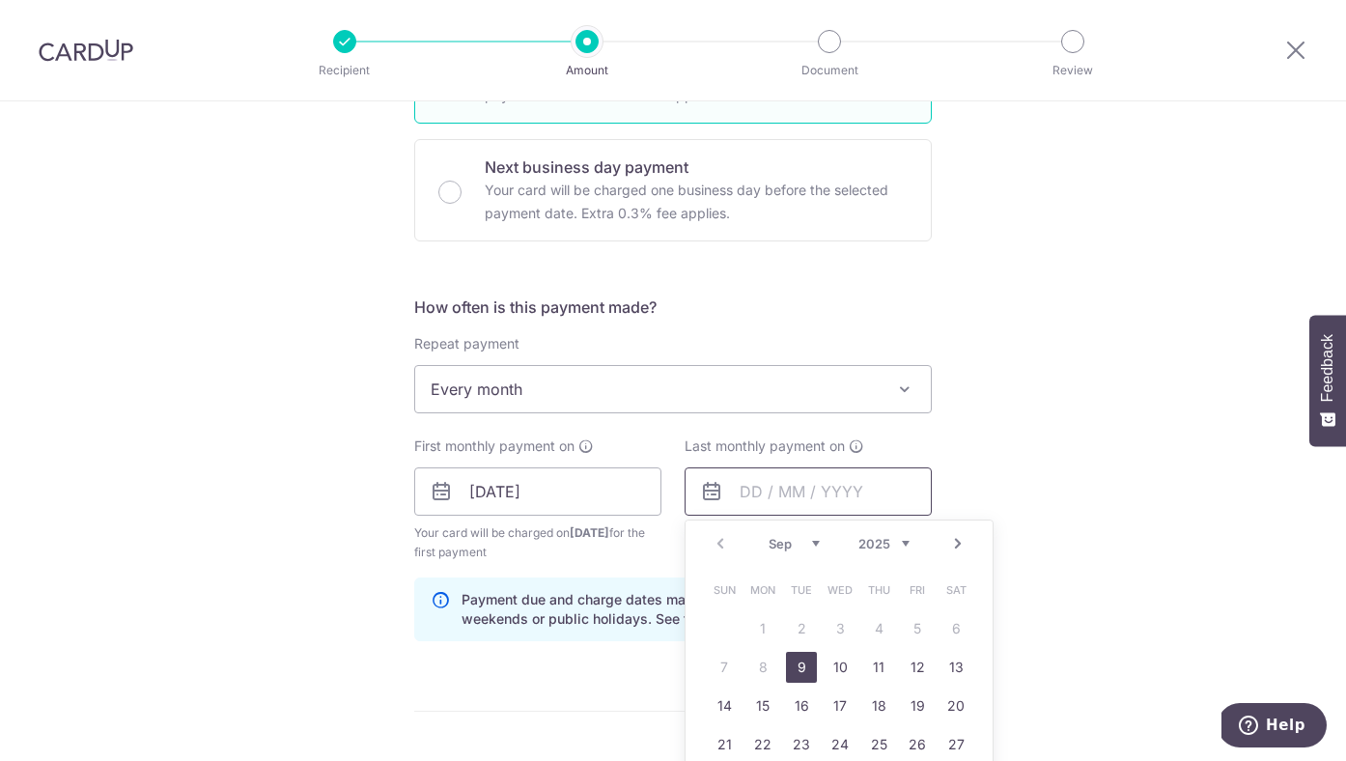
scroll to position [594, 0]
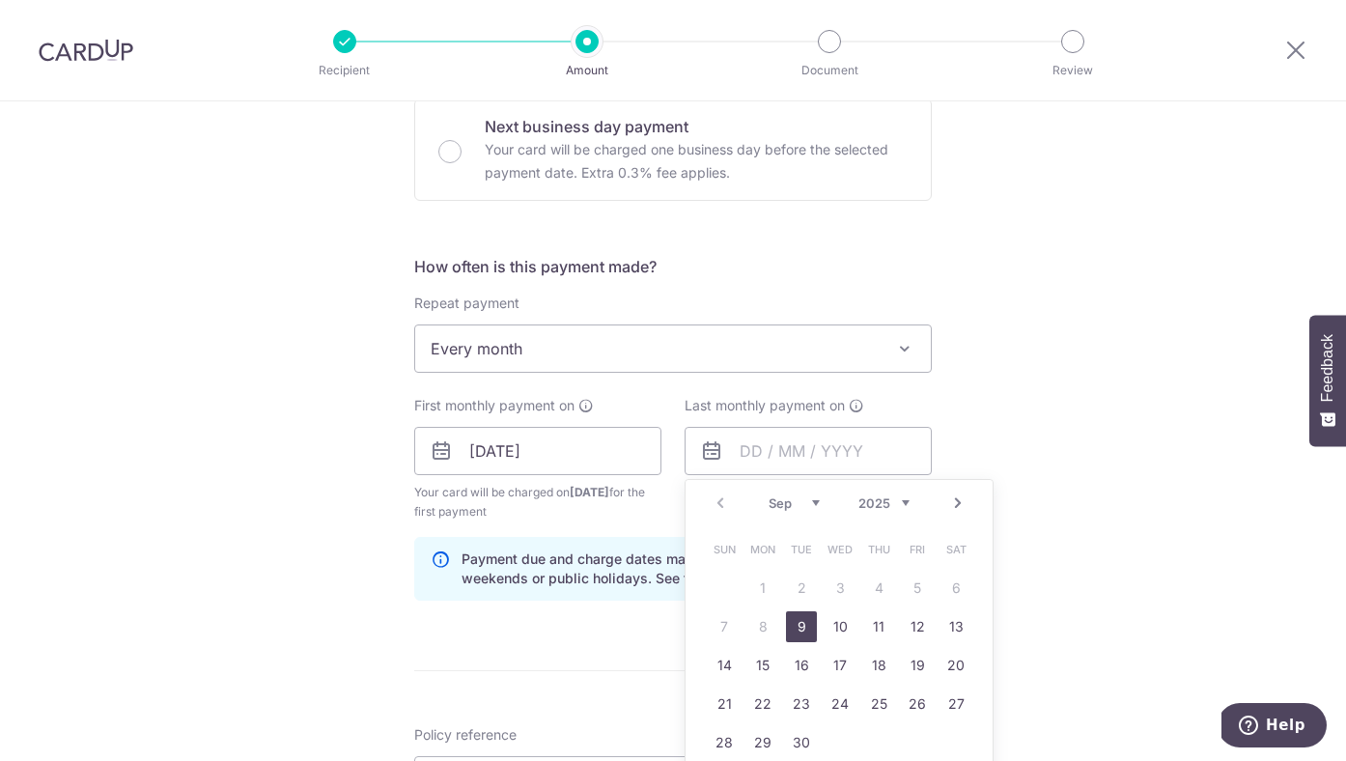
click at [962, 506] on link "Next" at bounding box center [957, 502] width 23 height 23
click at [954, 504] on link "Next" at bounding box center [957, 502] width 23 height 23
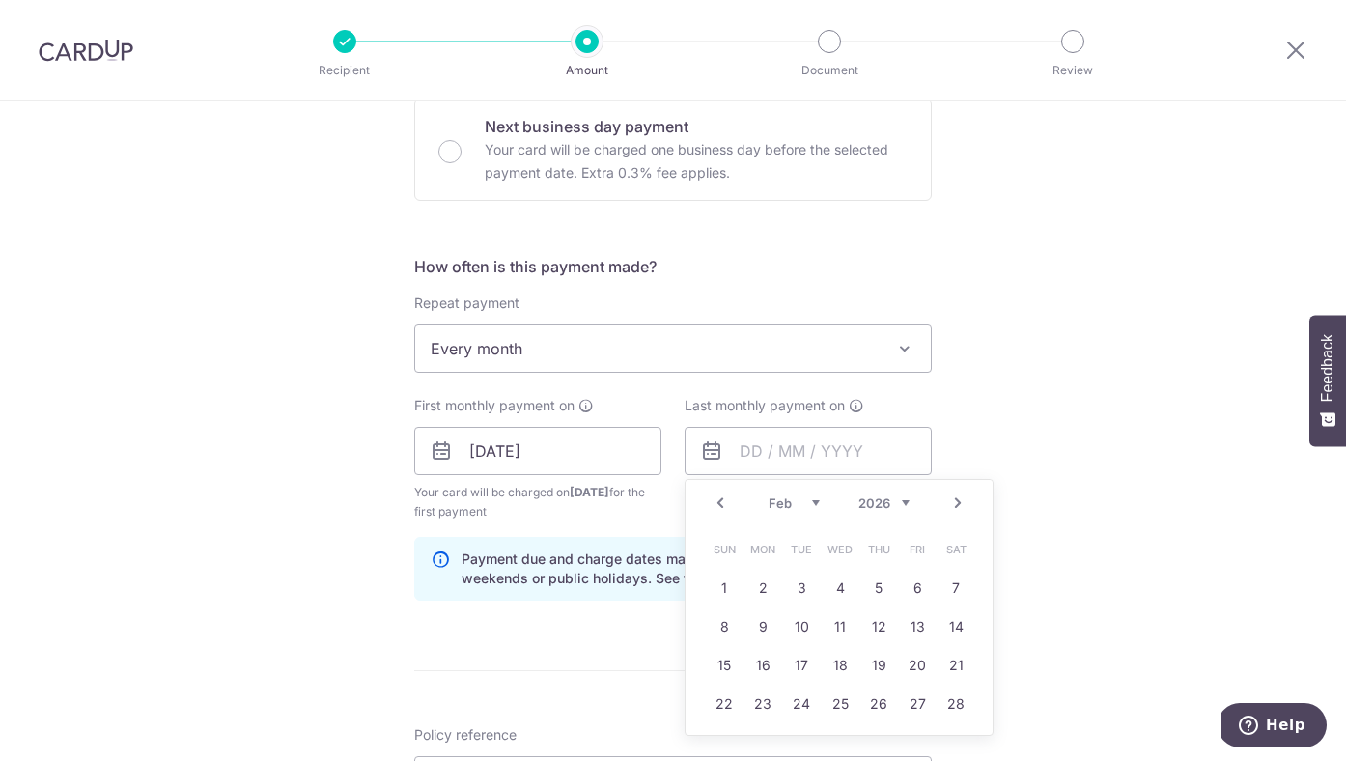
click at [954, 504] on link "Next" at bounding box center [957, 502] width 23 height 23
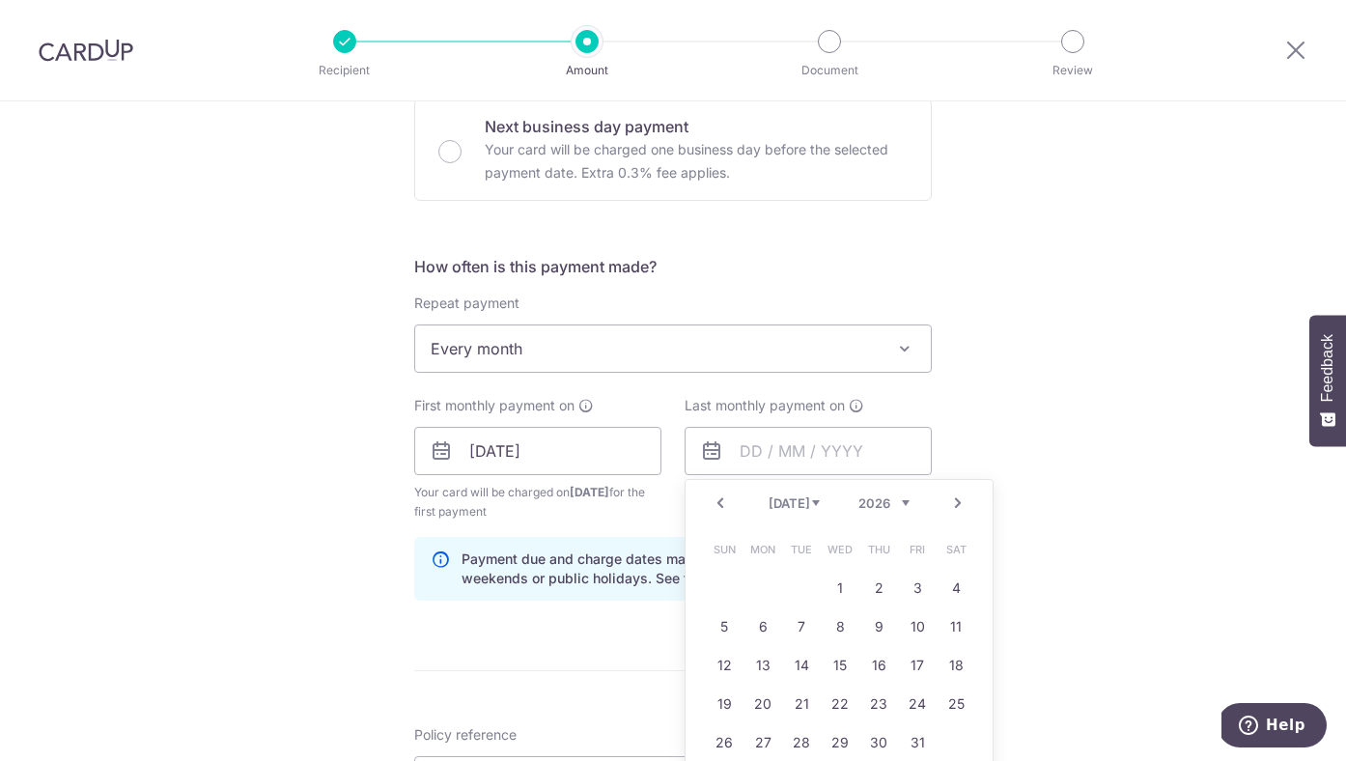
click at [954, 504] on link "Next" at bounding box center [957, 502] width 23 height 23
click at [802, 580] on link "1" at bounding box center [801, 587] width 31 height 31
type input "01/09/2026"
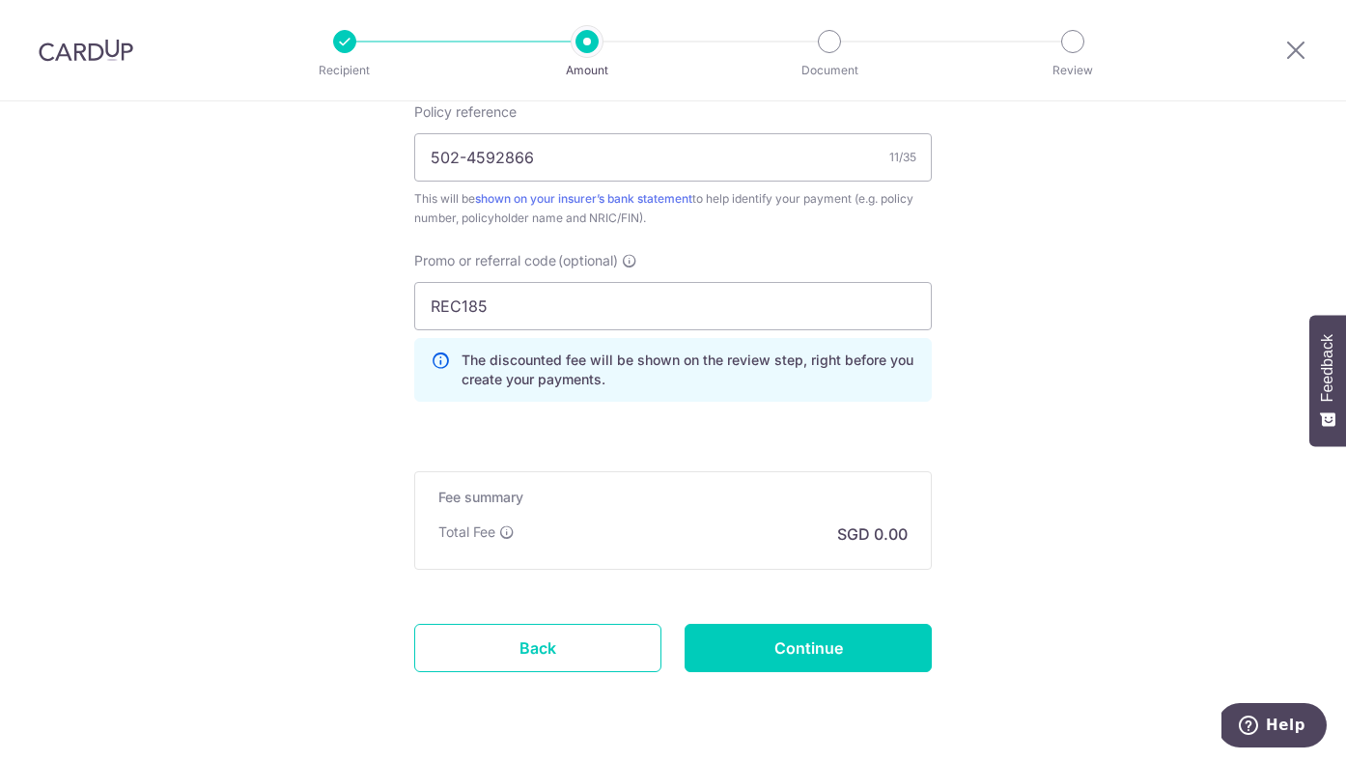
scroll to position [1224, 0]
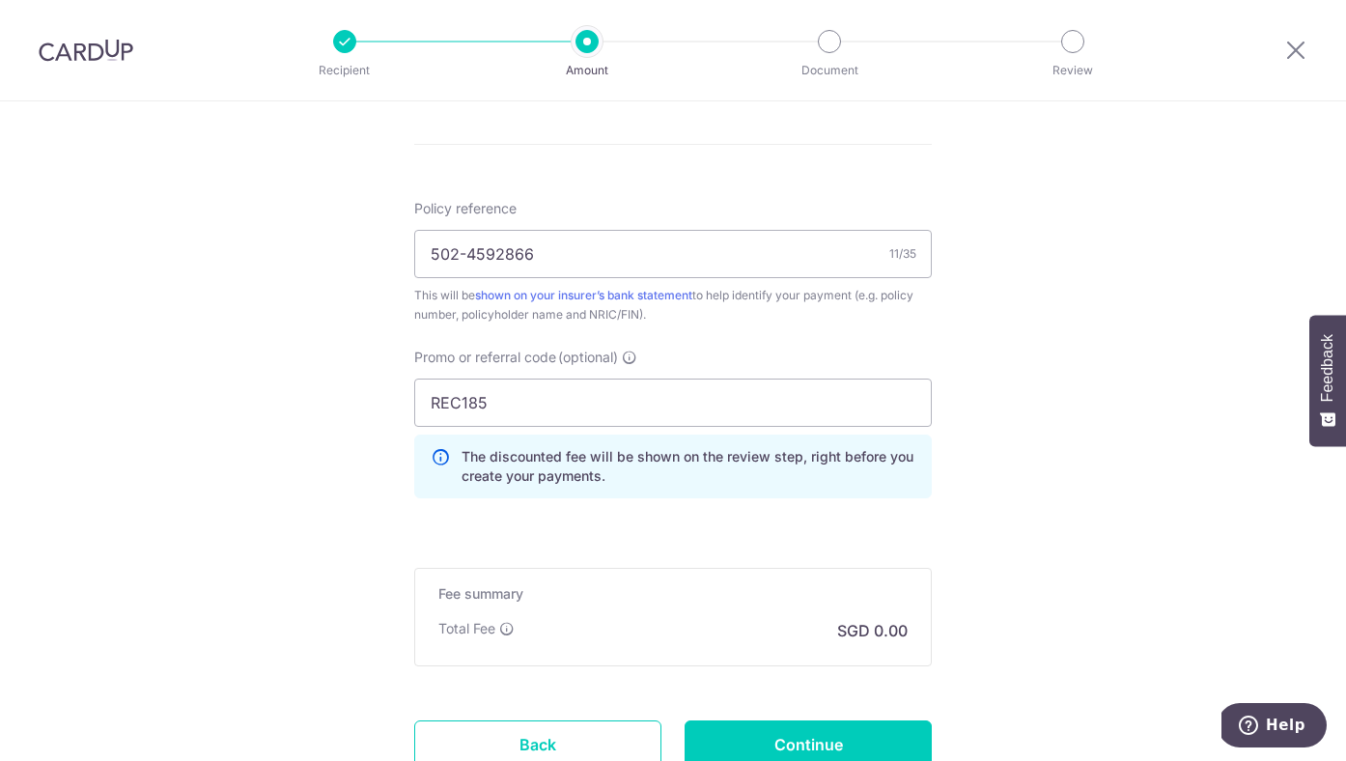
click at [654, 507] on div "Promo or referral code (optional) REC185 The discounted fee will be shown on th…" at bounding box center [673, 431] width 541 height 166
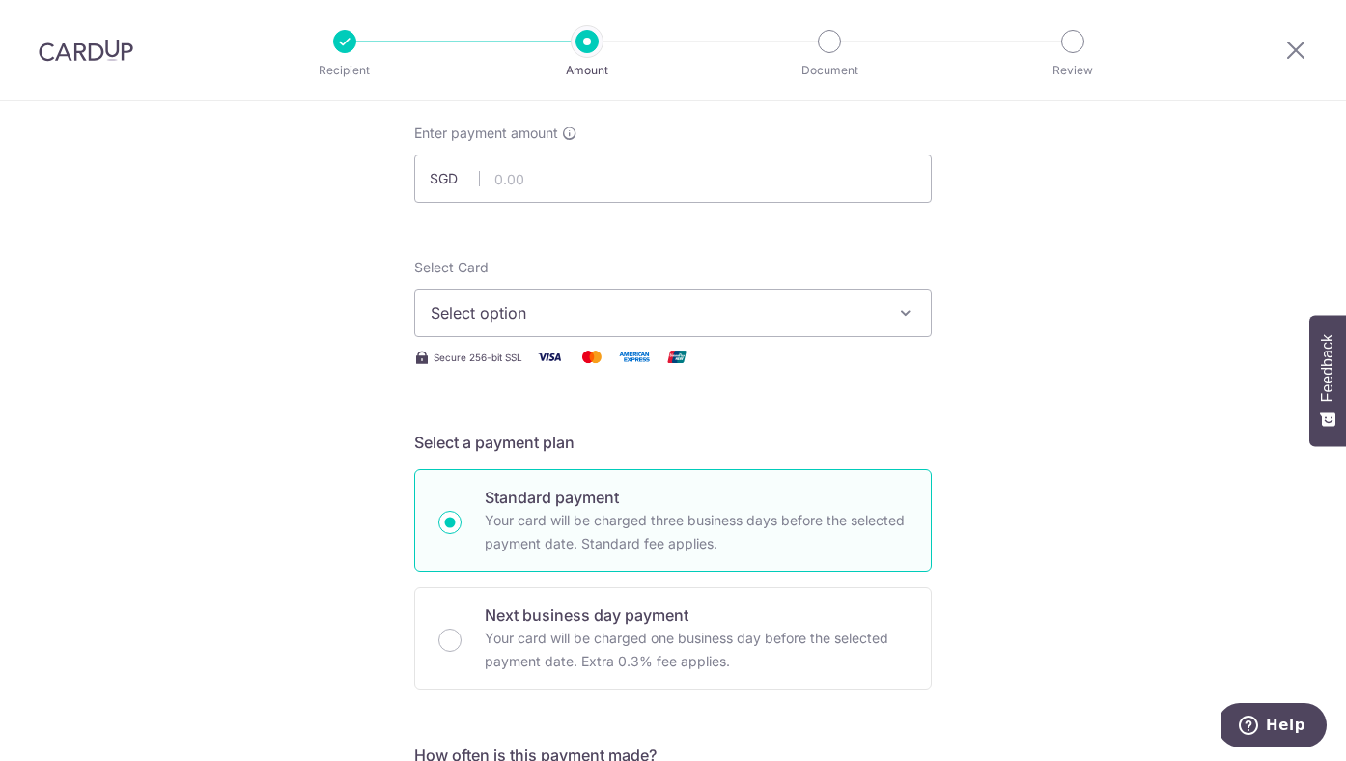
scroll to position [58, 0]
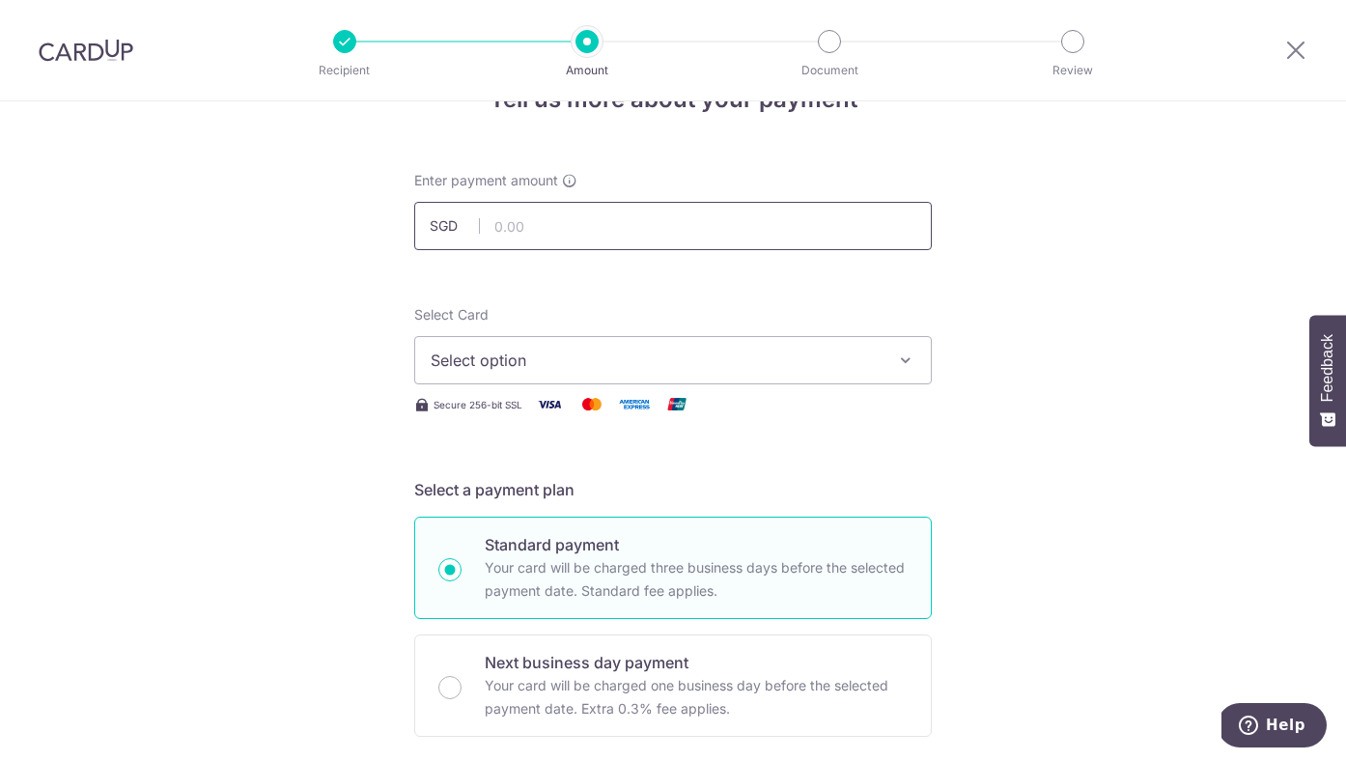
click at [591, 233] on input "text" at bounding box center [672, 226] width 517 height 48
type input "1,000.00"
click at [820, 368] on span "Select option" at bounding box center [656, 360] width 450 height 23
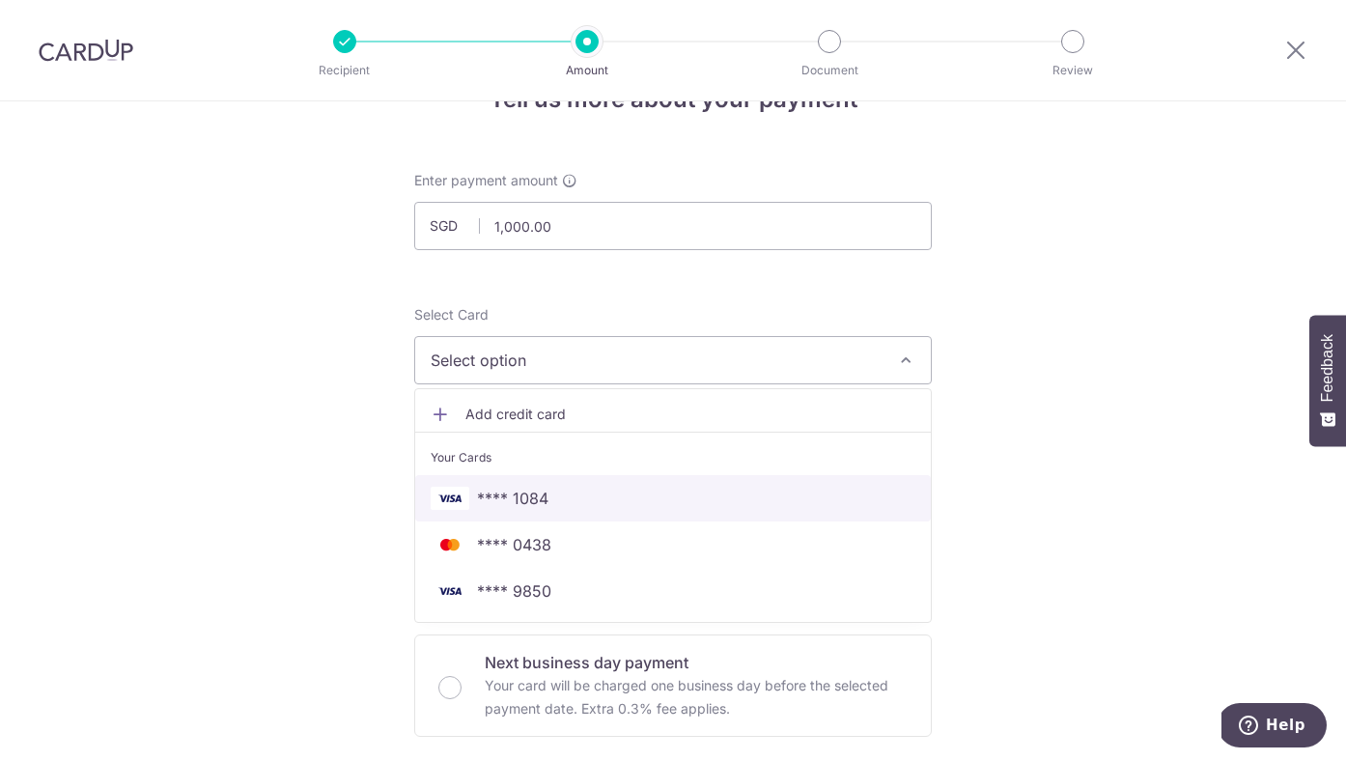
click at [721, 487] on span "**** 1084" at bounding box center [673, 498] width 485 height 23
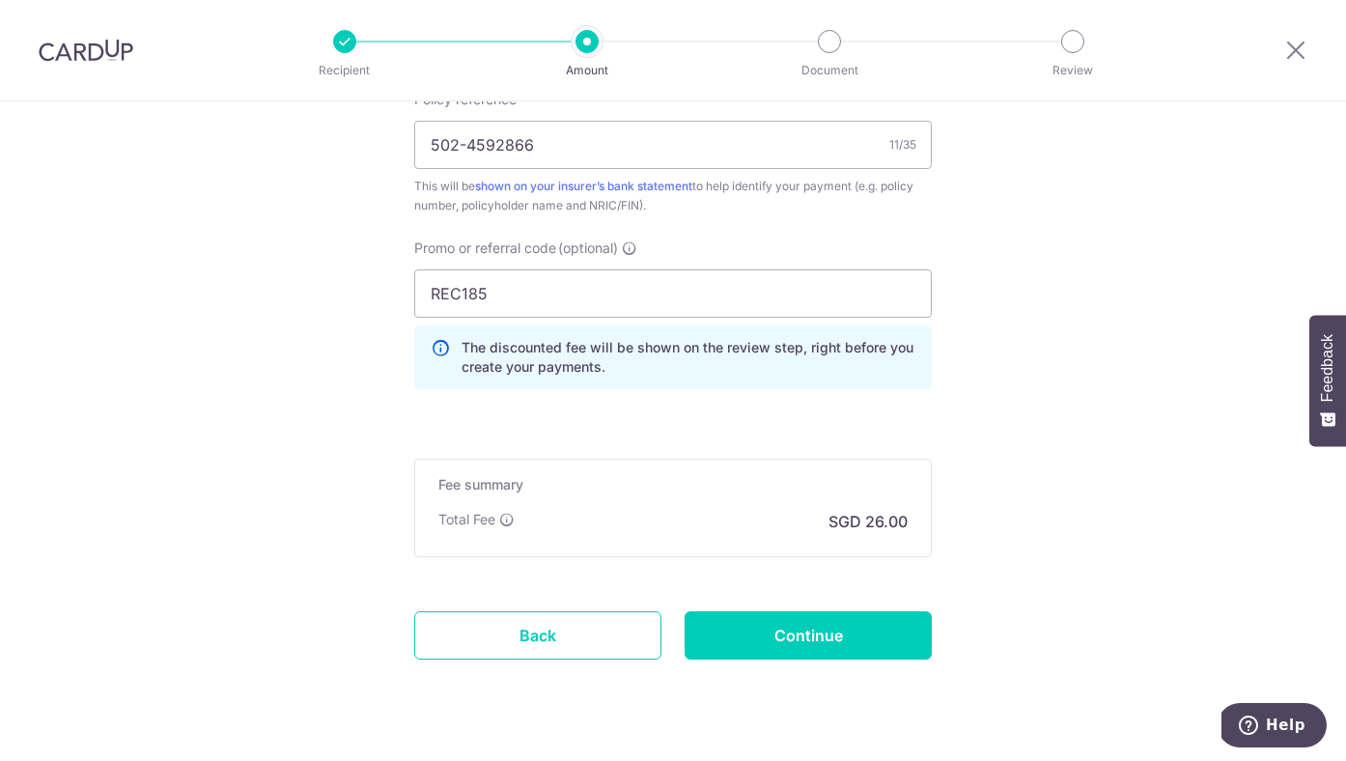
scroll to position [1269, 0]
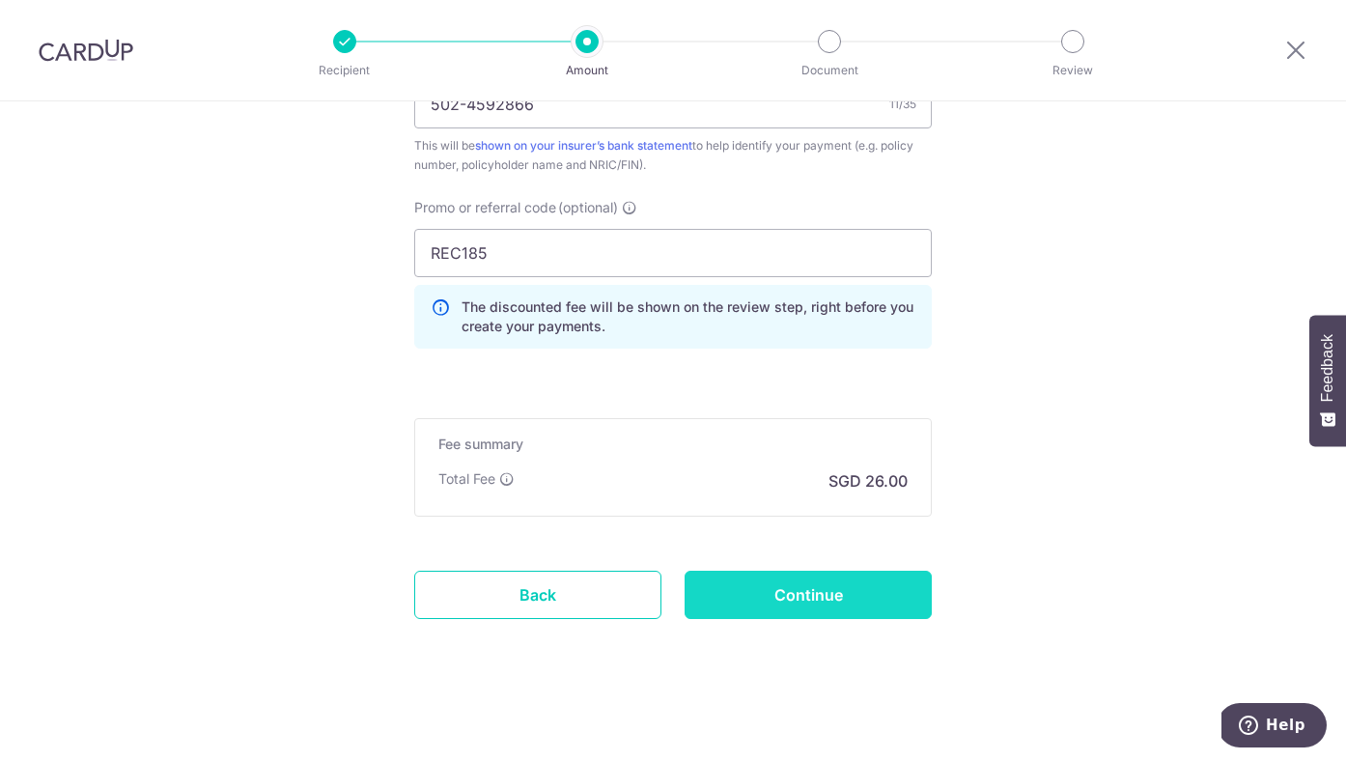
click at [809, 587] on input "Continue" at bounding box center [807, 595] width 247 height 48
type input "Create Schedule"
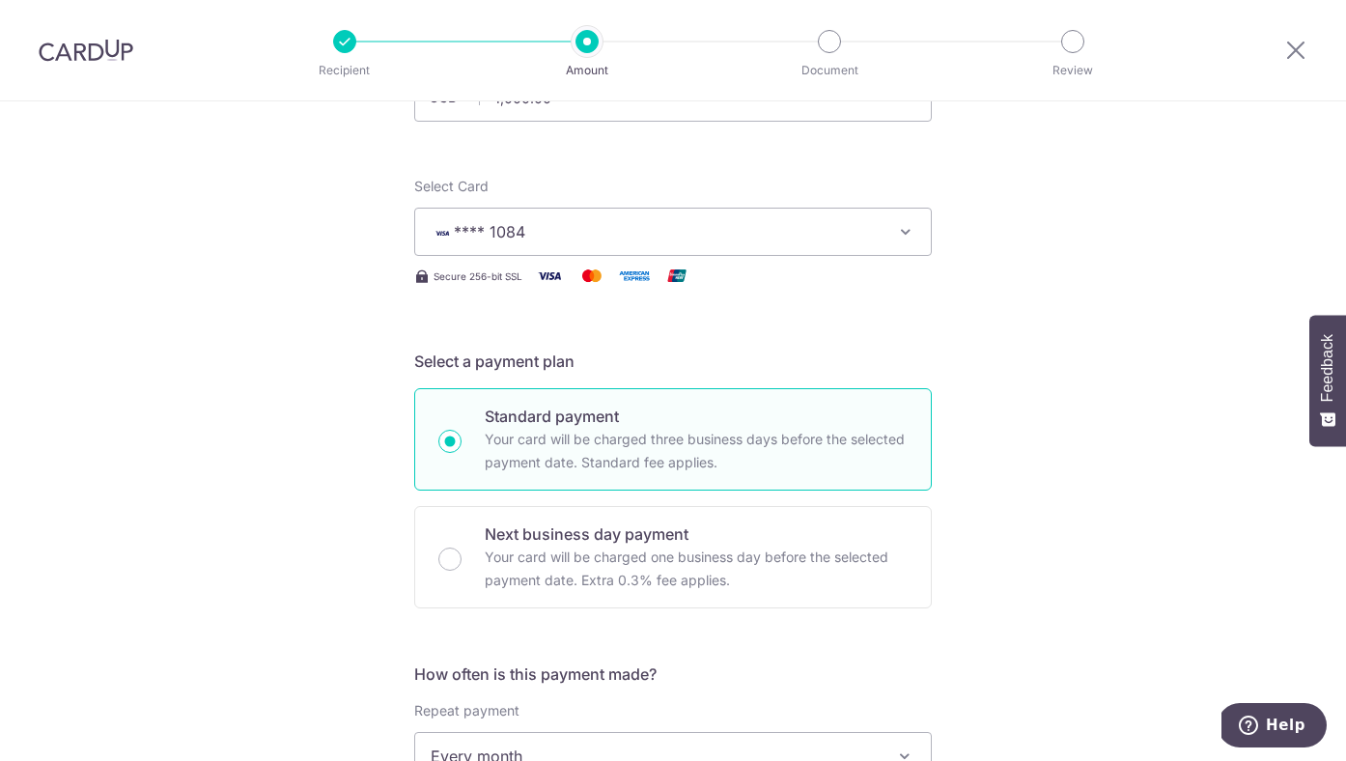
scroll to position [177, 0]
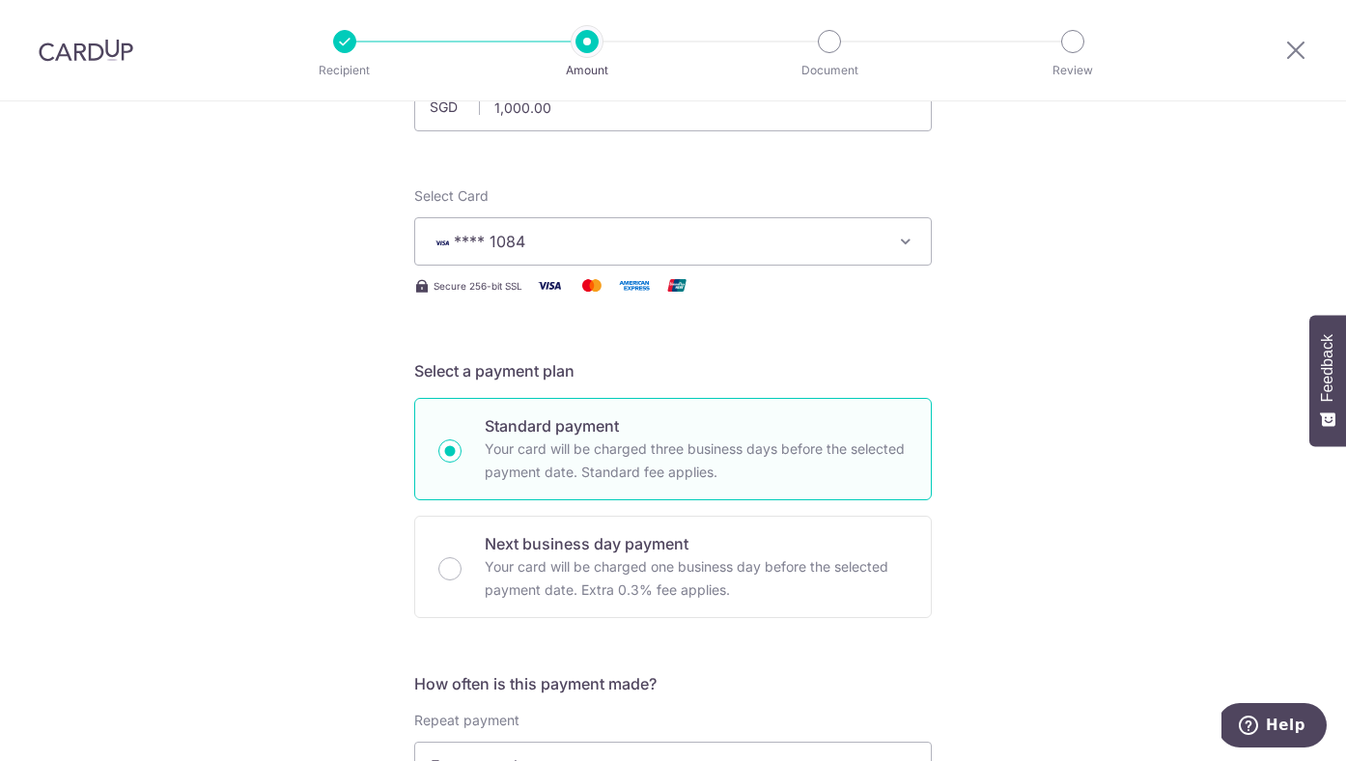
click at [760, 257] on button "**** 1084" at bounding box center [672, 241] width 517 height 48
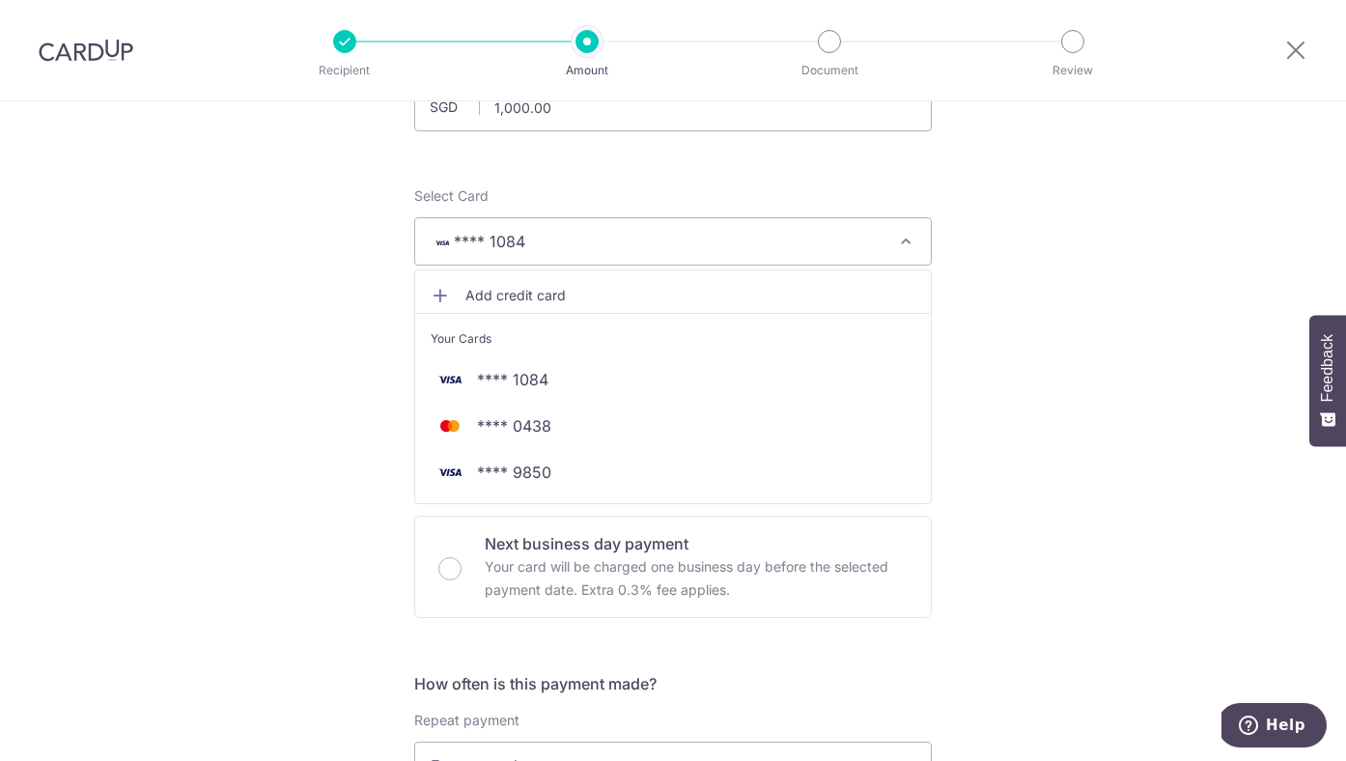
click at [736, 292] on span "Add credit card" at bounding box center [690, 295] width 450 height 19
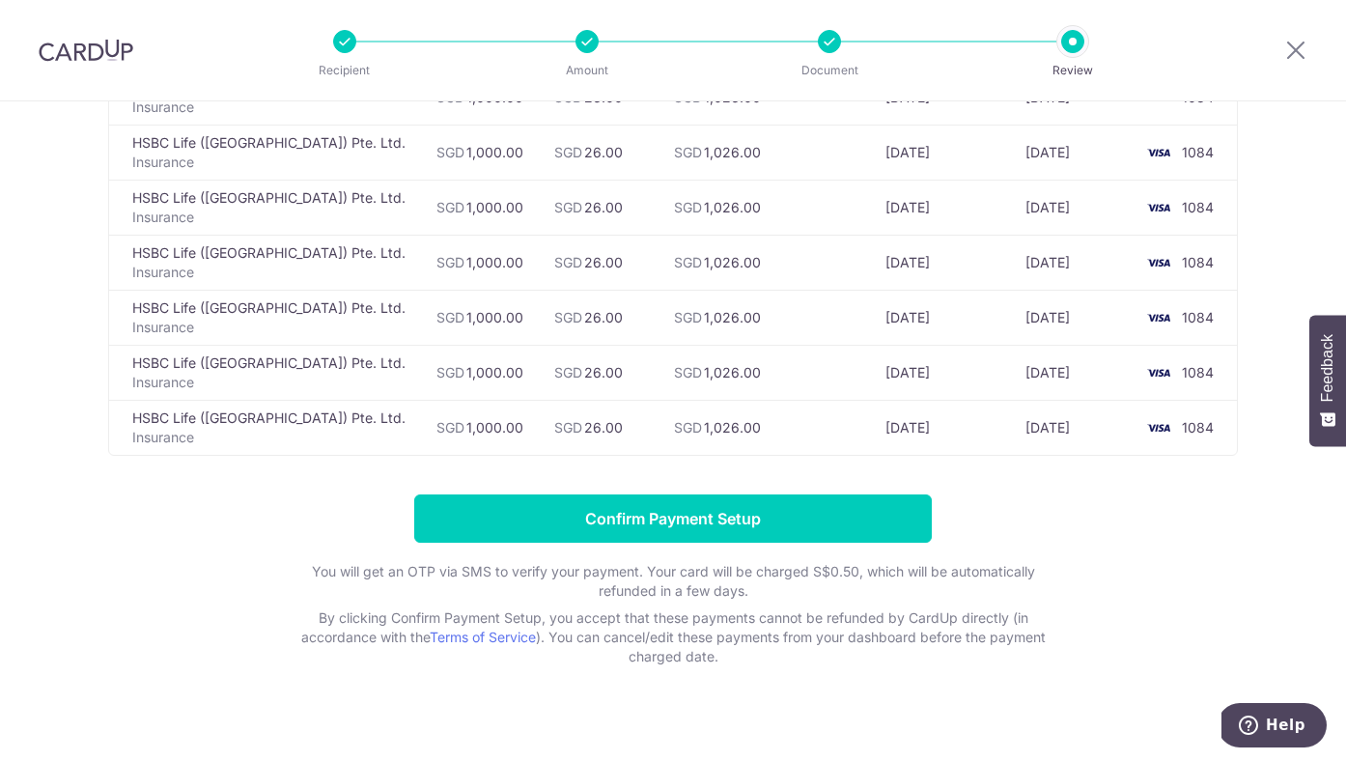
scroll to position [59, 0]
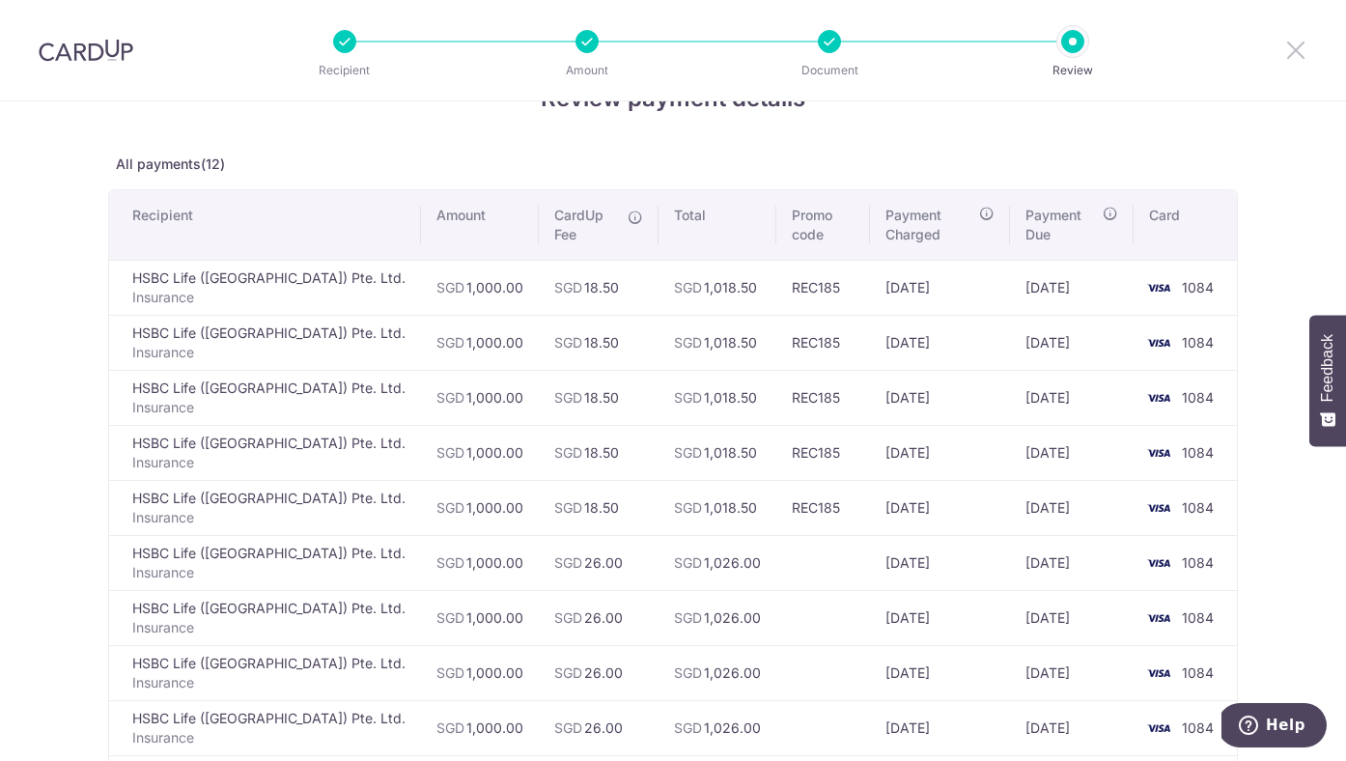
click at [1293, 51] on icon at bounding box center [1295, 50] width 23 height 24
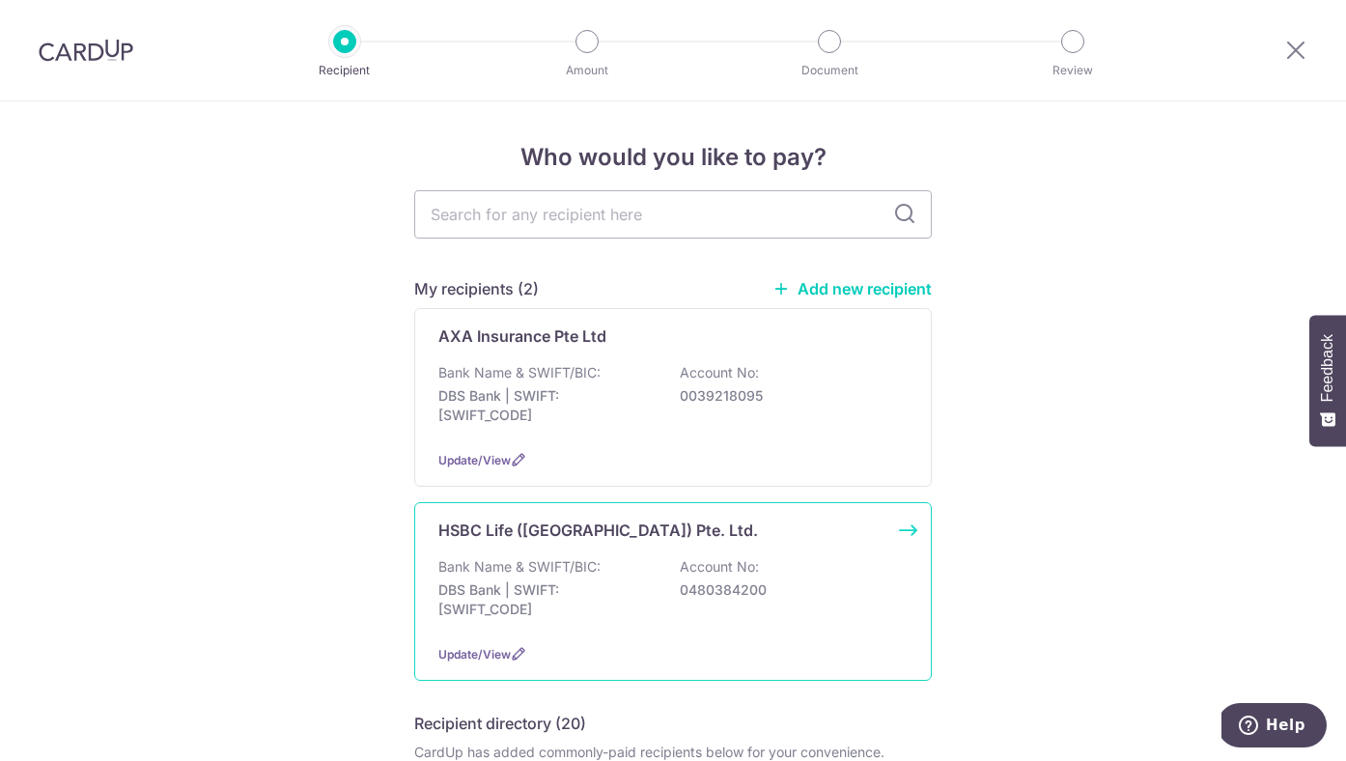
click at [635, 531] on p "HSBC Life (Singapore) Pte. Ltd." at bounding box center [598, 529] width 320 height 23
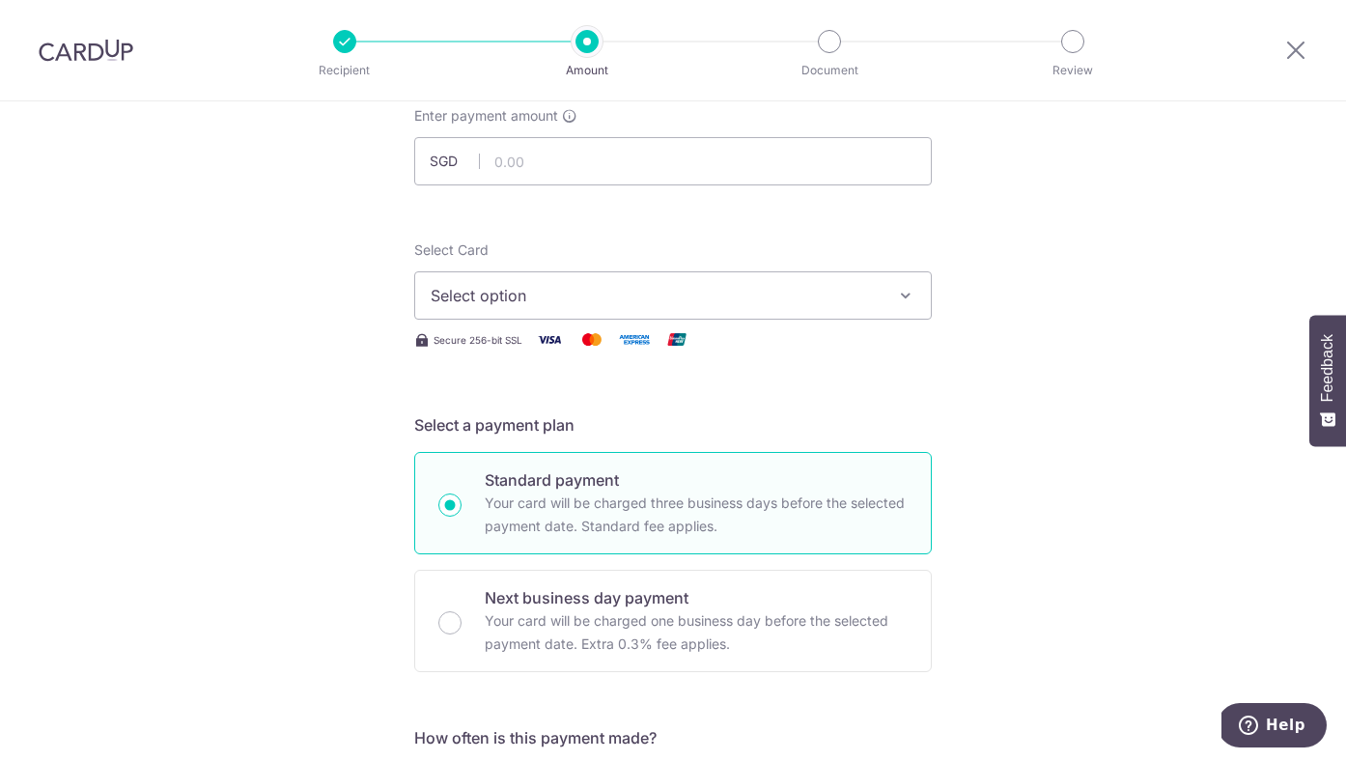
scroll to position [125, 0]
click at [614, 293] on span "Select option" at bounding box center [656, 293] width 450 height 23
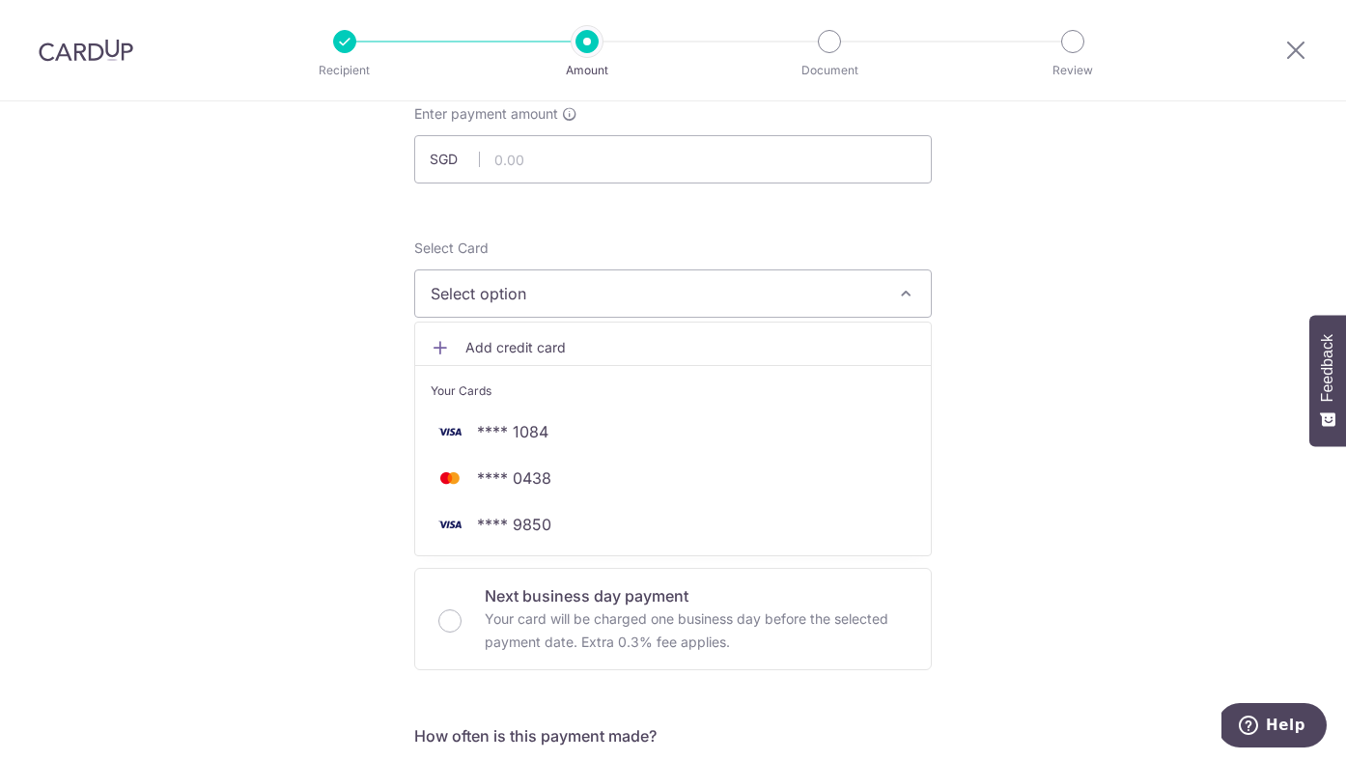
click at [600, 352] on span "Add credit card" at bounding box center [690, 347] width 450 height 19
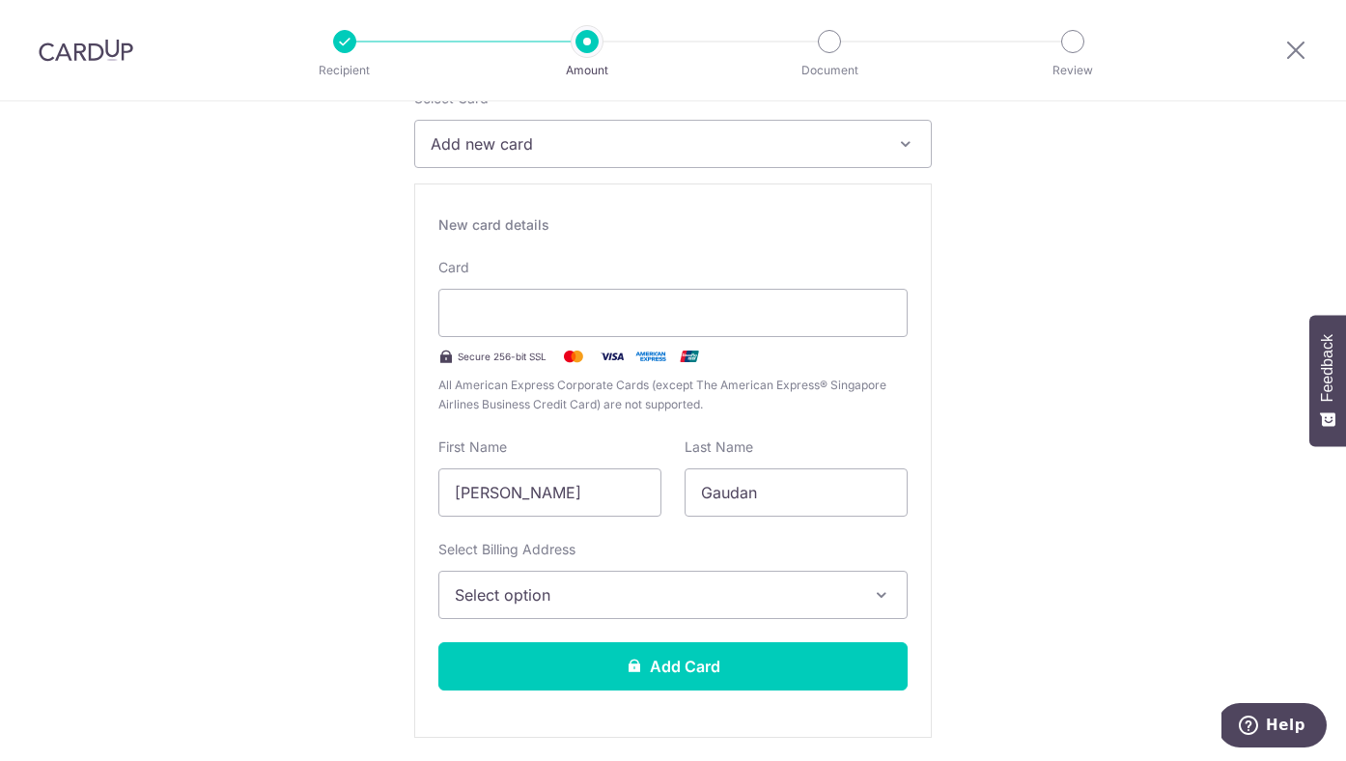
scroll to position [279, 0]
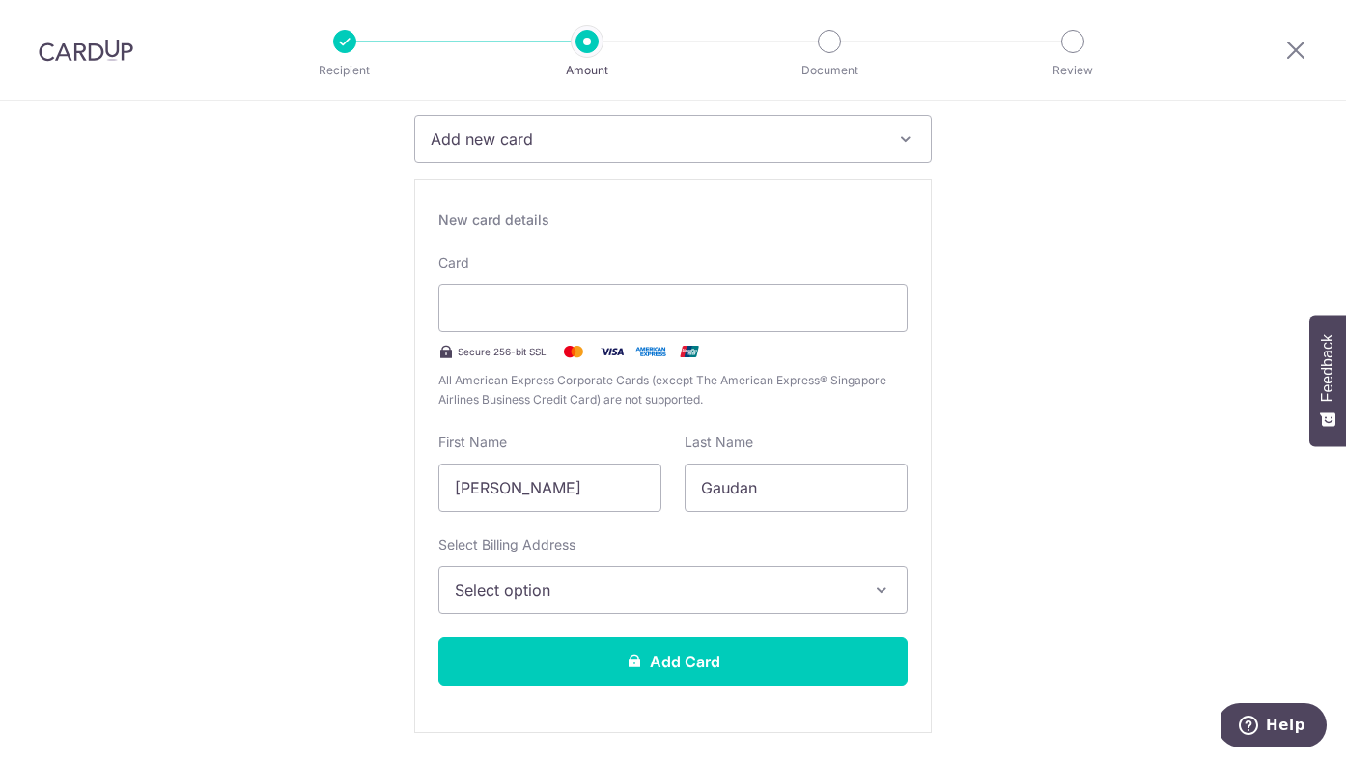
click at [596, 588] on span "Select option" at bounding box center [656, 589] width 402 height 23
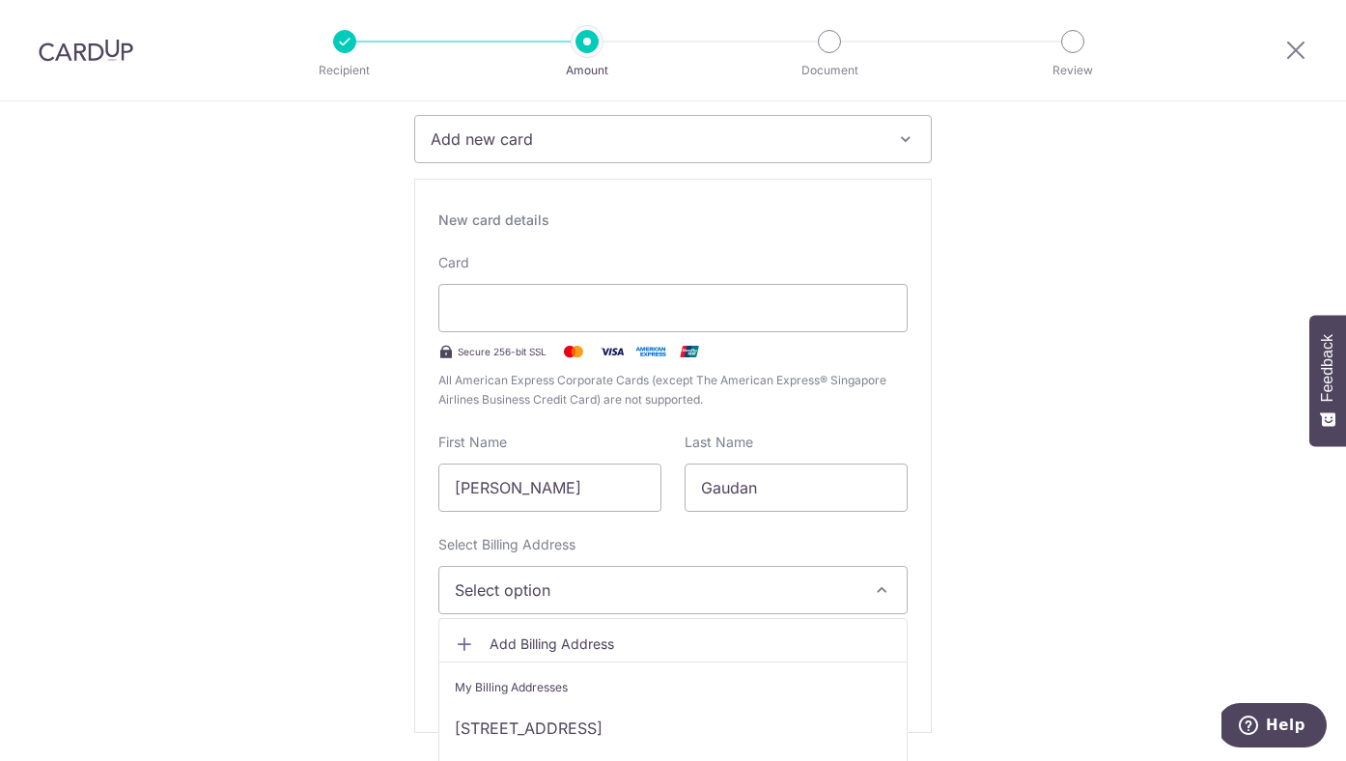
click at [592, 646] on span "Add Billing Address" at bounding box center [690, 643] width 402 height 19
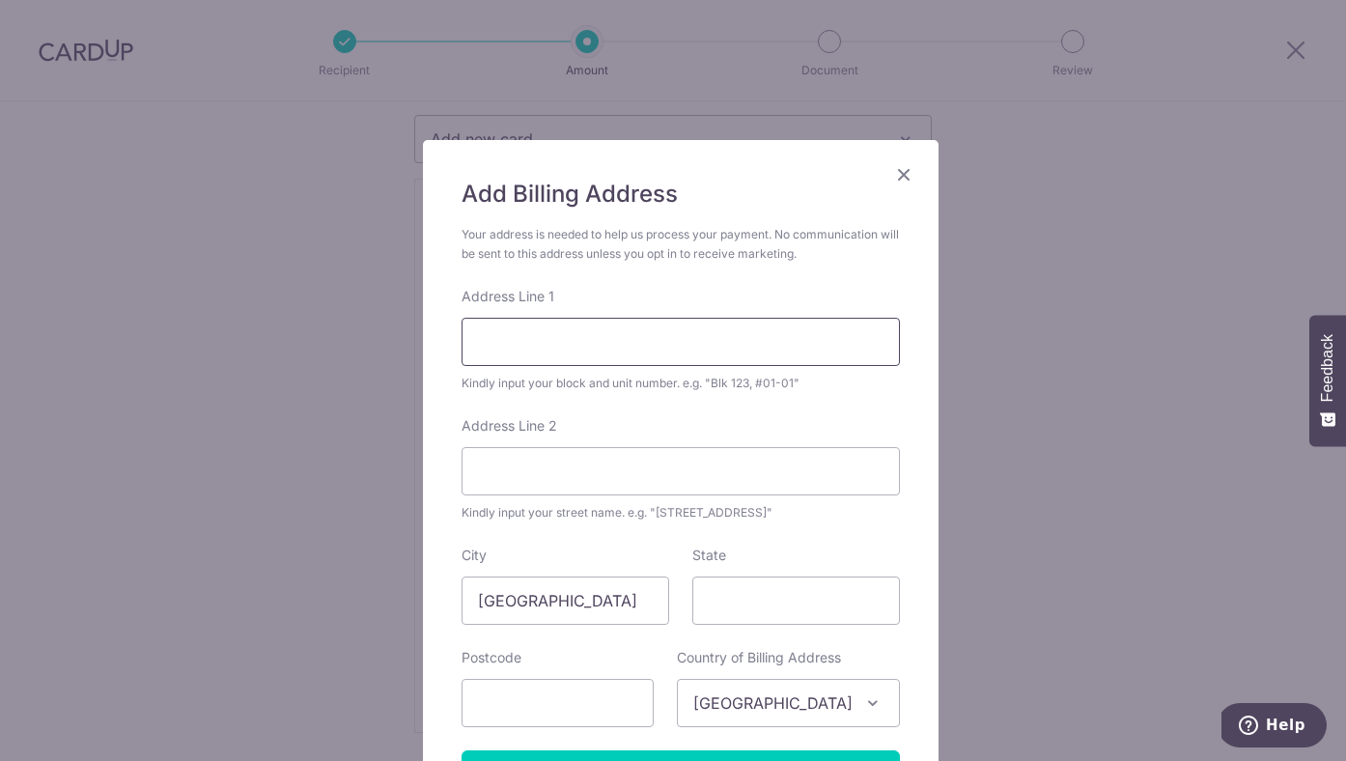
click at [775, 349] on input "Address Line 1" at bounding box center [680, 342] width 438 height 48
click at [749, 337] on input "Address Line 1" at bounding box center [680, 342] width 438 height 48
